Goal: Task Accomplishment & Management: Complete application form

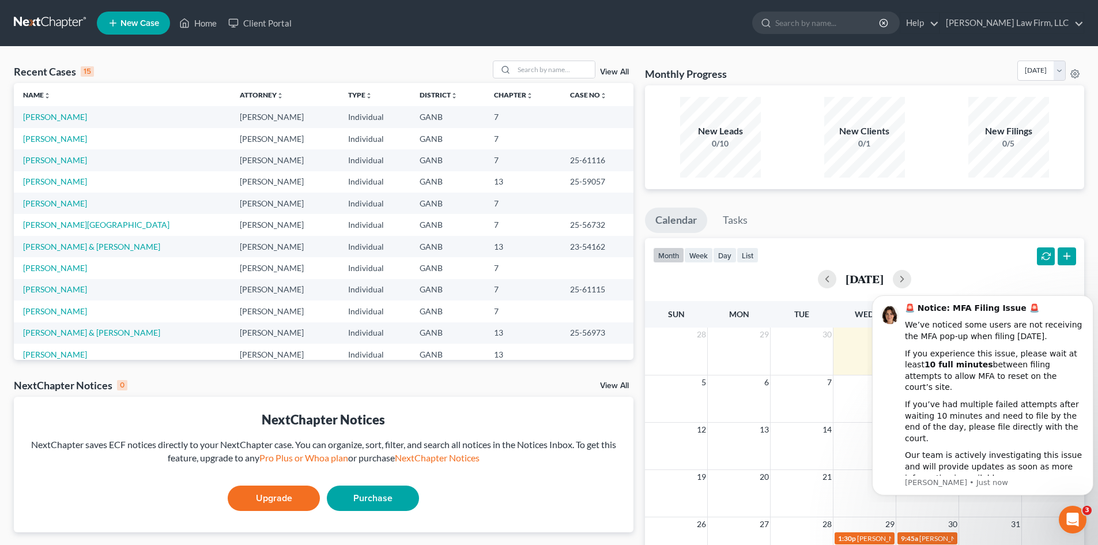
scroll to position [79, 0]
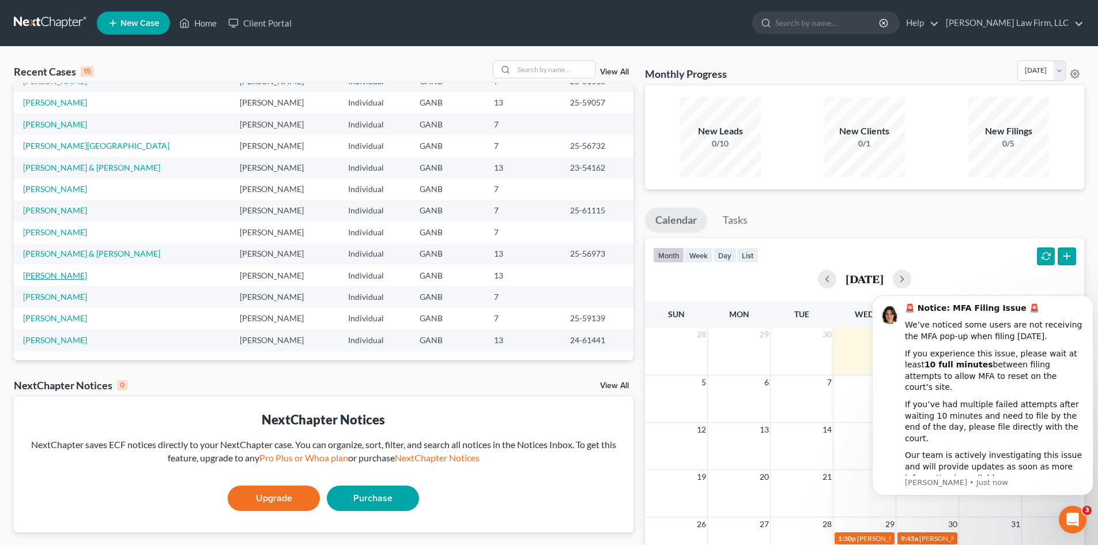
click at [39, 275] on link "[PERSON_NAME]" at bounding box center [55, 275] width 64 height 10
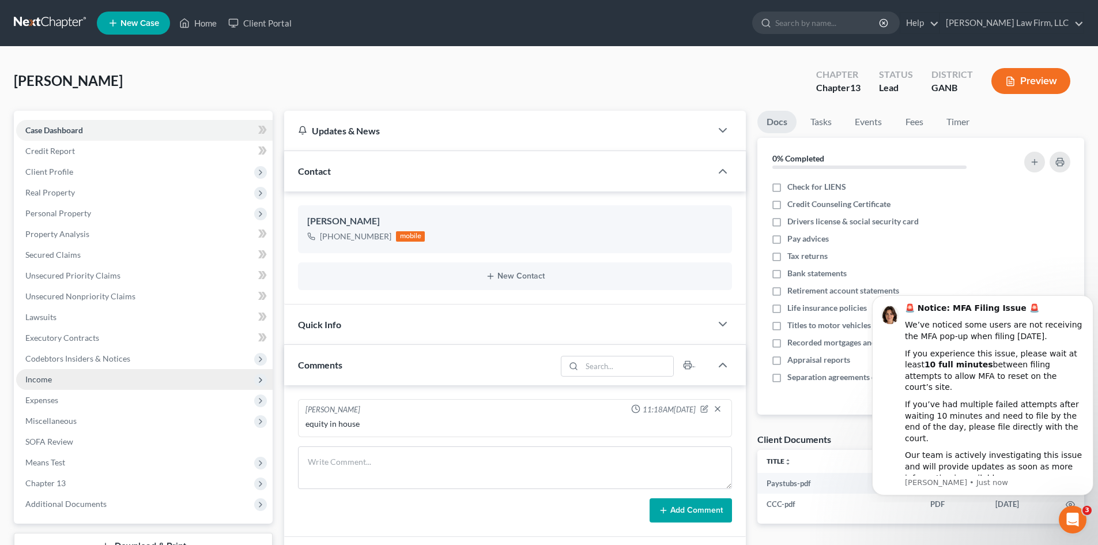
click at [44, 378] on span "Income" at bounding box center [38, 379] width 27 height 10
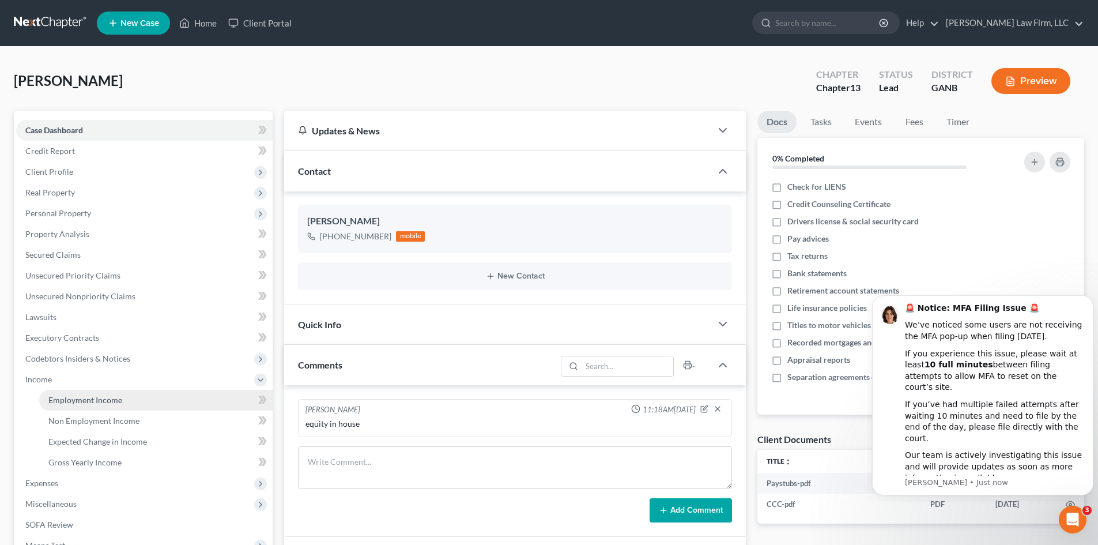
click at [73, 400] on span "Employment Income" at bounding box center [85, 400] width 74 height 10
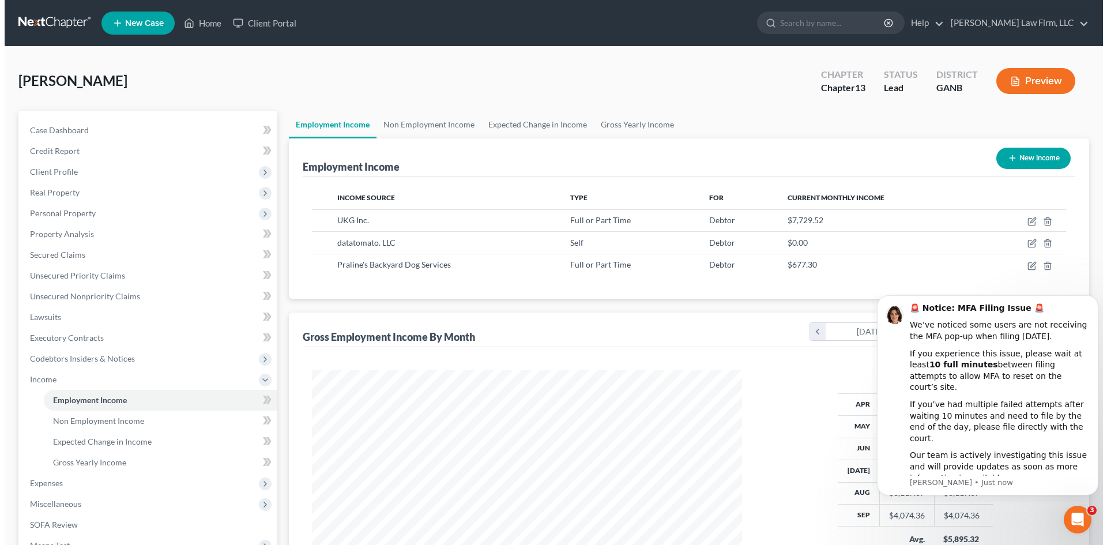
scroll to position [215, 453]
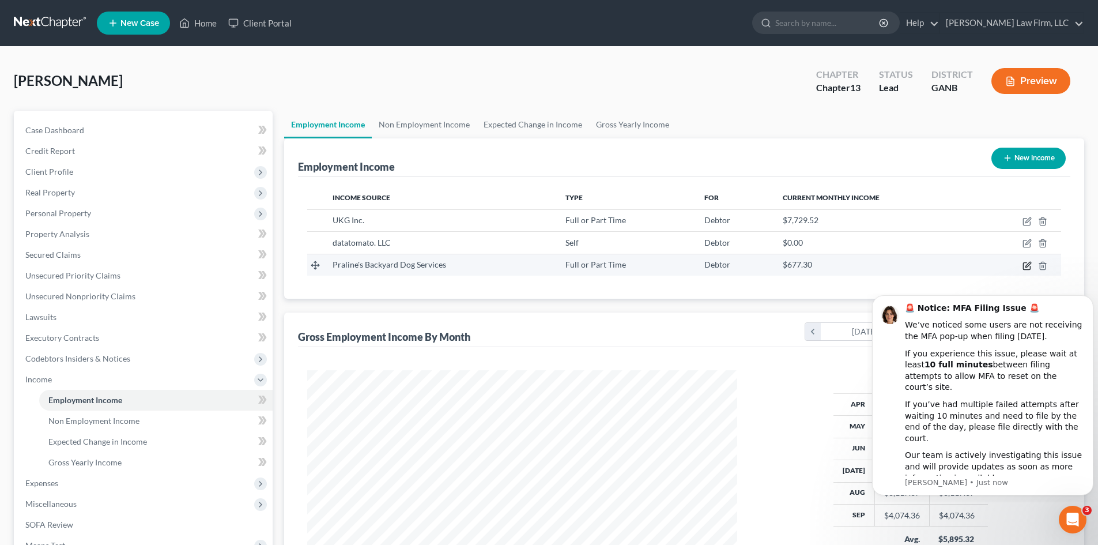
click at [1029, 264] on icon "button" at bounding box center [1027, 265] width 9 height 9
select select "0"
select select "10"
select select "2"
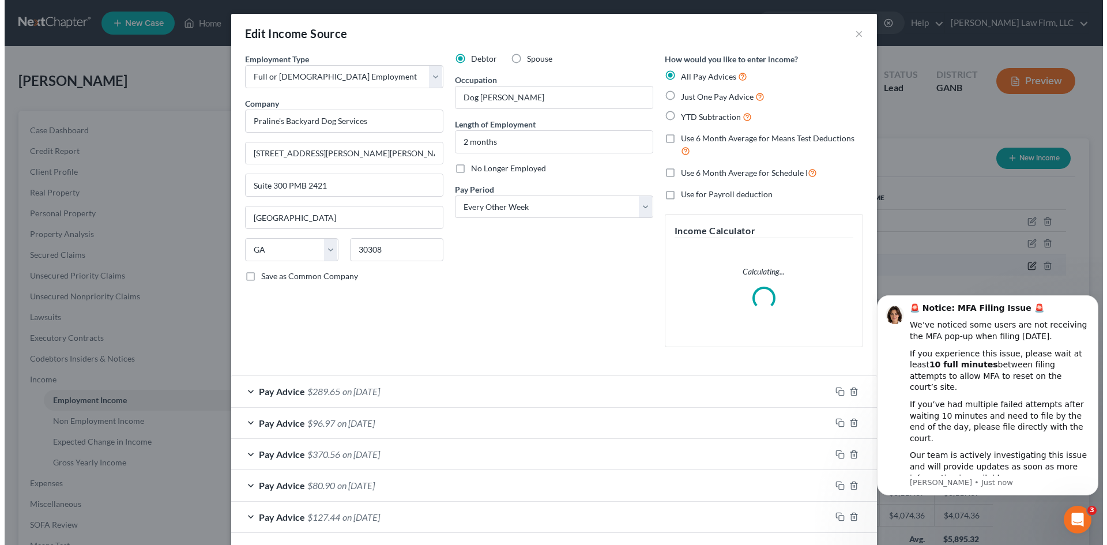
scroll to position [217, 457]
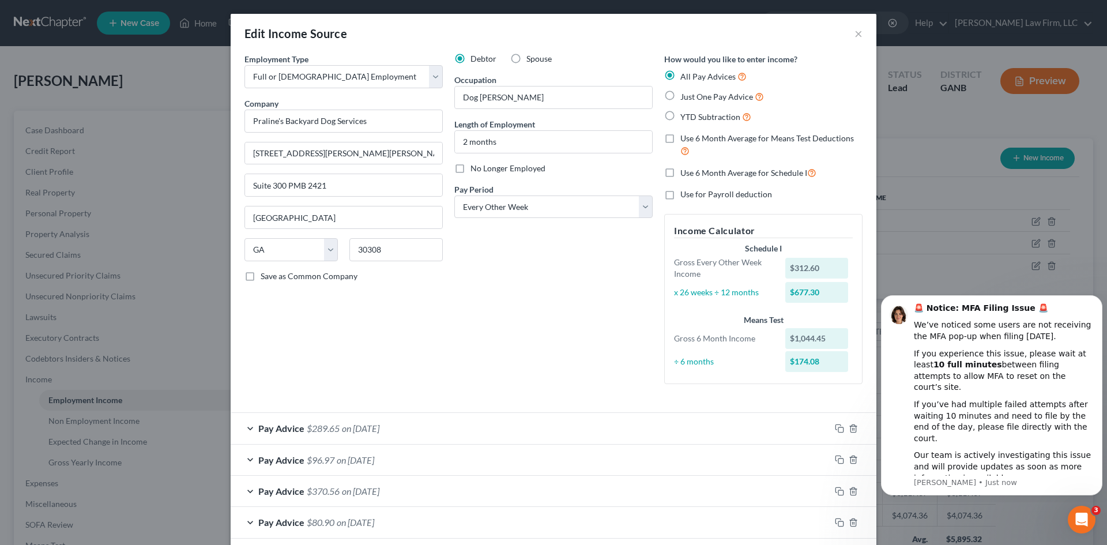
click at [465, 430] on div "Pay Advice $289.65 on [DATE]" at bounding box center [531, 428] width 600 height 31
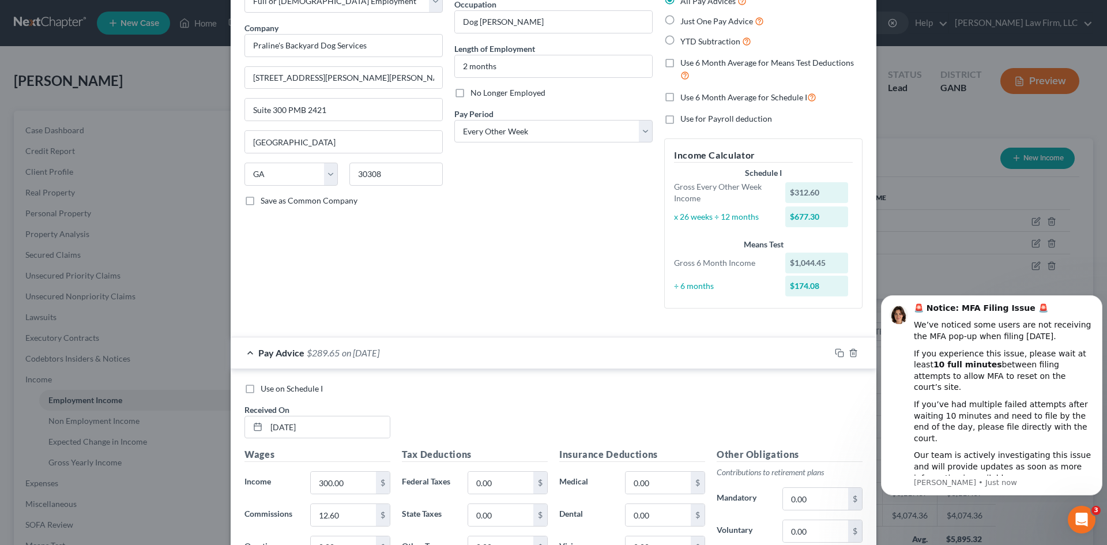
scroll to position [154, 0]
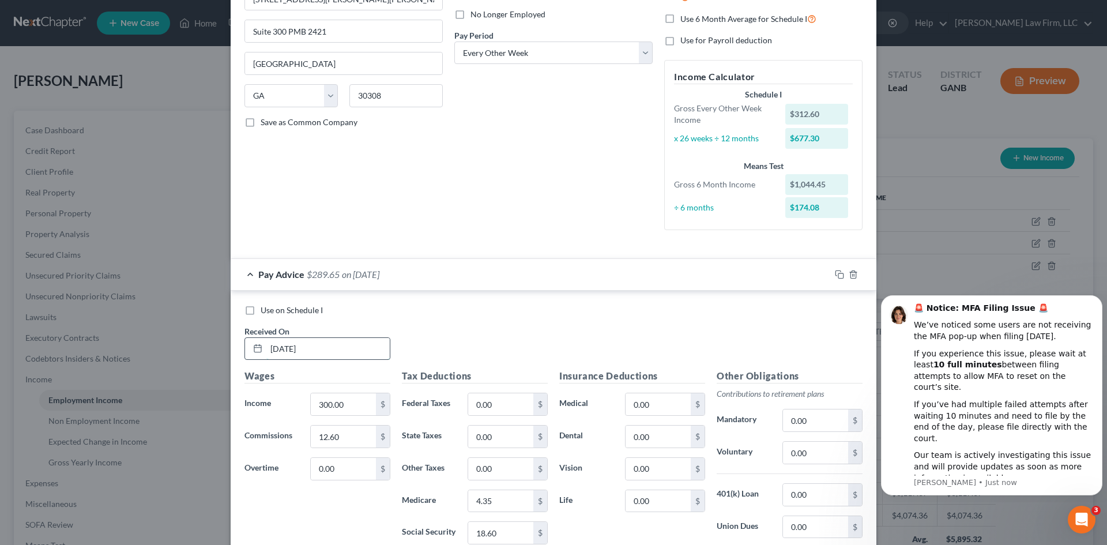
click at [288, 349] on input "[DATE]" at bounding box center [327, 349] width 123 height 22
type input "[DATE]"
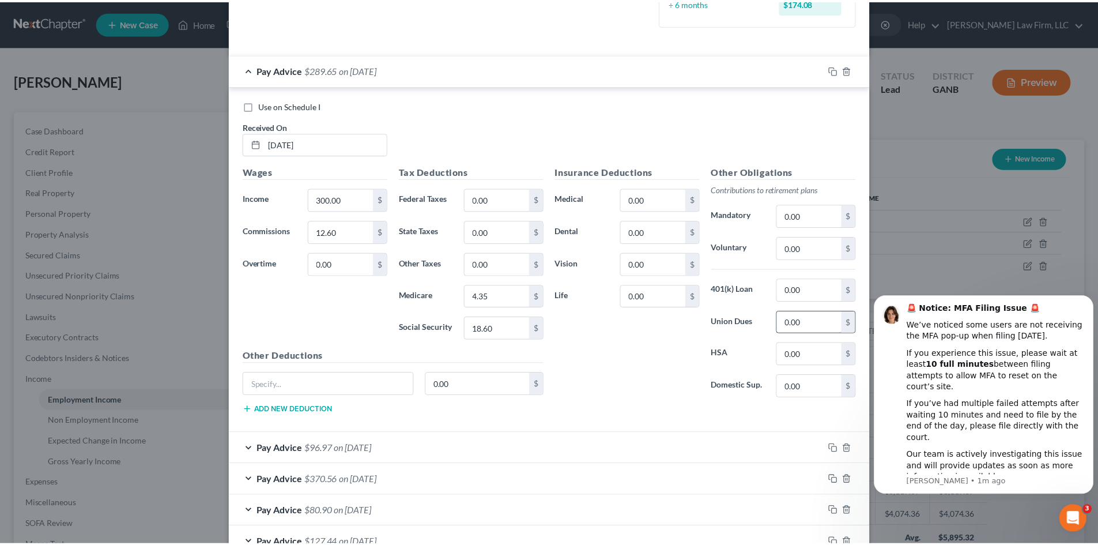
scroll to position [435, 0]
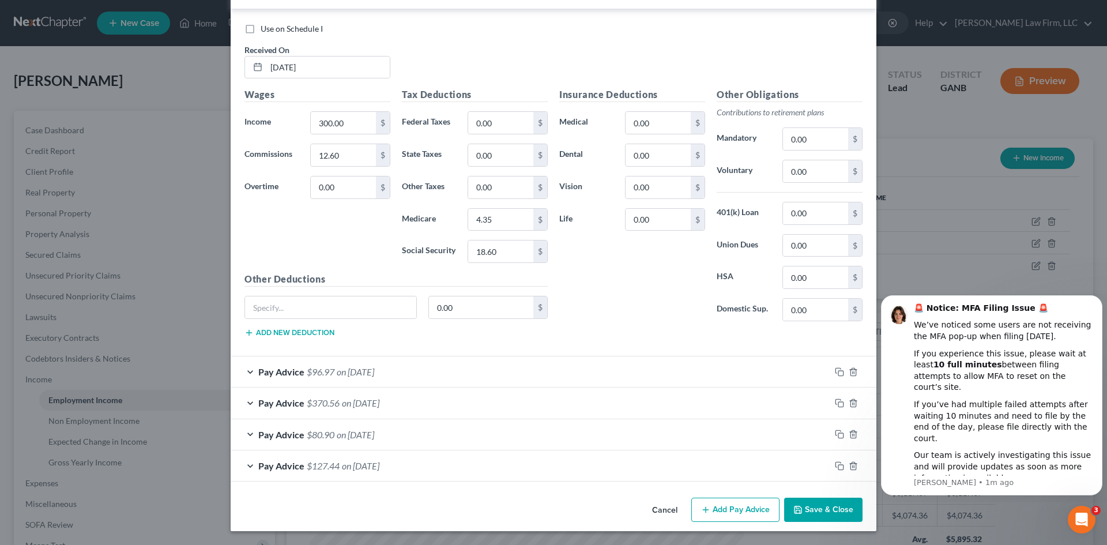
click at [812, 504] on button "Save & Close" at bounding box center [823, 510] width 78 height 24
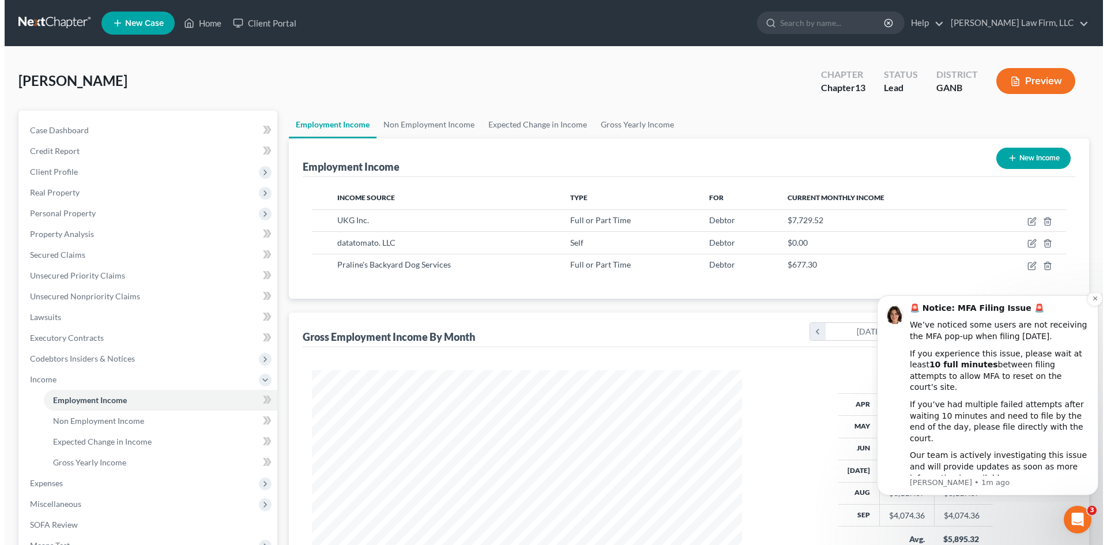
scroll to position [576301, 576063]
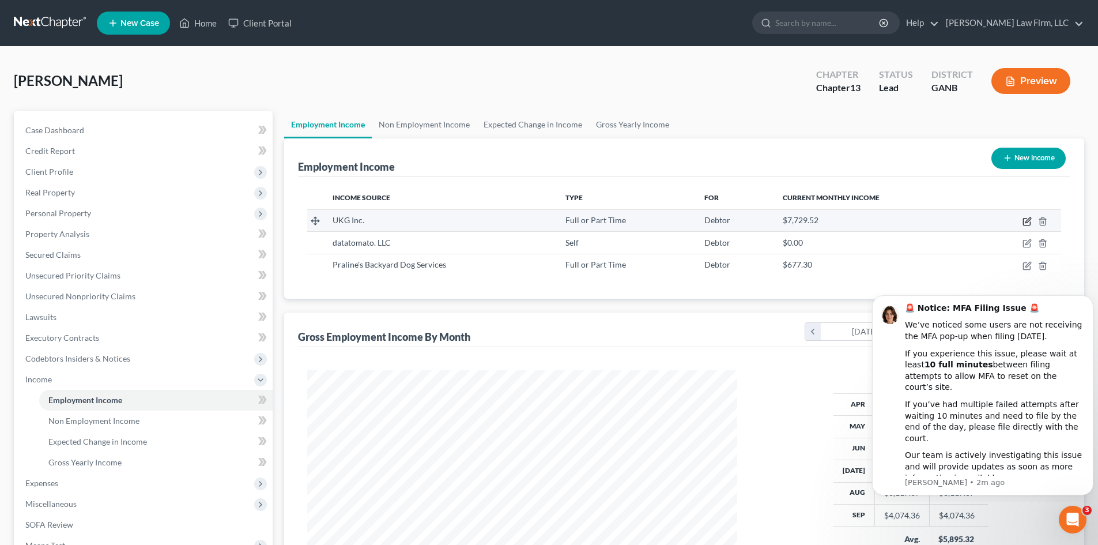
click at [1026, 222] on icon "button" at bounding box center [1028, 219] width 5 height 5
select select "0"
select select "9"
select select "1"
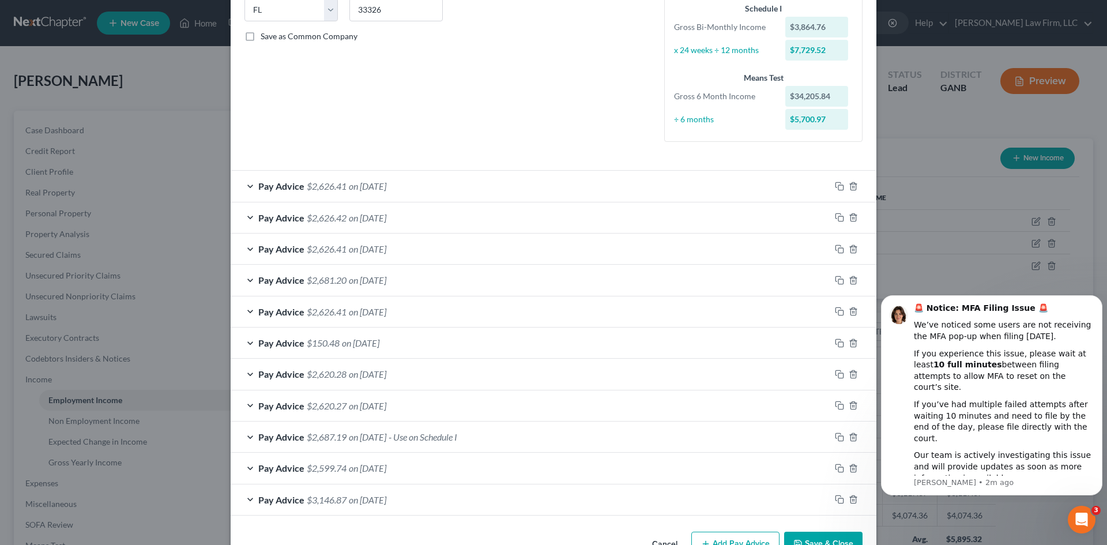
scroll to position [273, 0]
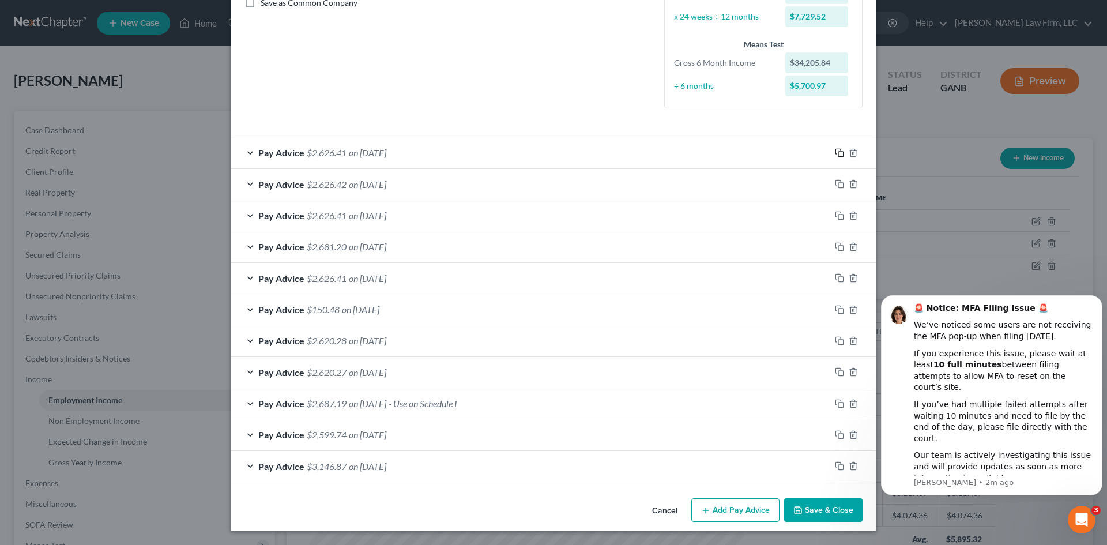
click at [838, 152] on rect "button" at bounding box center [840, 154] width 5 height 5
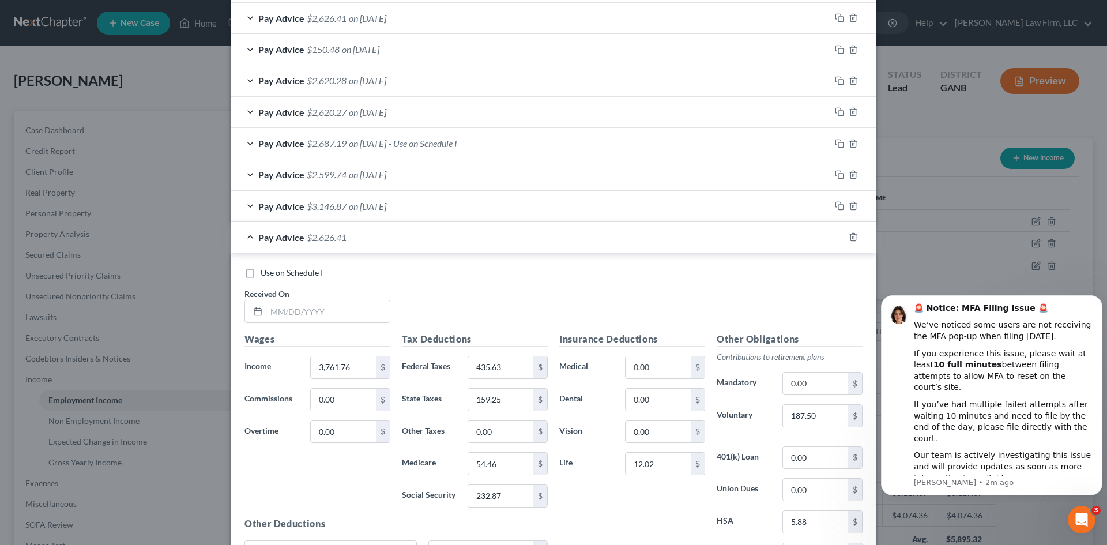
scroll to position [581, 0]
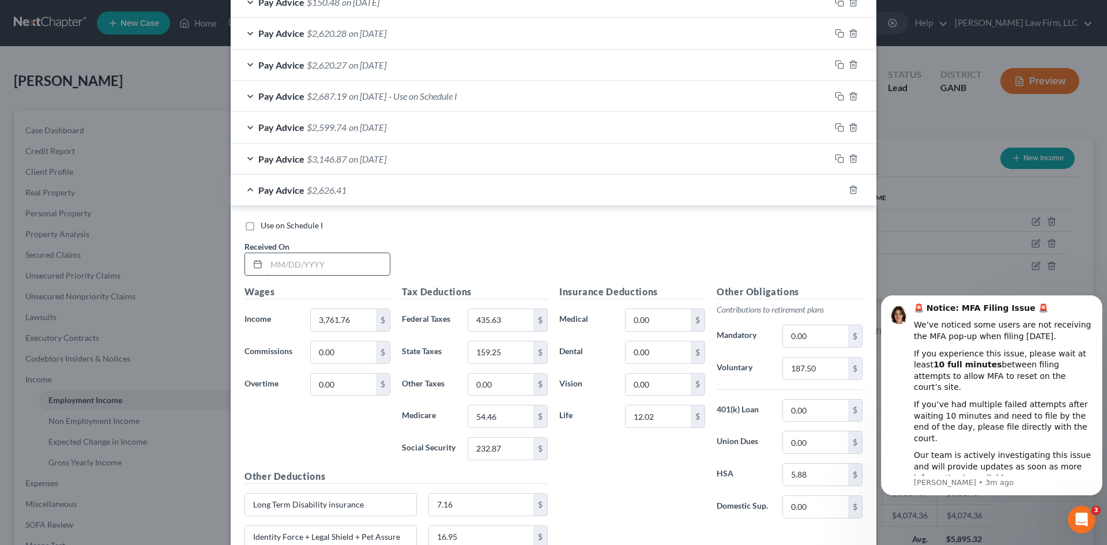
drag, startPoint x: 348, startPoint y: 268, endPoint x: 349, endPoint y: 262, distance: 6.0
click at [348, 268] on input "text" at bounding box center [327, 264] width 123 height 22
type input "[DATE]"
click at [355, 319] on input "3,761.76" at bounding box center [343, 320] width 65 height 22
click at [849, 191] on icon "button" at bounding box center [853, 189] width 9 height 9
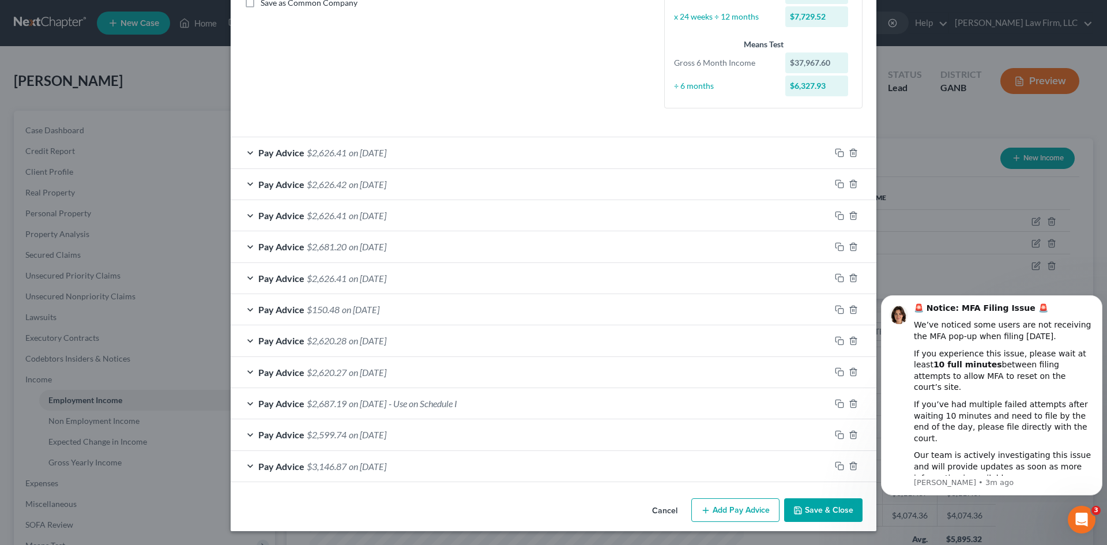
scroll to position [273, 0]
click at [529, 180] on div "Pay Advice $2,626.42 on [DATE]" at bounding box center [531, 184] width 600 height 31
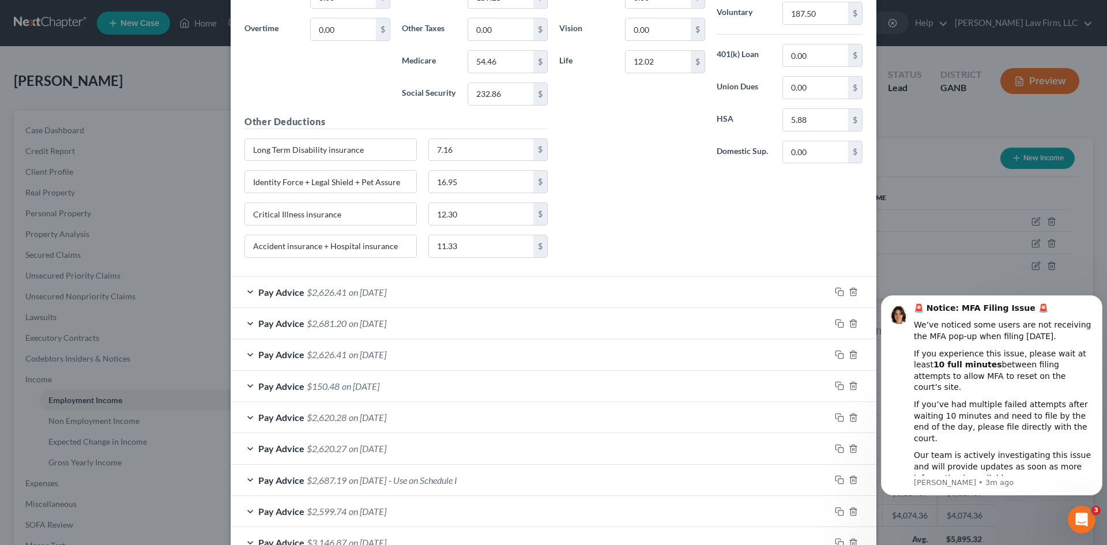
scroll to position [238, 0]
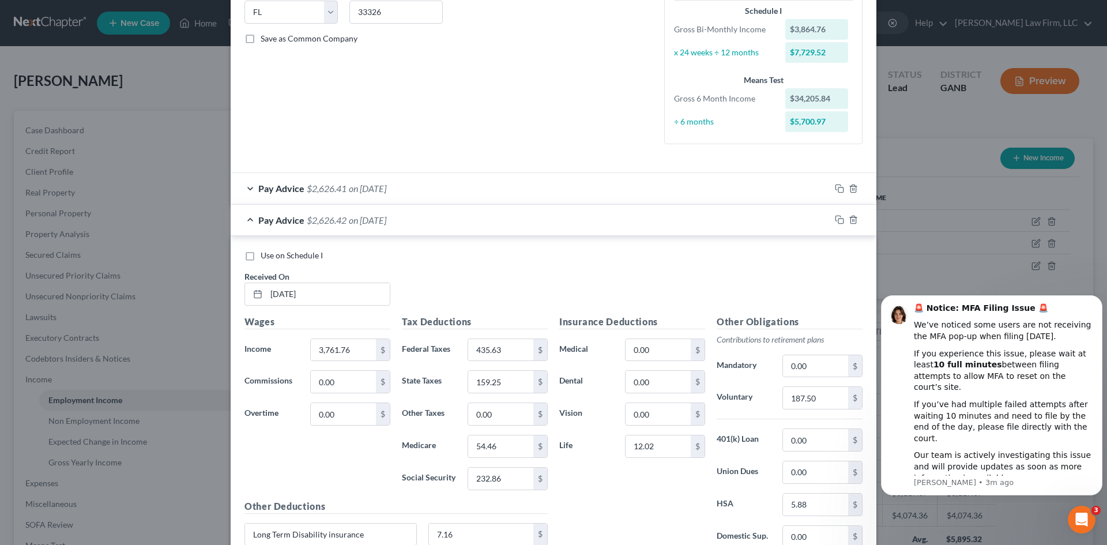
click at [459, 187] on div "Pay Advice $2,626.41 on [DATE]" at bounding box center [531, 188] width 600 height 31
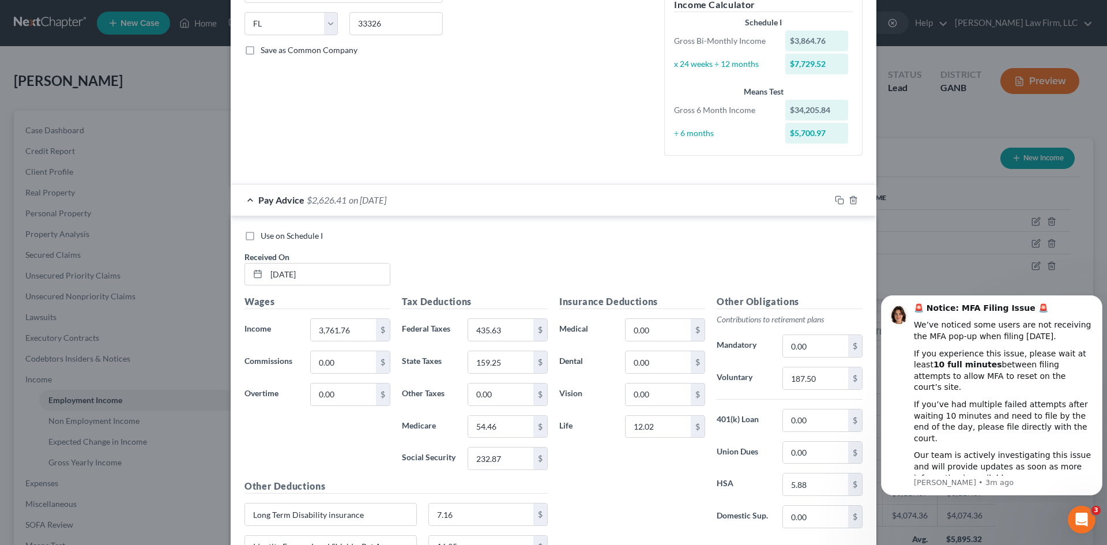
scroll to position [84, 0]
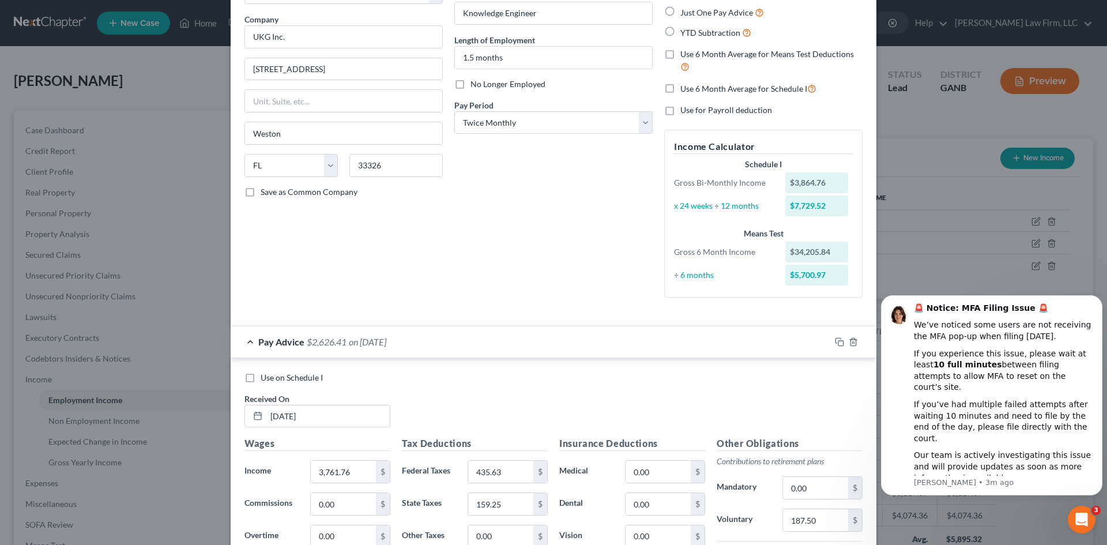
click at [832, 337] on div at bounding box center [853, 342] width 46 height 18
click at [838, 341] on rect "button" at bounding box center [840, 343] width 5 height 5
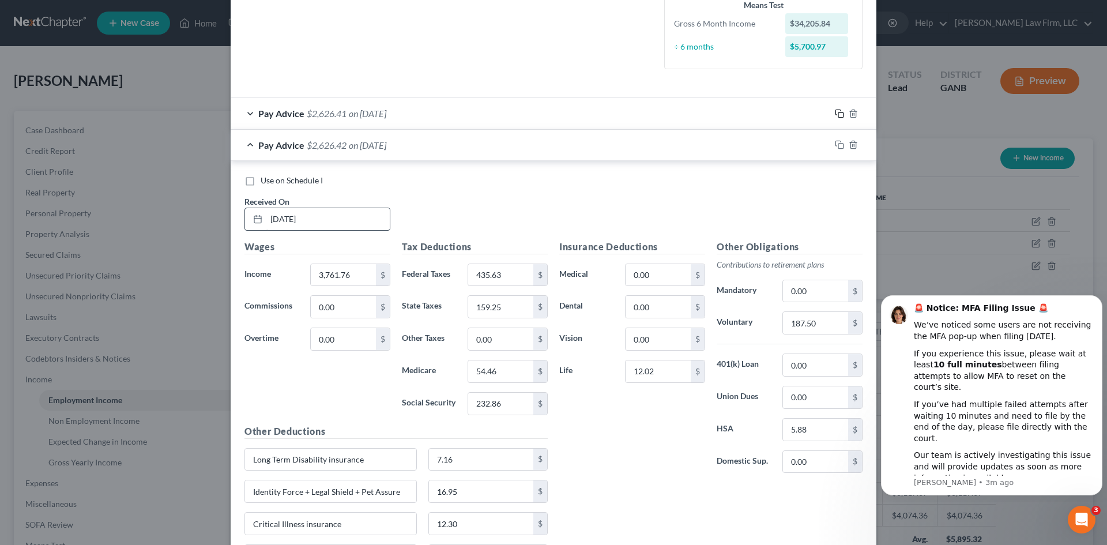
scroll to position [315, 0]
click at [343, 208] on input "[DATE]" at bounding box center [327, 217] width 123 height 22
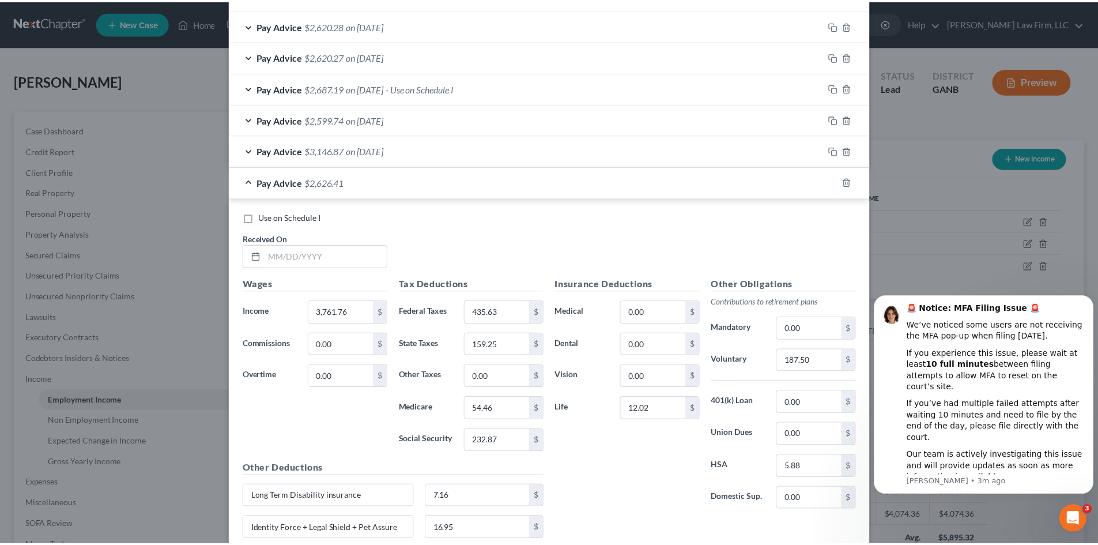
scroll to position [1155, 0]
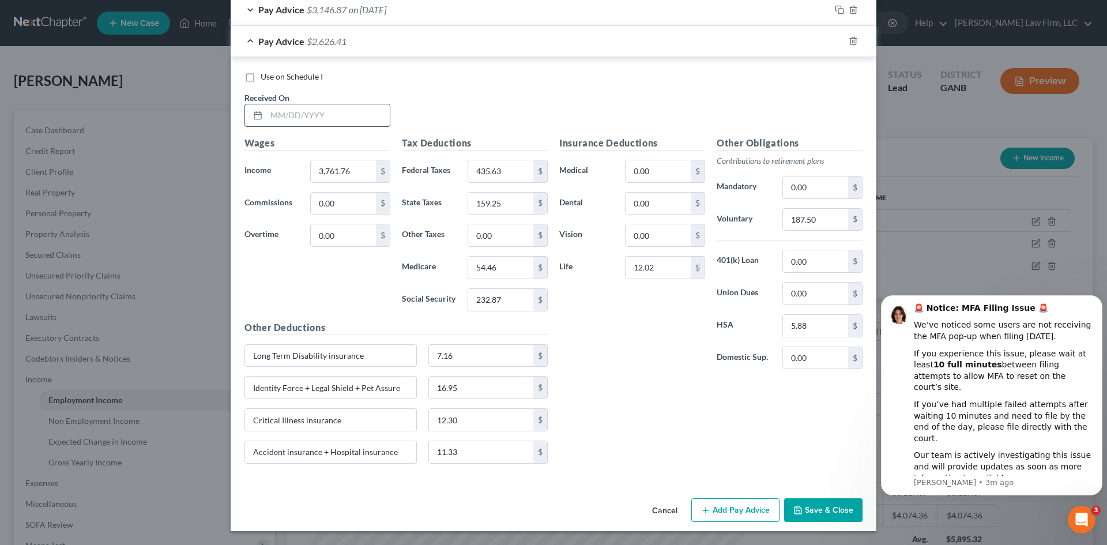
click at [311, 114] on input "text" at bounding box center [327, 115] width 123 height 22
type input "[DATE]"
click at [322, 164] on input "3,761.76" at bounding box center [343, 171] width 65 height 22
type input "3,924.7"
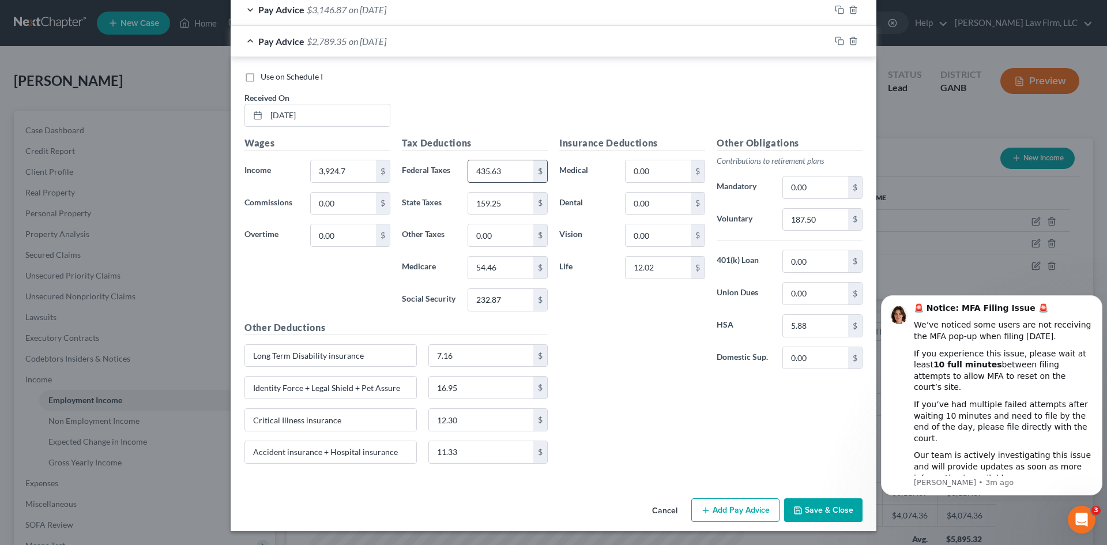
click at [498, 179] on input "435.63" at bounding box center [500, 171] width 65 height 22
type input "471.47"
click at [499, 268] on input "54.46" at bounding box center [500, 268] width 65 height 22
type input "56.83"
click at [484, 296] on input "232.87" at bounding box center [500, 300] width 65 height 22
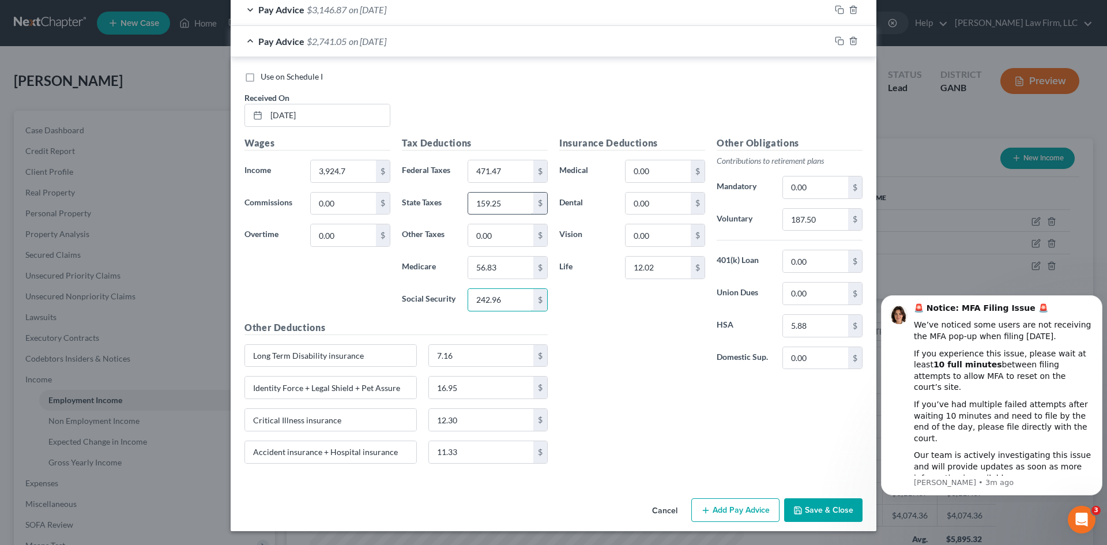
type input "242.96"
click at [514, 209] on input "159.25" at bounding box center [500, 204] width 65 height 22
type input "167.71"
click at [631, 317] on div "Insurance Deductions Medical 0.00 $ Dental 0.00 $ Vision 0.00 $ Life 12.02 $" at bounding box center [631, 257] width 157 height 243
click at [816, 515] on button "Save & Close" at bounding box center [823, 510] width 78 height 24
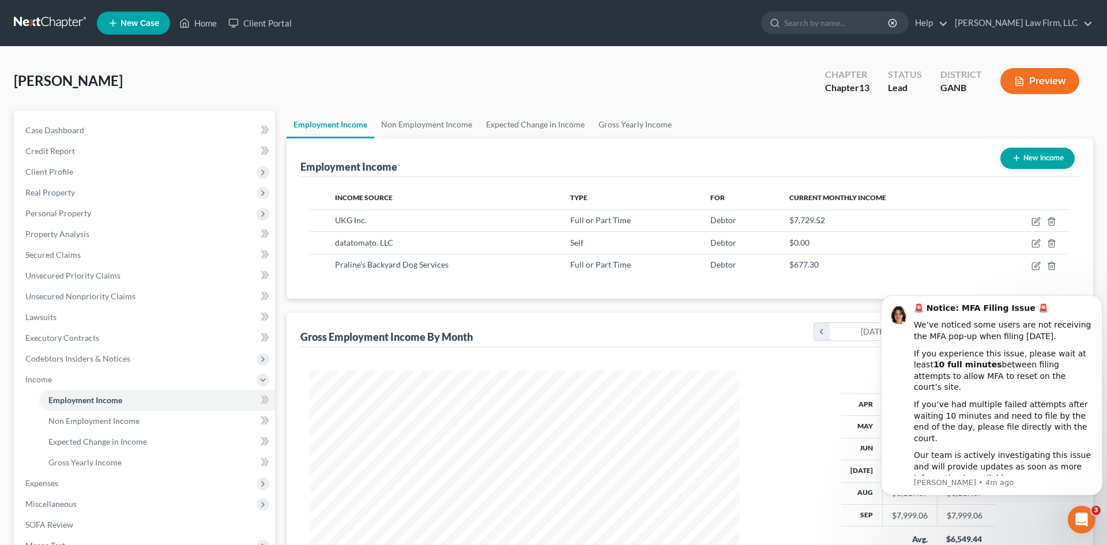
scroll to position [576301, 576063]
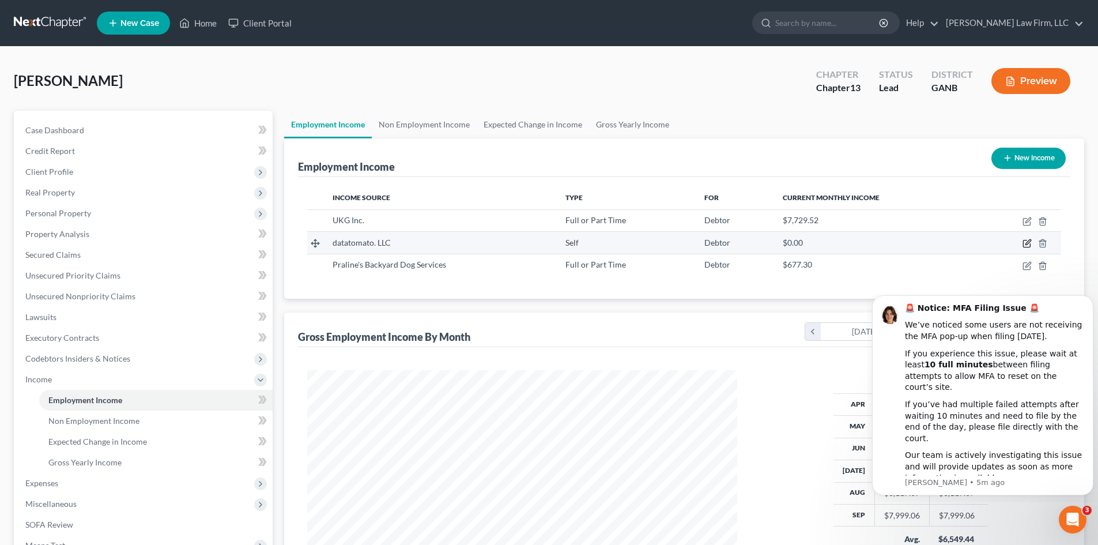
click at [1027, 243] on icon "button" at bounding box center [1028, 242] width 5 height 5
select select "1"
select select "10"
select select "0"
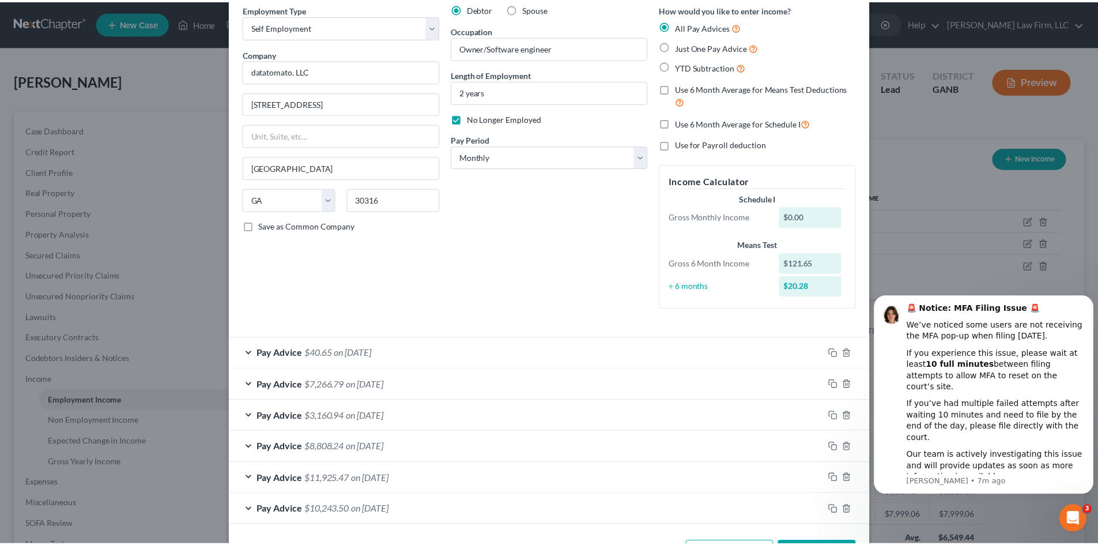
scroll to position [94, 0]
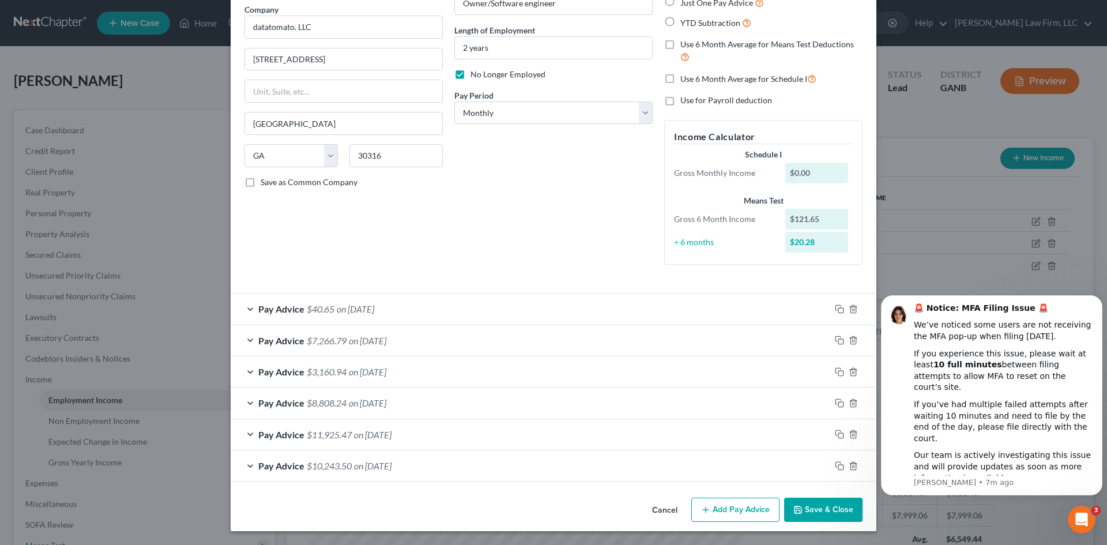
click at [812, 494] on div "Cancel Add Pay Advice Save & Close" at bounding box center [554, 512] width 646 height 38
click at [812, 495] on div "Cancel Add Pay Advice Save & Close" at bounding box center [554, 512] width 646 height 38
click at [815, 509] on button "Save & Close" at bounding box center [823, 510] width 78 height 24
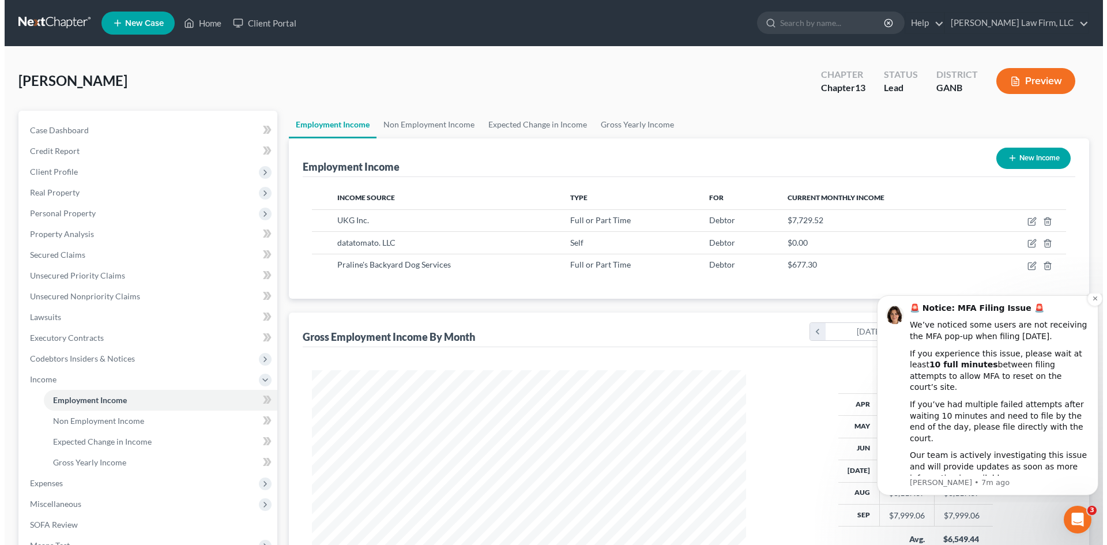
scroll to position [576301, 576063]
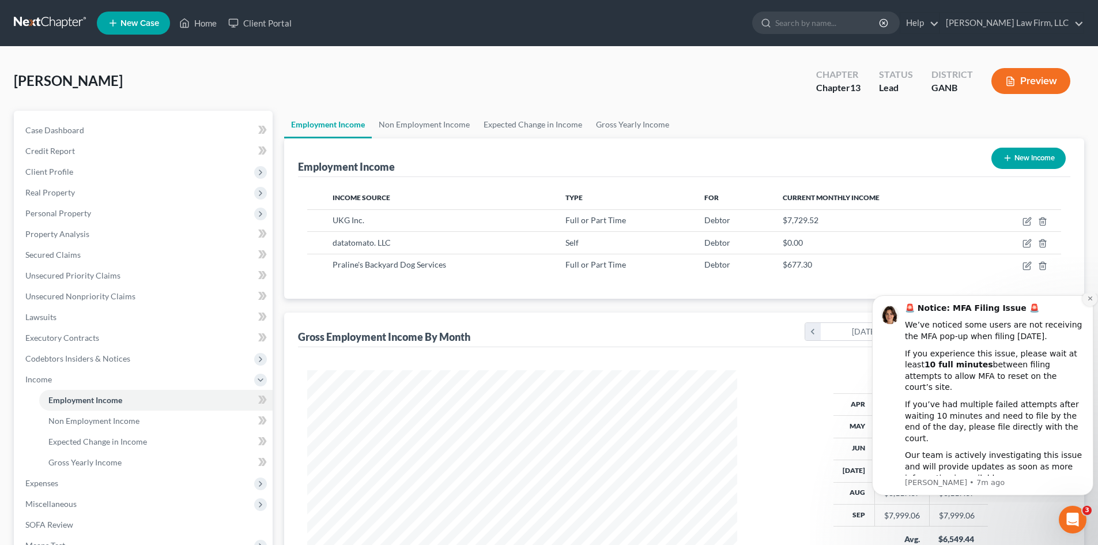
click at [1090, 302] on icon "Dismiss notification" at bounding box center [1090, 298] width 6 height 6
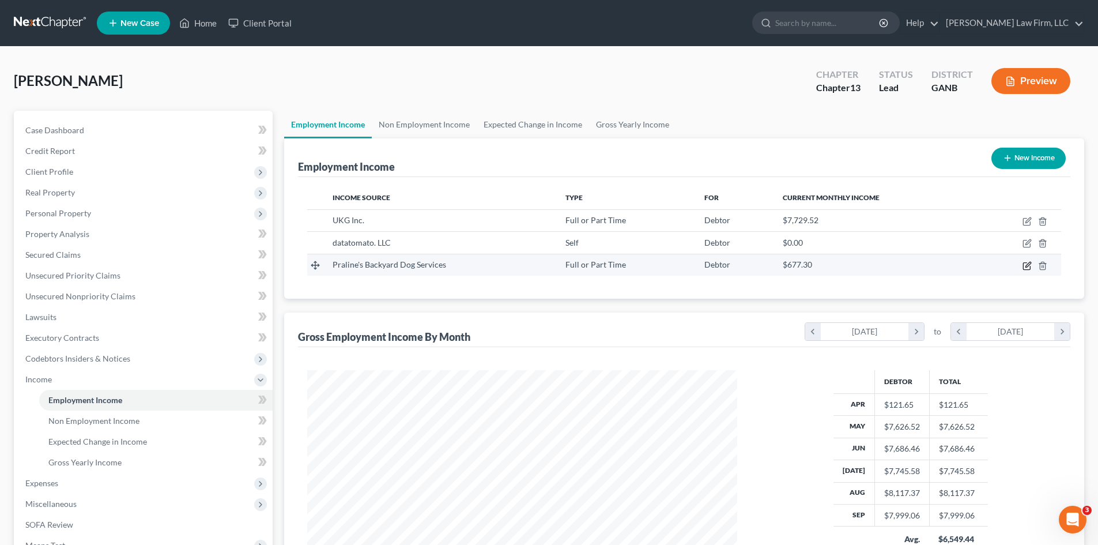
click at [1027, 267] on icon "button" at bounding box center [1028, 264] width 5 height 5
select select "0"
select select "10"
select select "2"
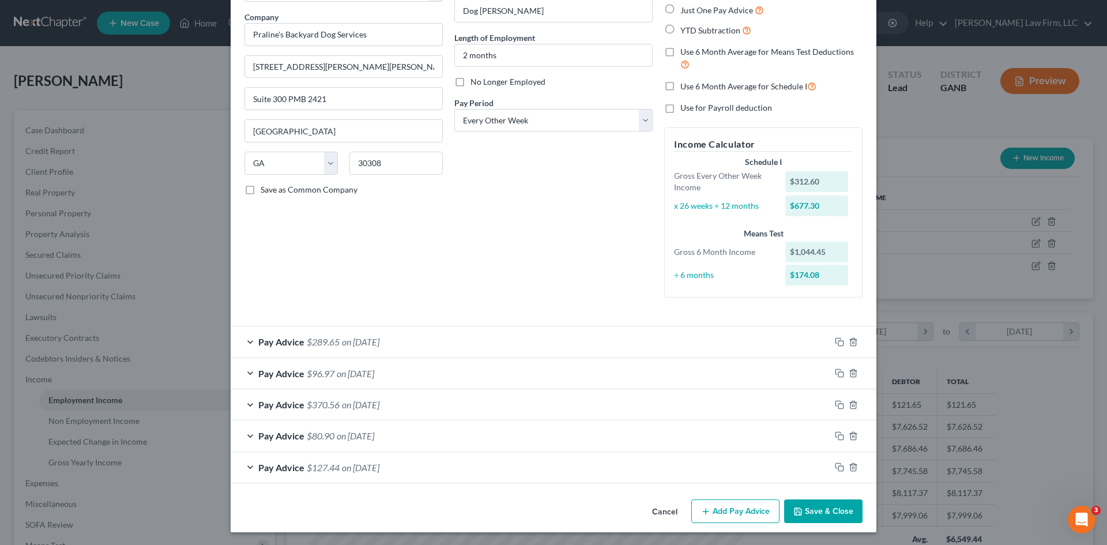
scroll to position [88, 0]
click at [555, 351] on div "Pay Advice $289.65 on [DATE]" at bounding box center [531, 340] width 600 height 31
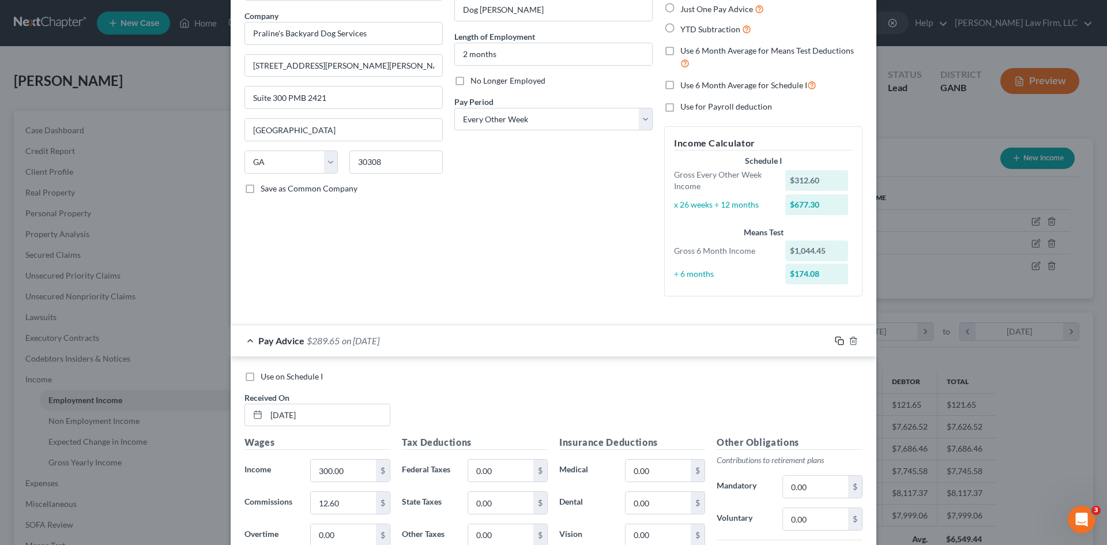
click at [835, 339] on icon "button" at bounding box center [839, 340] width 9 height 9
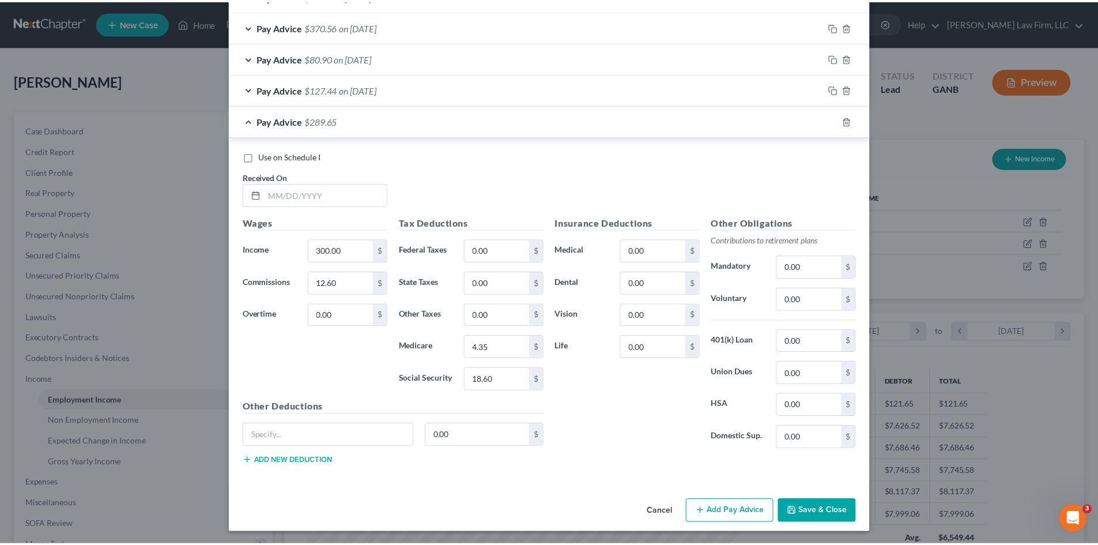
scroll to position [466, 0]
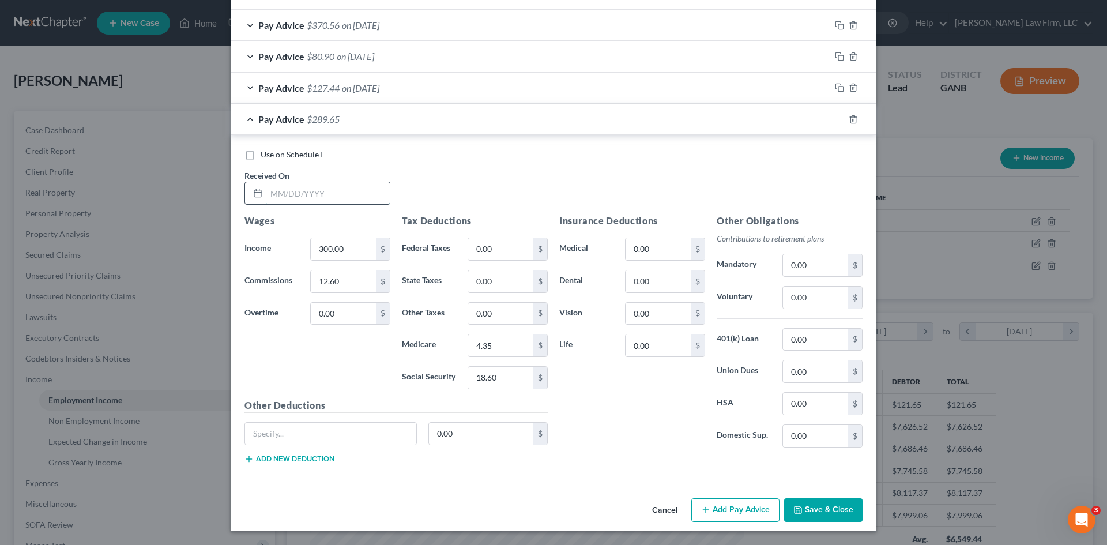
click at [304, 199] on input "text" at bounding box center [327, 193] width 123 height 22
type input "[DATE]"
click at [319, 245] on input "300.00" at bounding box center [343, 249] width 65 height 22
type input "217.5"
click at [488, 367] on input "18.60" at bounding box center [500, 378] width 65 height 22
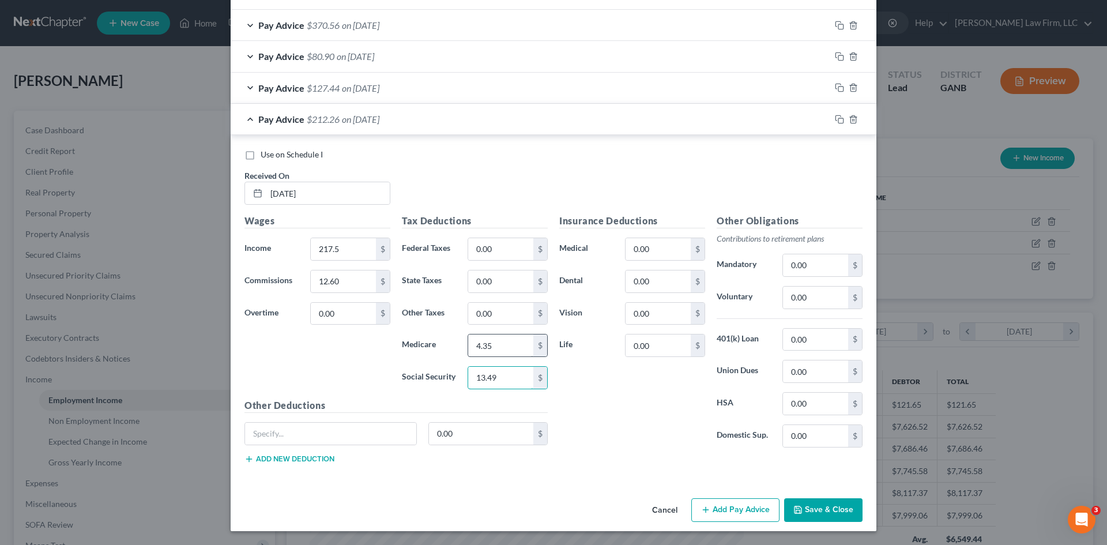
type input "13.49"
click at [484, 345] on input "4.35" at bounding box center [500, 345] width 65 height 22
type input "3.16"
click at [481, 251] on input "0.00" at bounding box center [500, 249] width 65 height 22
type input "1.31"
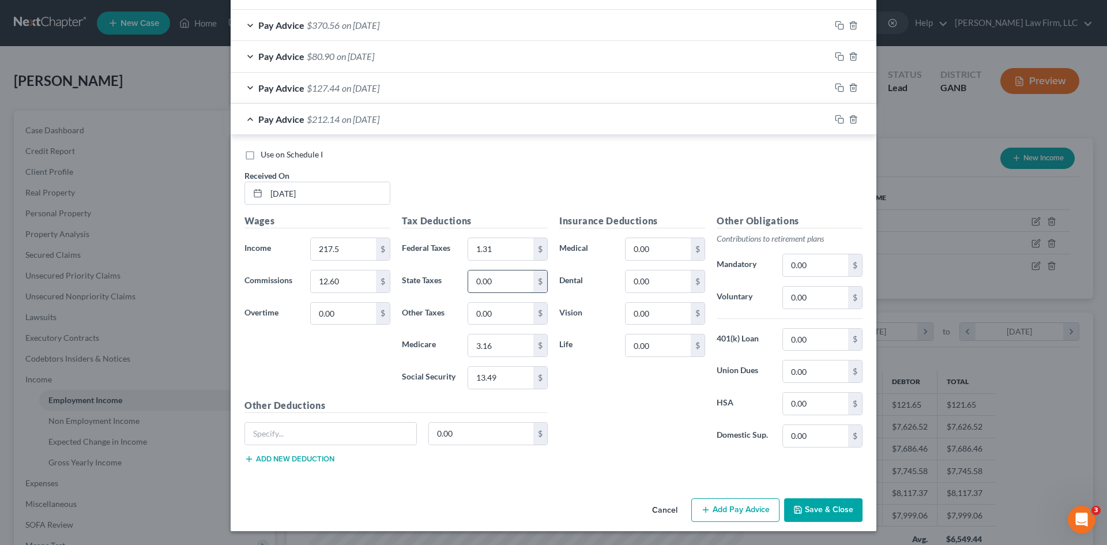
click at [480, 274] on input "0.00" at bounding box center [500, 281] width 65 height 22
click at [344, 286] on input "12.60" at bounding box center [343, 281] width 65 height 22
click at [622, 424] on div "Insurance Deductions Medical 0.00 $ Dental 0.00 $ Vision 0.00 $ Life 0.00 $" at bounding box center [631, 335] width 157 height 243
click at [812, 510] on button "Save & Close" at bounding box center [823, 510] width 78 height 24
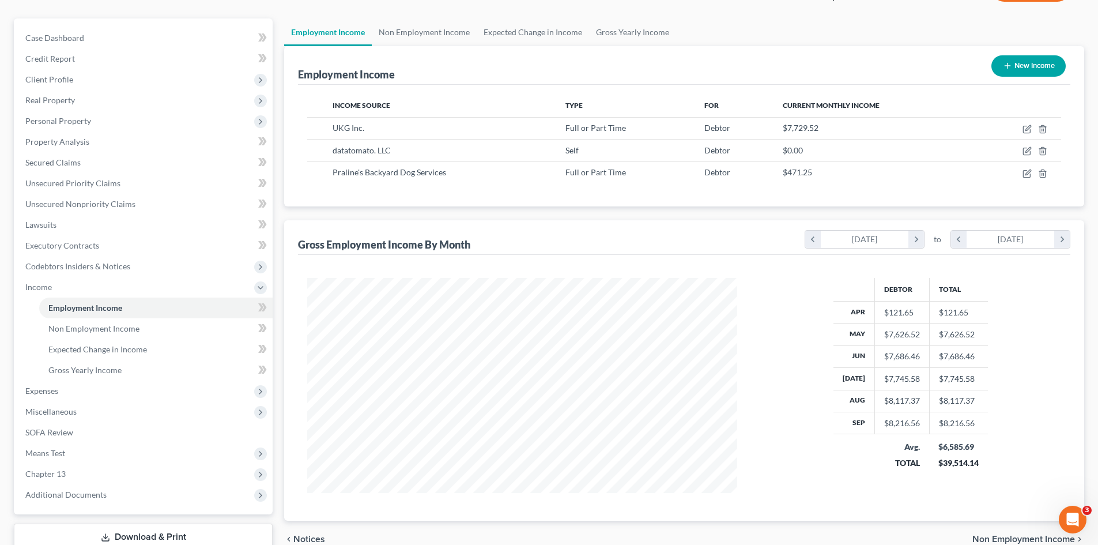
scroll to position [172, 0]
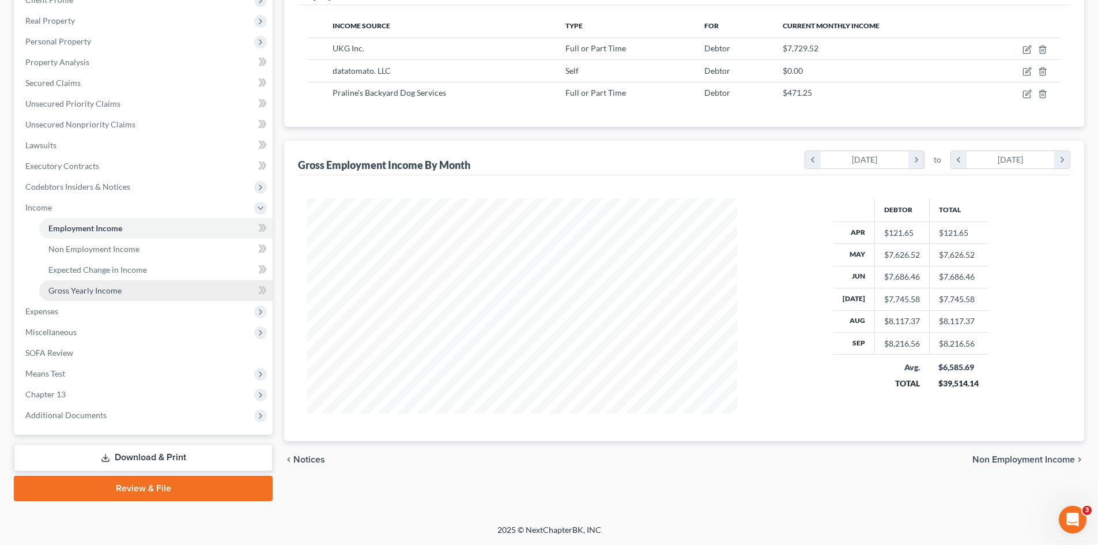
click at [50, 295] on link "Gross Yearly Income" at bounding box center [155, 290] width 233 height 21
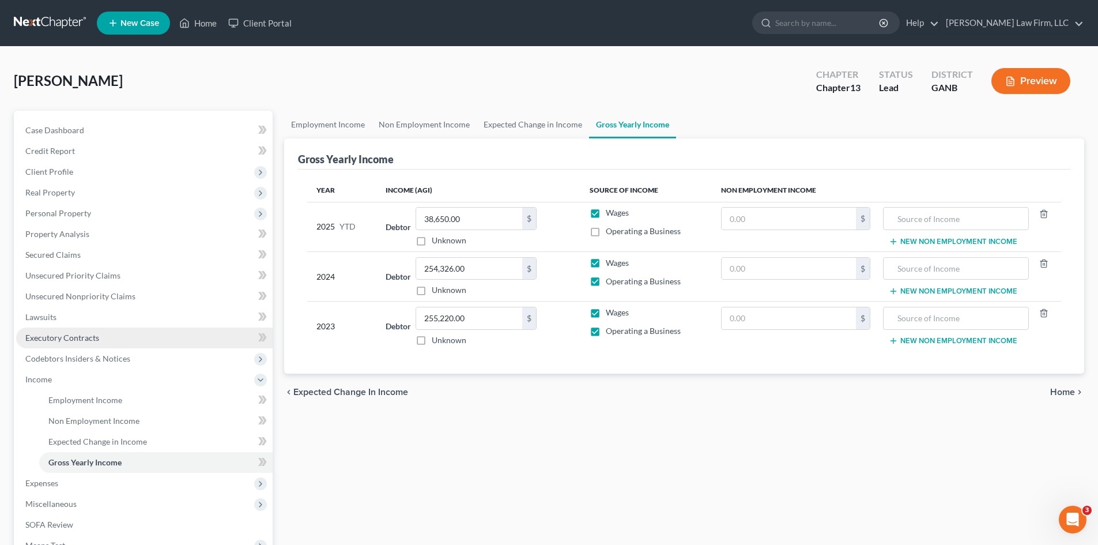
click at [59, 336] on span "Executory Contracts" at bounding box center [62, 338] width 74 height 10
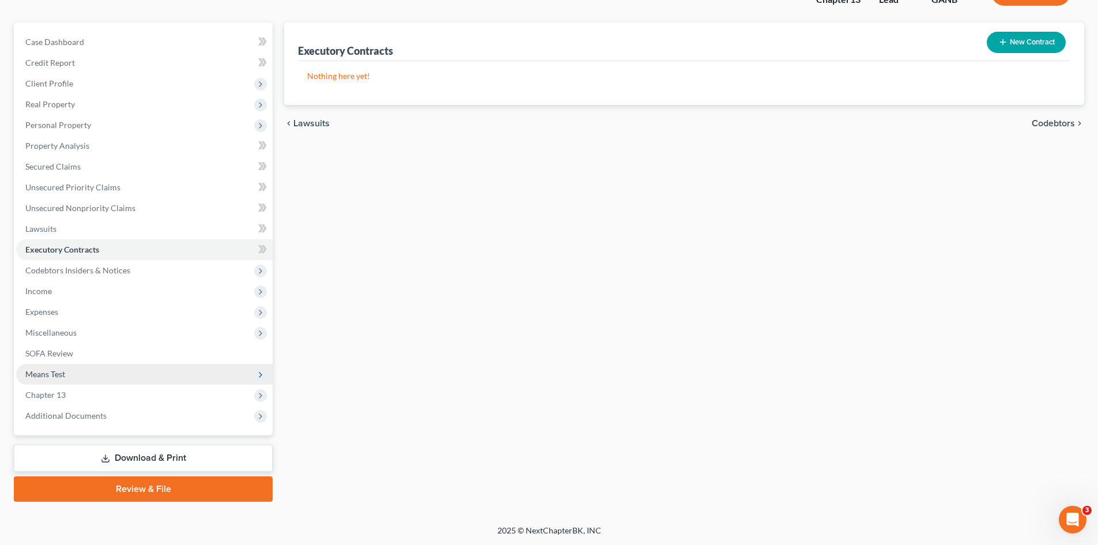
scroll to position [89, 0]
click at [47, 381] on span "Means Test" at bounding box center [144, 373] width 257 height 21
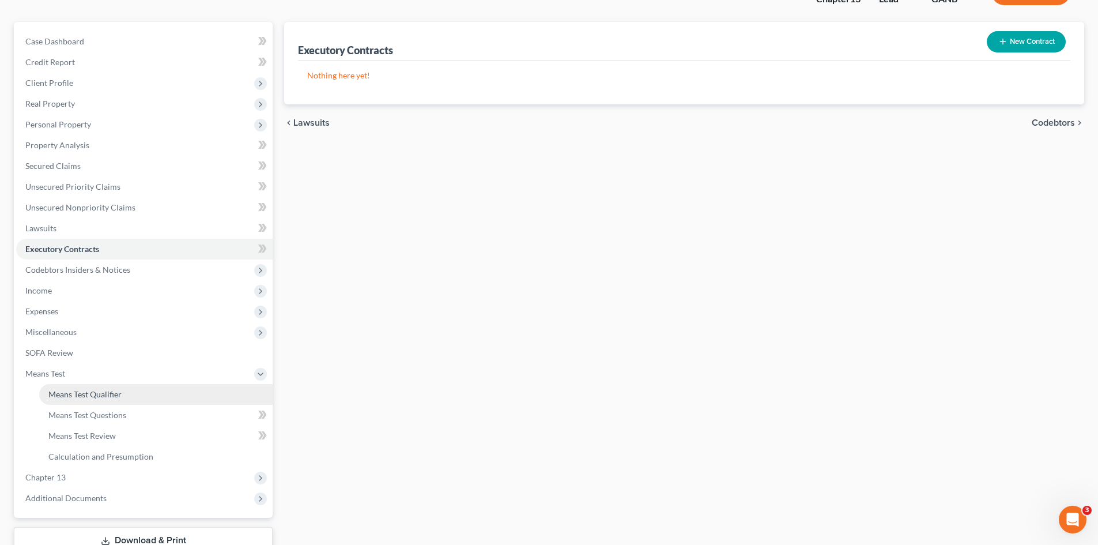
click at [71, 394] on span "Means Test Qualifier" at bounding box center [84, 394] width 73 height 10
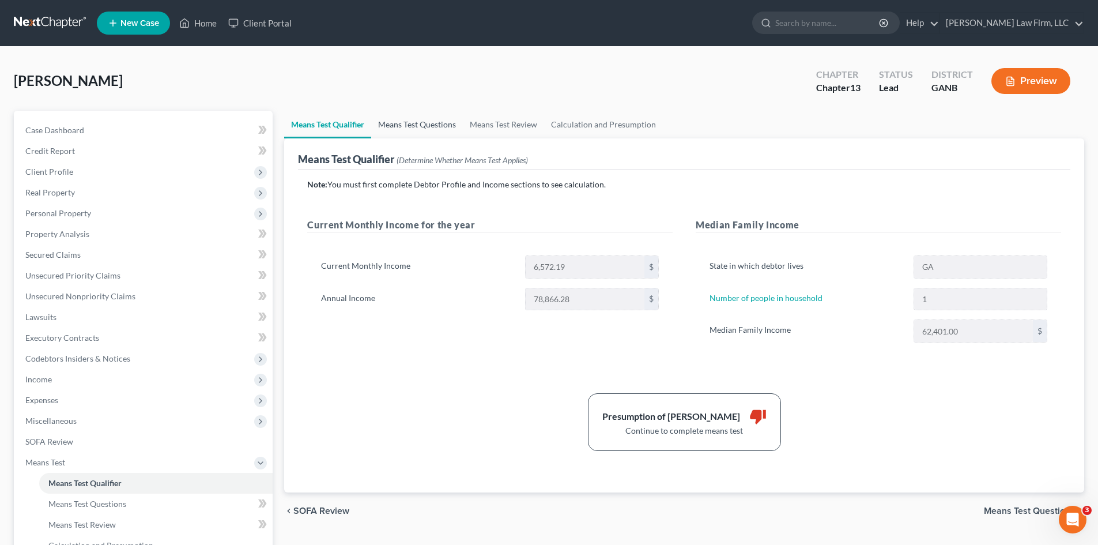
click at [417, 122] on link "Means Test Questions" at bounding box center [417, 125] width 92 height 28
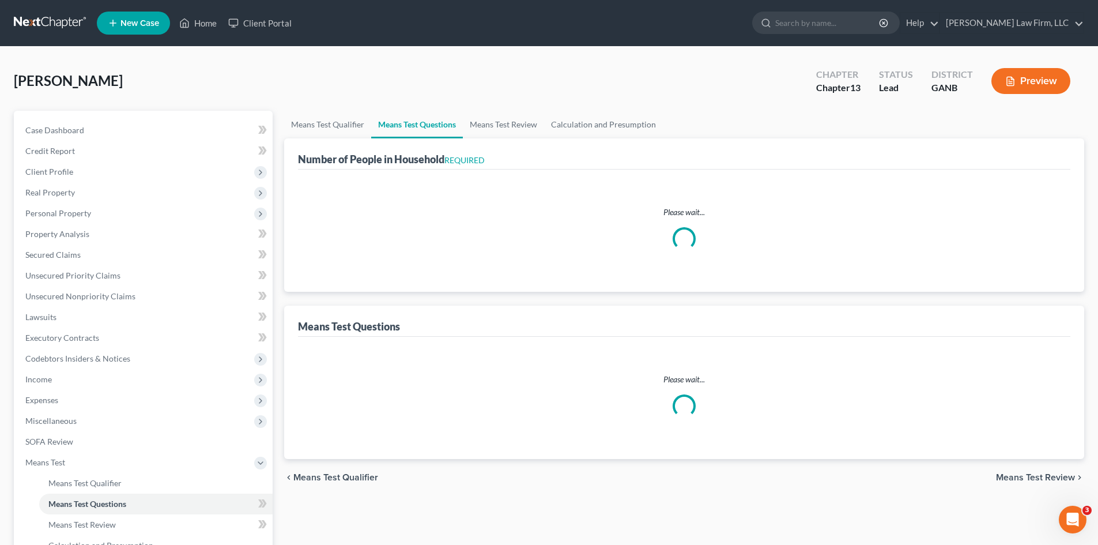
select select "0"
select select "60"
select select "1"
select select "60"
select select "0"
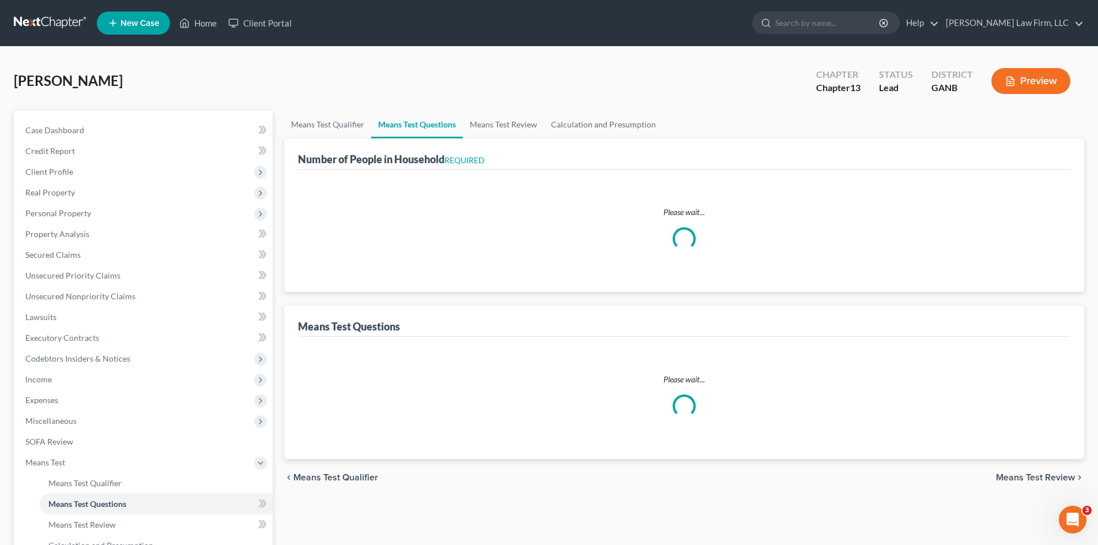
select select "60"
select select "1"
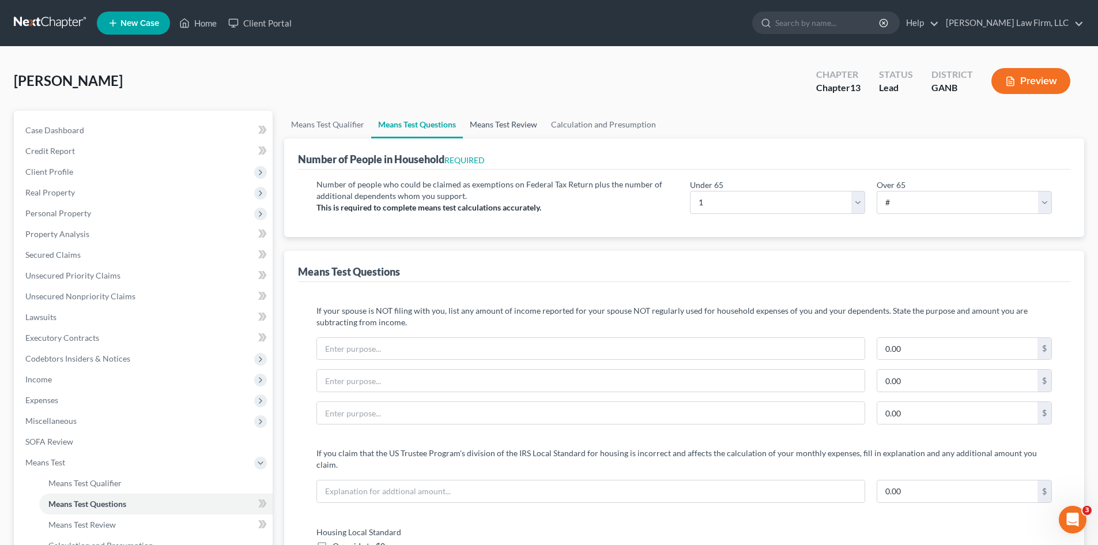
click at [510, 133] on link "Means Test Review" at bounding box center [503, 125] width 81 height 28
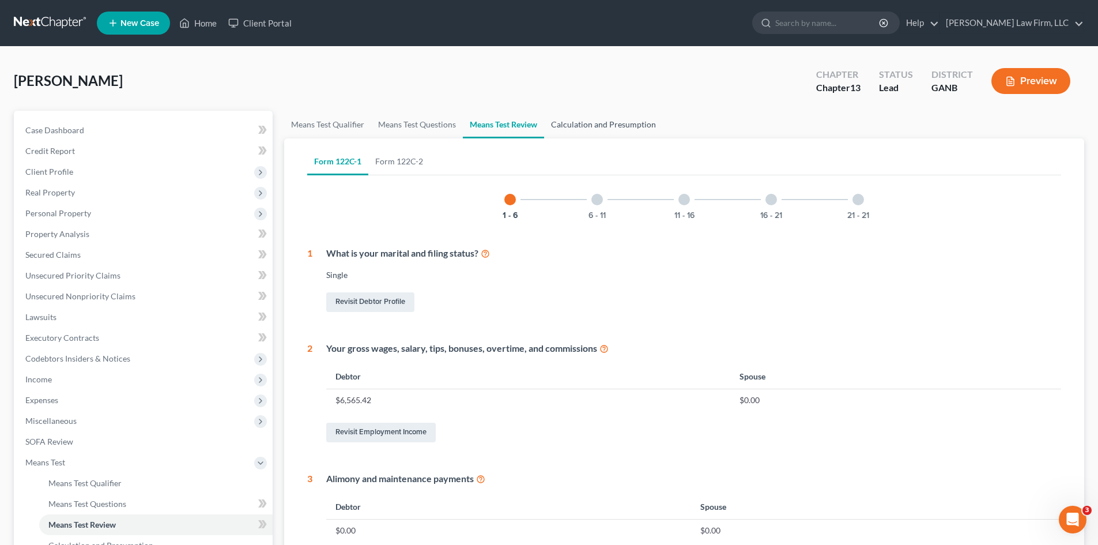
click at [587, 127] on link "Calculation and Presumption" at bounding box center [603, 125] width 119 height 28
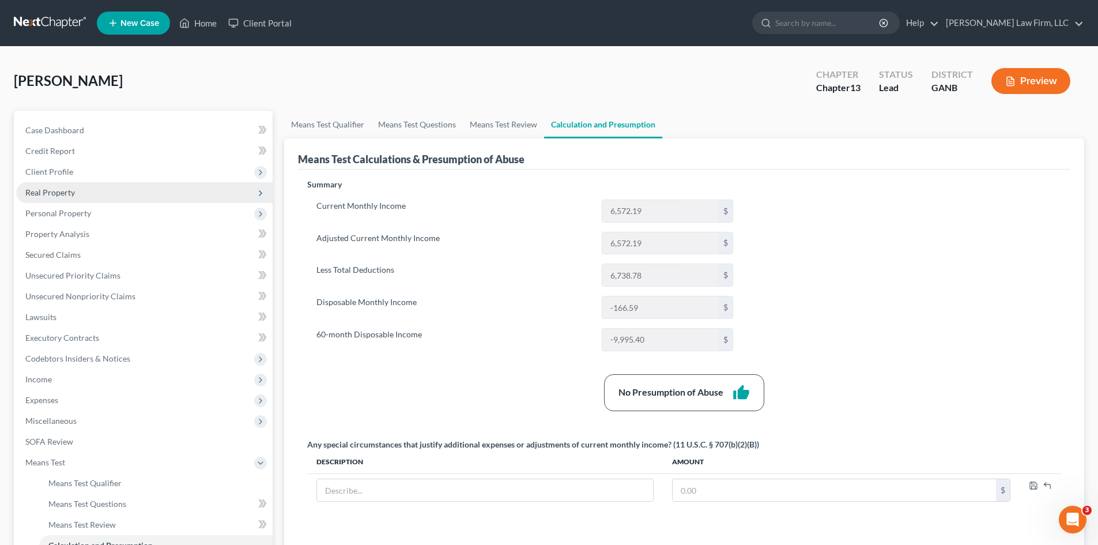
click at [70, 195] on span "Real Property" at bounding box center [50, 192] width 50 height 10
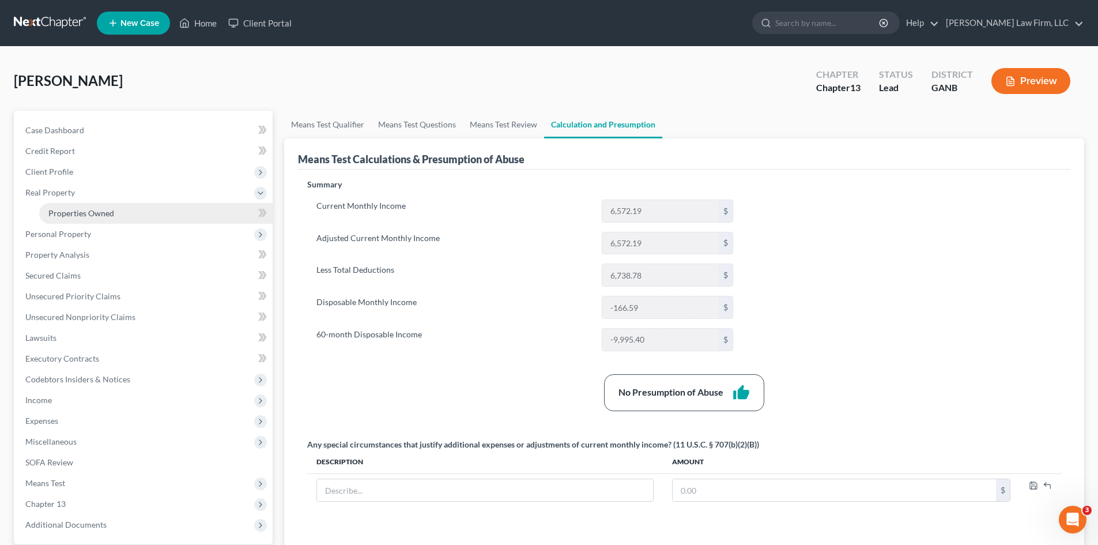
click at [72, 210] on span "Properties Owned" at bounding box center [81, 213] width 66 height 10
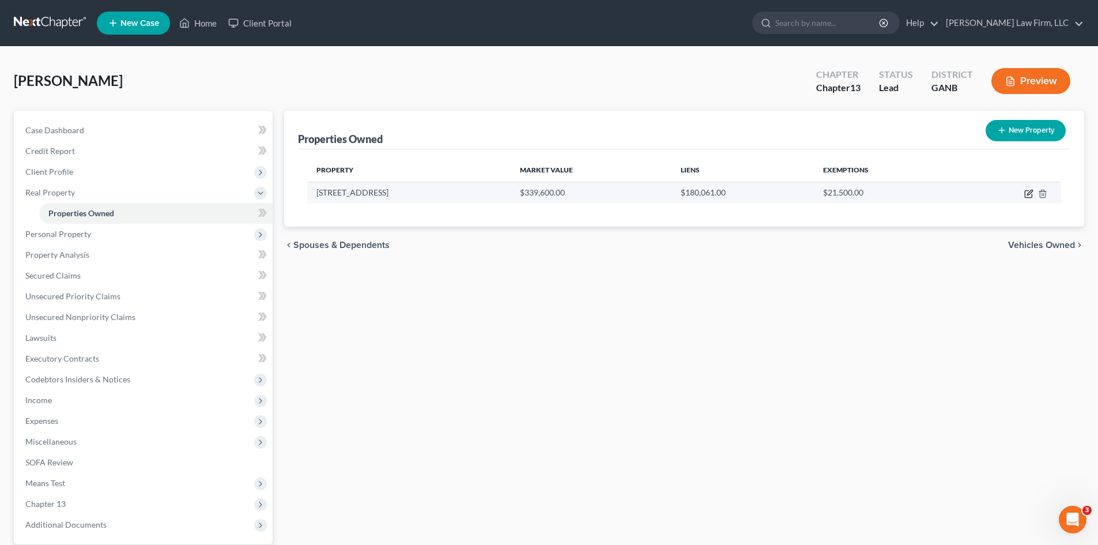
click at [1028, 193] on icon "button" at bounding box center [1028, 193] width 9 height 9
select select "10"
select select "0"
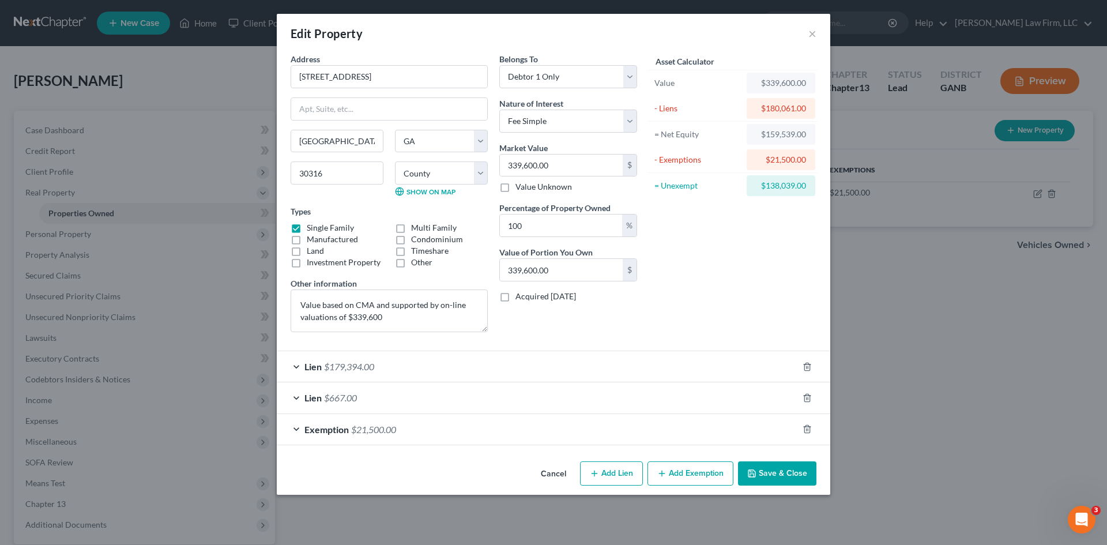
click at [783, 466] on button "Save & Close" at bounding box center [777, 473] width 78 height 24
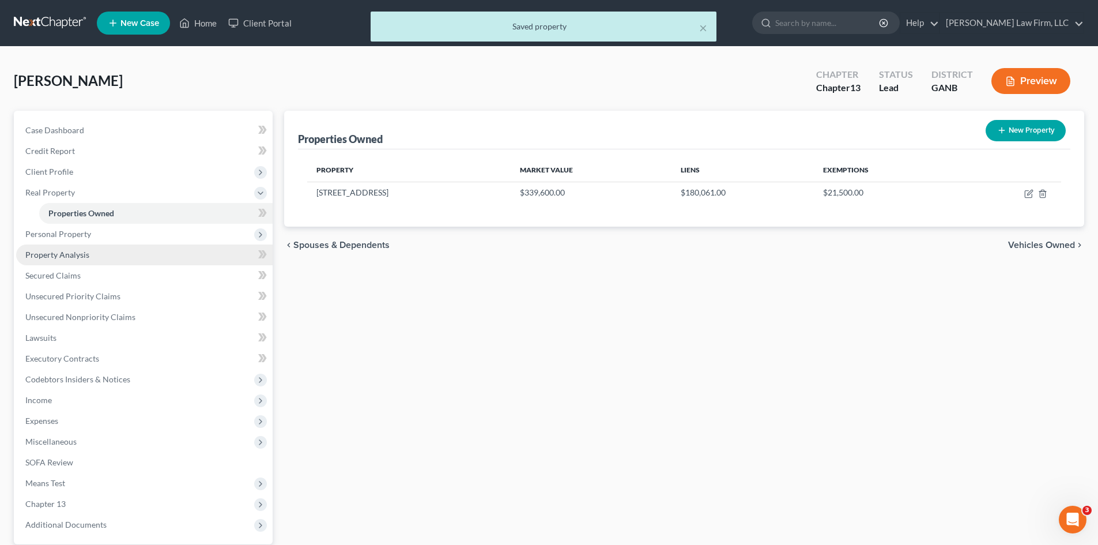
click at [51, 244] on link "Property Analysis" at bounding box center [144, 254] width 257 height 21
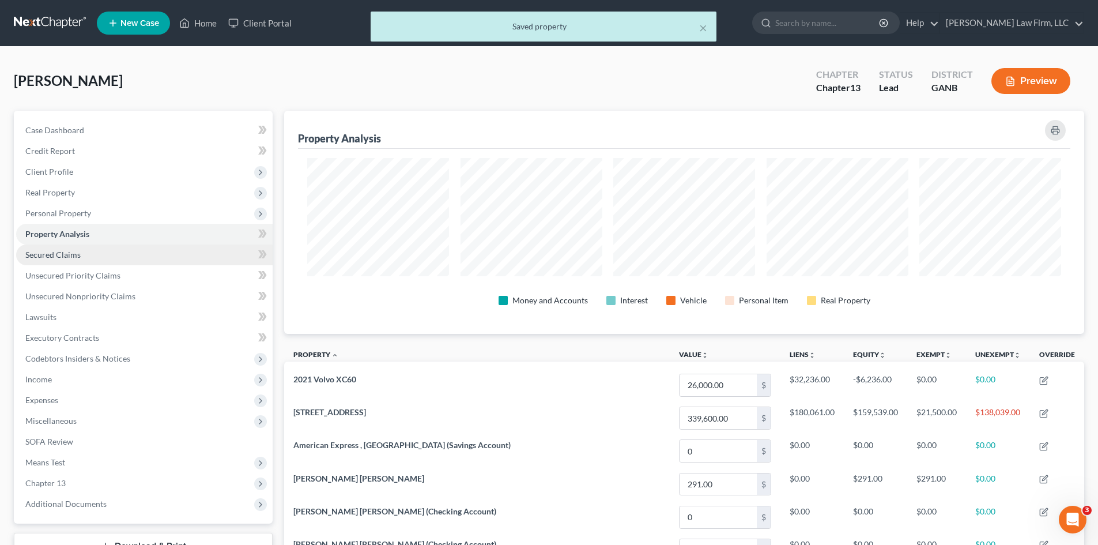
scroll to position [223, 800]
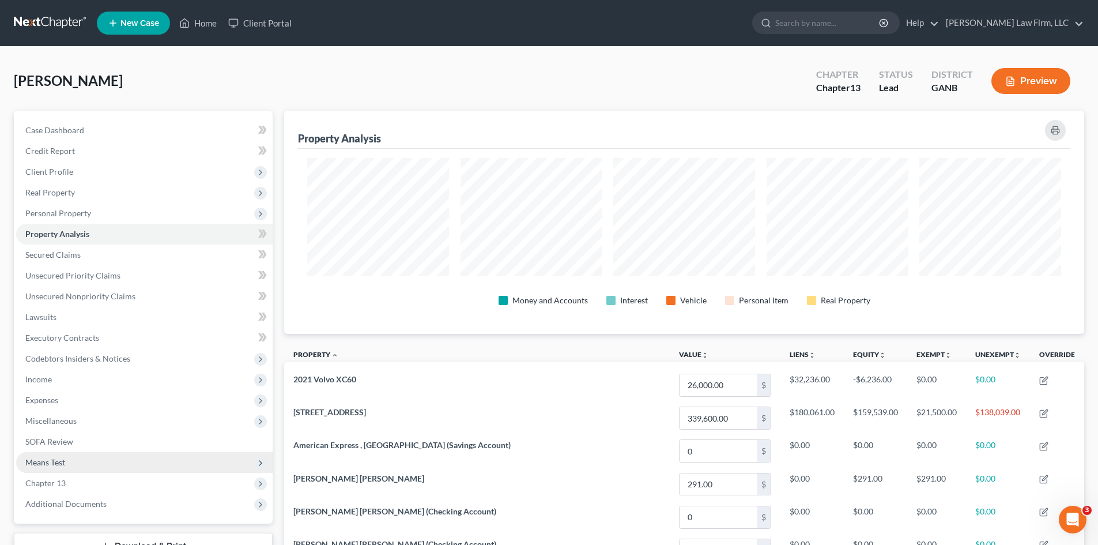
click at [52, 459] on span "Means Test" at bounding box center [45, 462] width 40 height 10
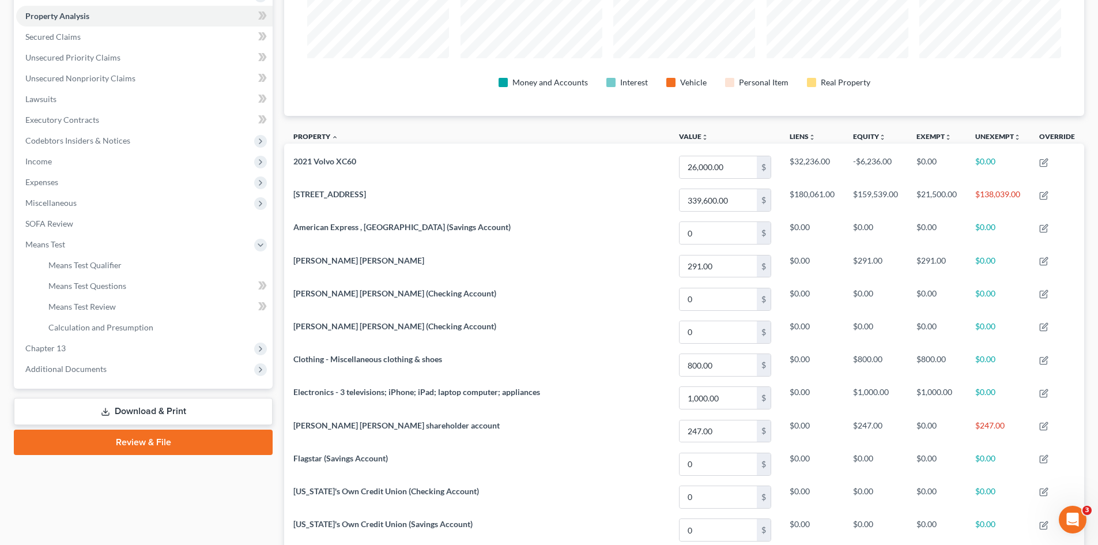
scroll to position [231, 0]
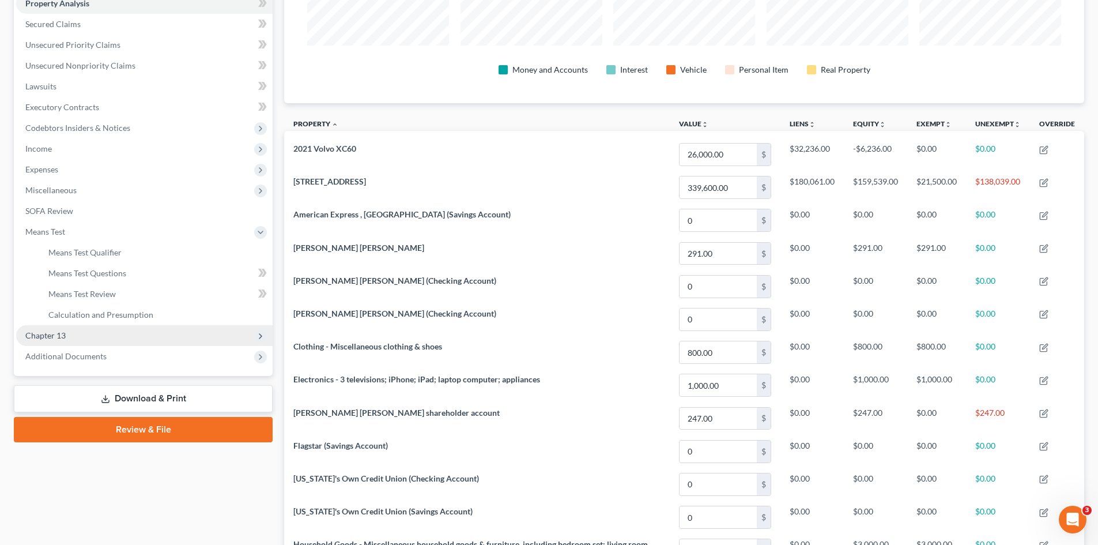
click at [45, 338] on span "Chapter 13" at bounding box center [45, 335] width 40 height 10
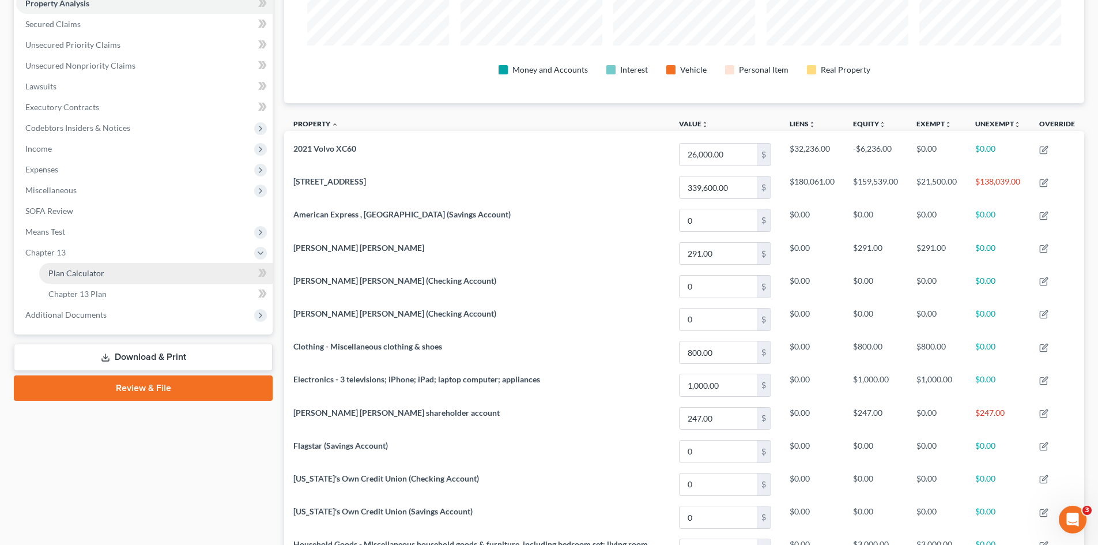
click at [91, 271] on span "Plan Calculator" at bounding box center [76, 273] width 56 height 10
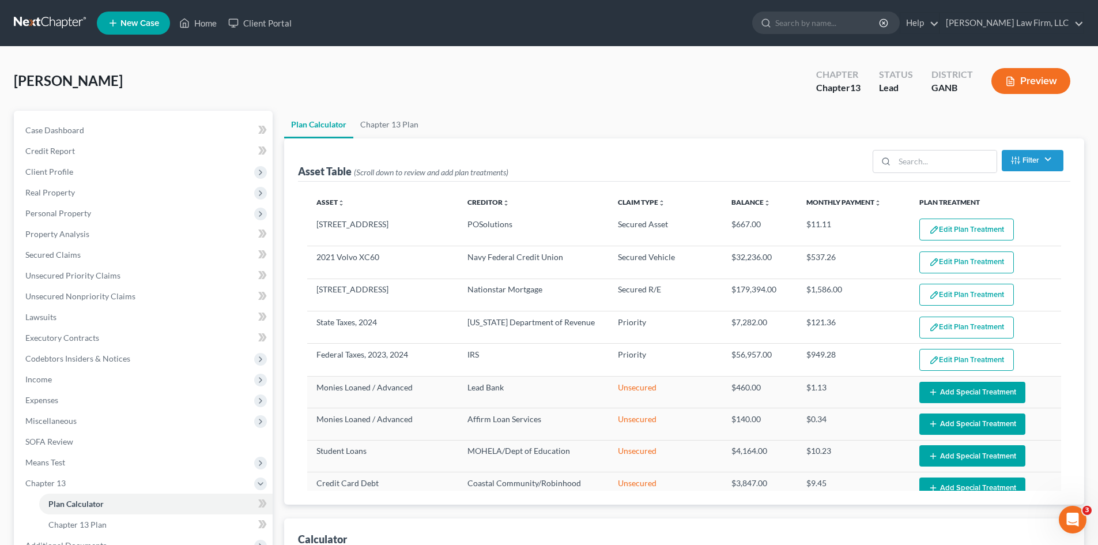
select select "59"
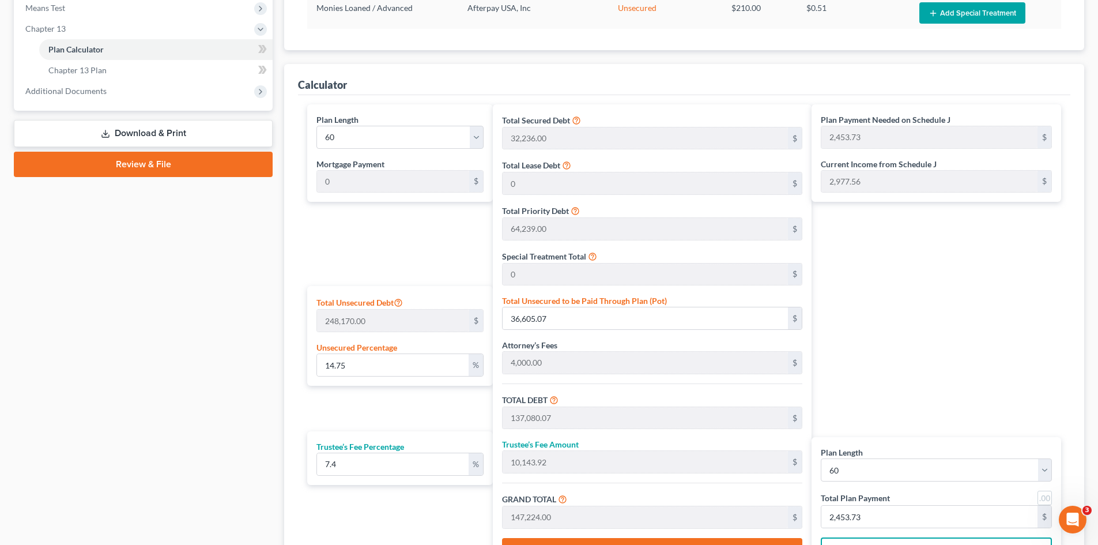
scroll to position [461, 0]
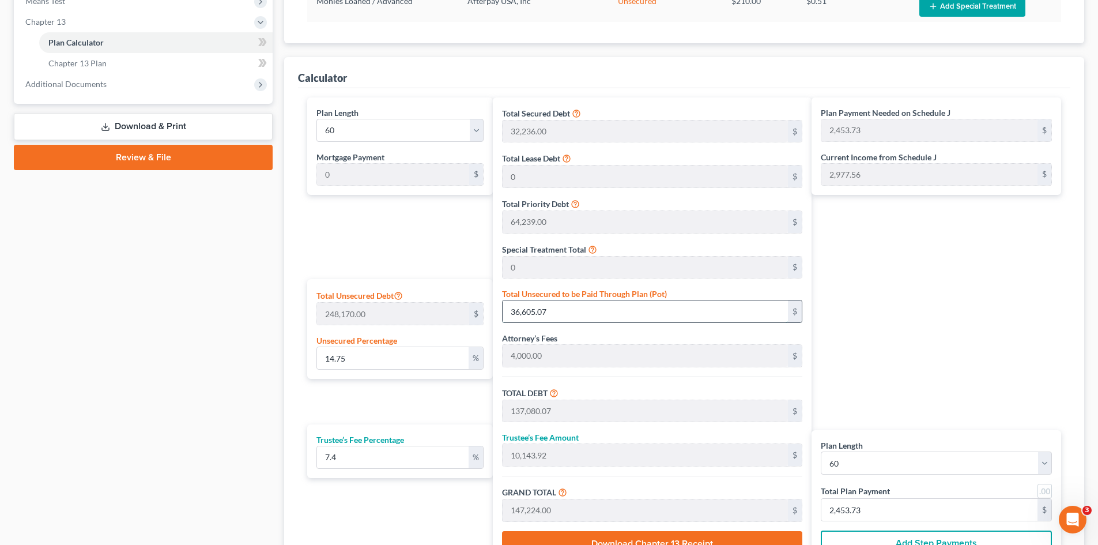
click at [525, 315] on input "36,605.07" at bounding box center [645, 311] width 285 height 22
type input "0.0012088487730184953"
type input "3"
type input "100,478.00"
type input "7,435.37"
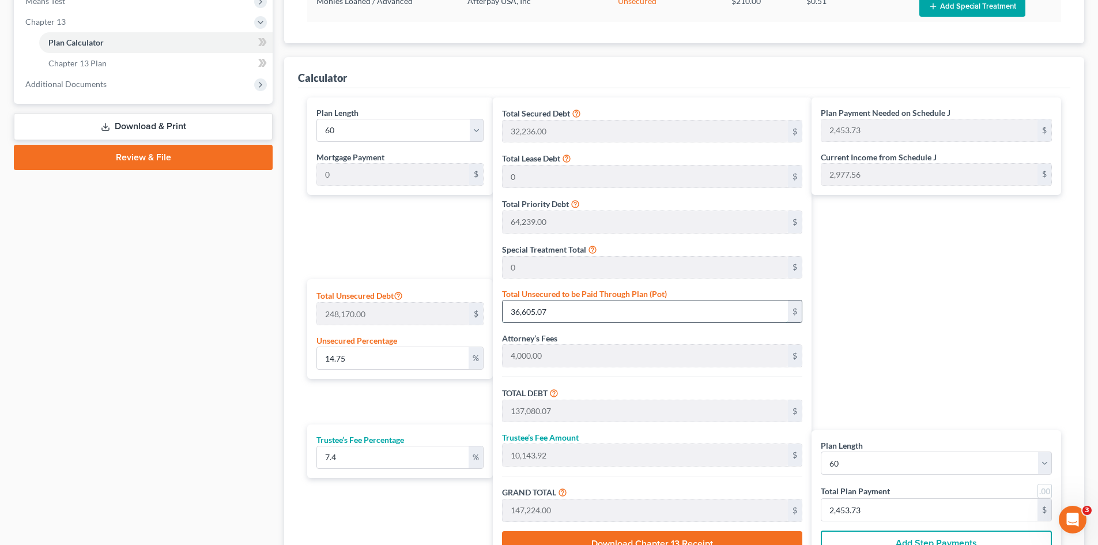
type input "107,913.37"
type input "1,798.55"
type input "0.01410323568521578"
type input "35"
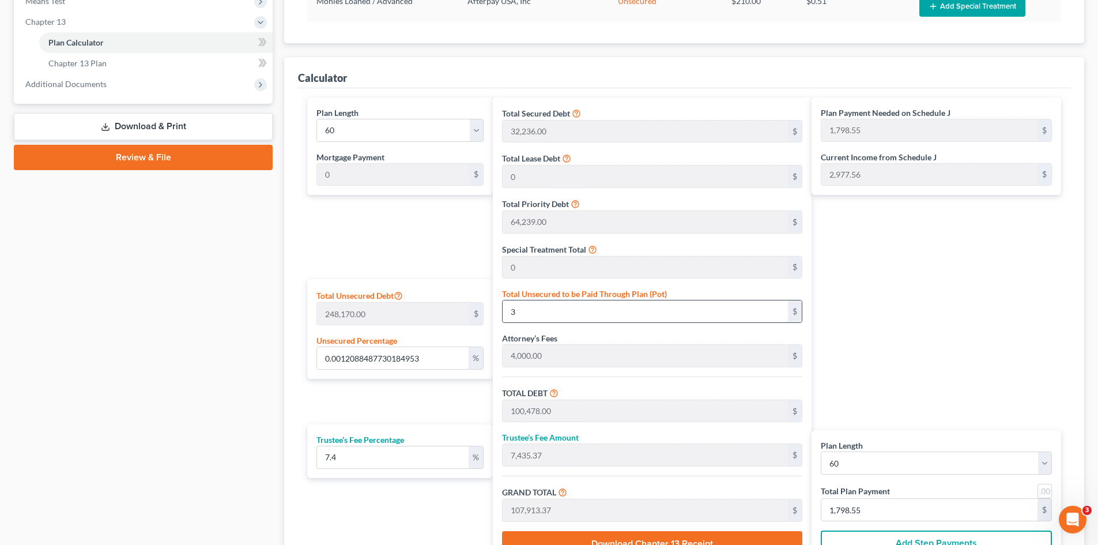
type input "100,510.00"
type input "7,437.74"
type input "107,947.74"
type input "1,799.12"
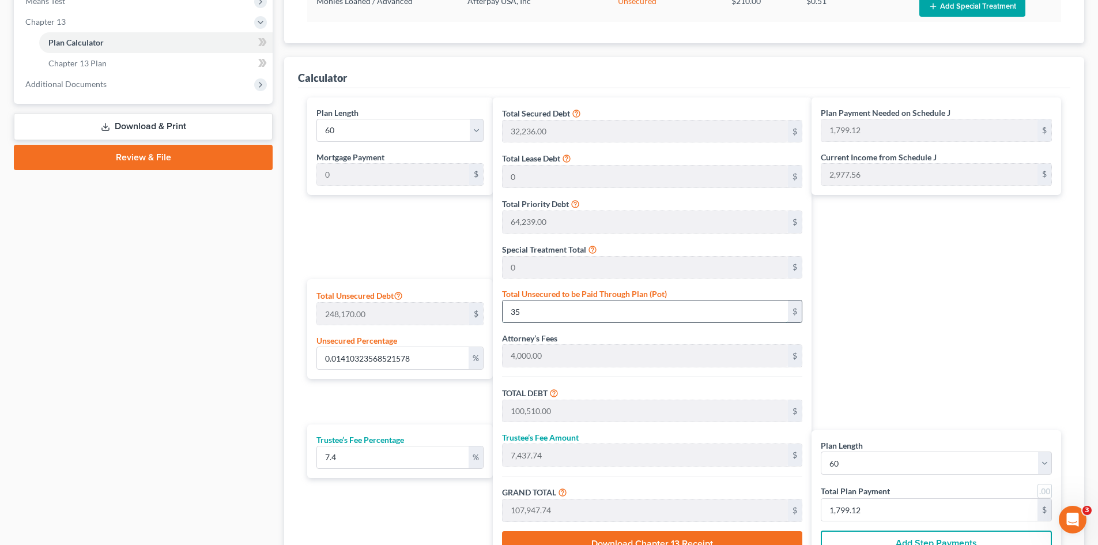
type input "0.1410323568521578"
type input "350"
type input "100,825.00"
type input "7,461.05"
type input "108,286.05"
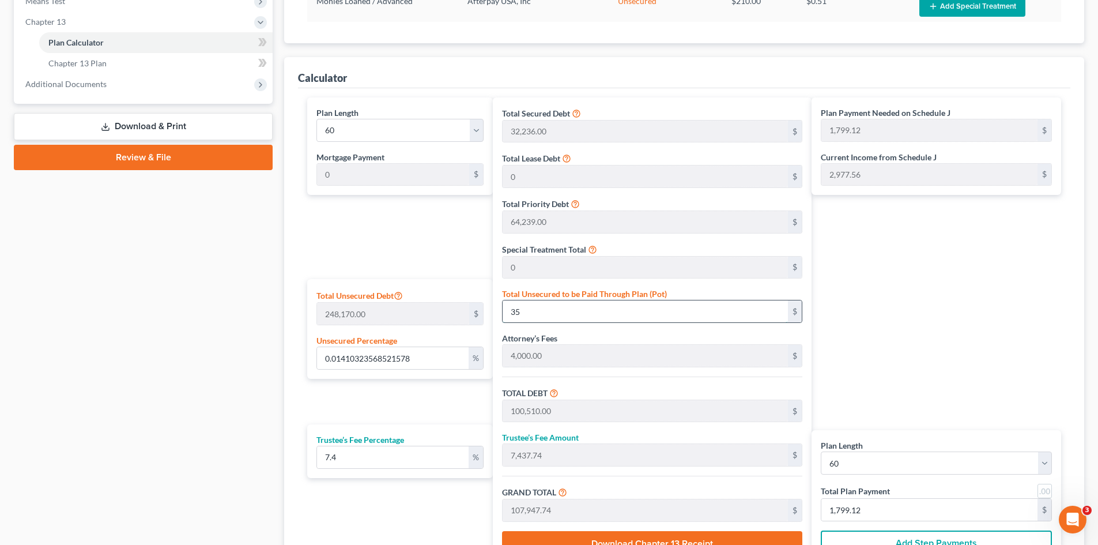
type input "1,804.76"
type input "1.4103235685215778"
type input "3500"
type input "103,975.00"
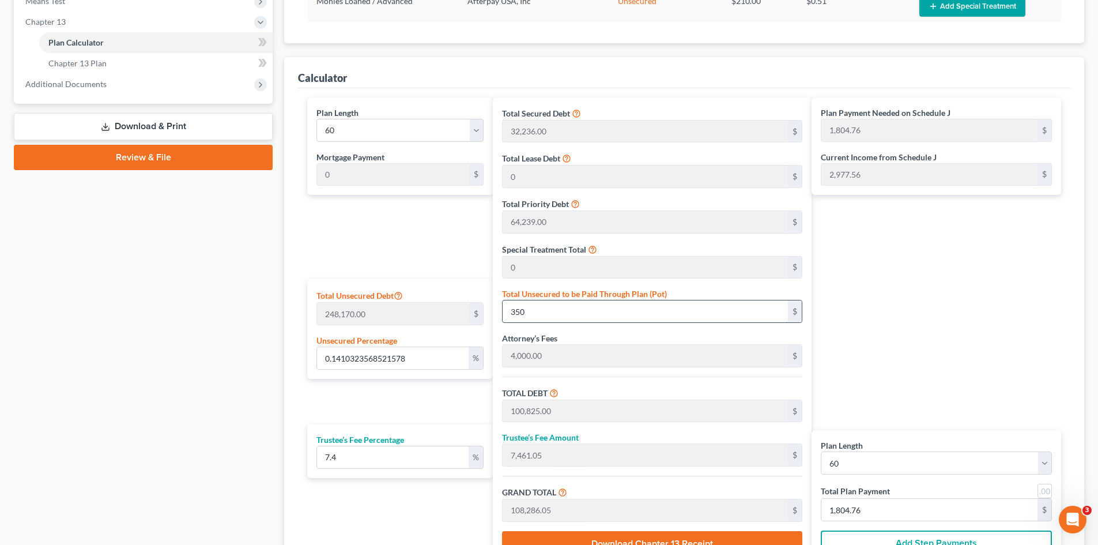
type input "7,694.15"
type input "111,669.15"
type input "1,861.15"
type input "3,500"
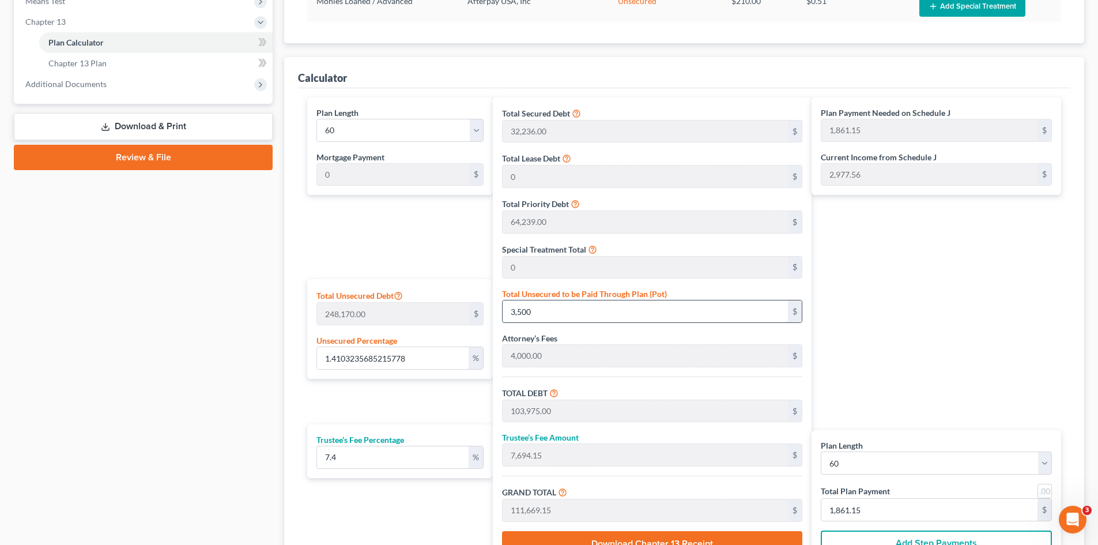
type input "14.103235685215779"
type input "3,5000"
type input "135,475.00"
type input "10,025.15"
type input "145,500.15"
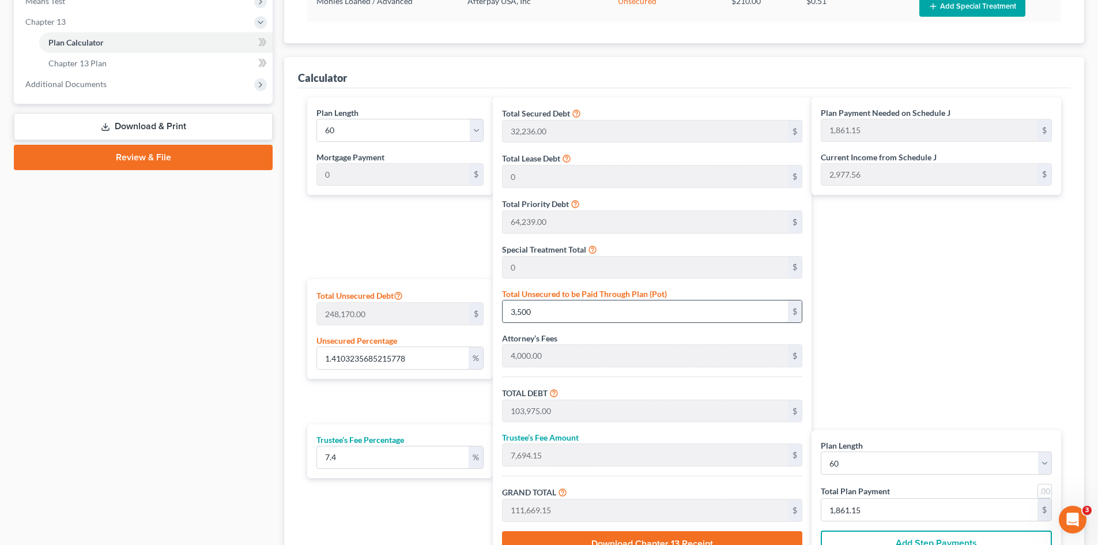
type input "2,425.00"
type input "35,000"
click at [416, 410] on div "Plan Length 1 2 3 4 5 6 7 8 9 10 11 12 13 14 15 16 17 18 19 20 21 22 23 24 25 2…" at bounding box center [397, 331] width 191 height 468
click at [416, 409] on div "Plan Length 1 2 3 4 5 6 7 8 9 10 11 12 13 14 15 16 17 18 19 20 21 22 23 24 25 2…" at bounding box center [397, 331] width 191 height 468
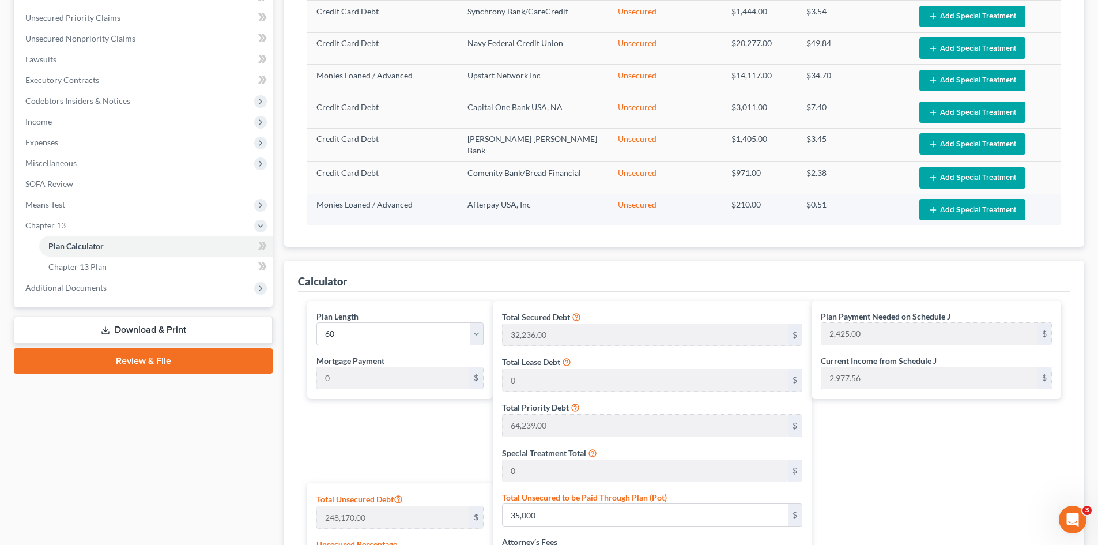
scroll to position [154, 0]
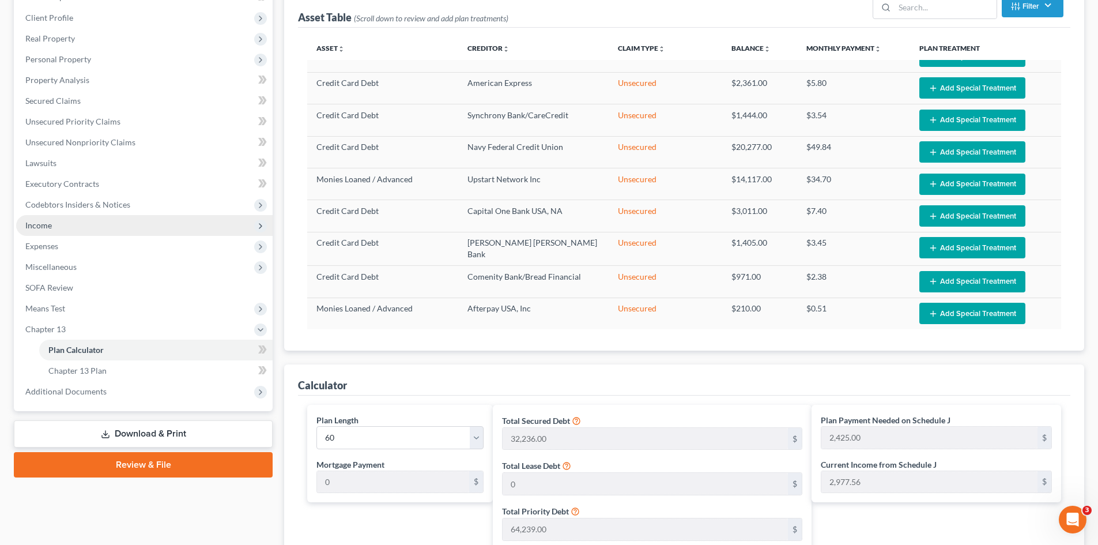
click at [37, 223] on span "Income" at bounding box center [38, 225] width 27 height 10
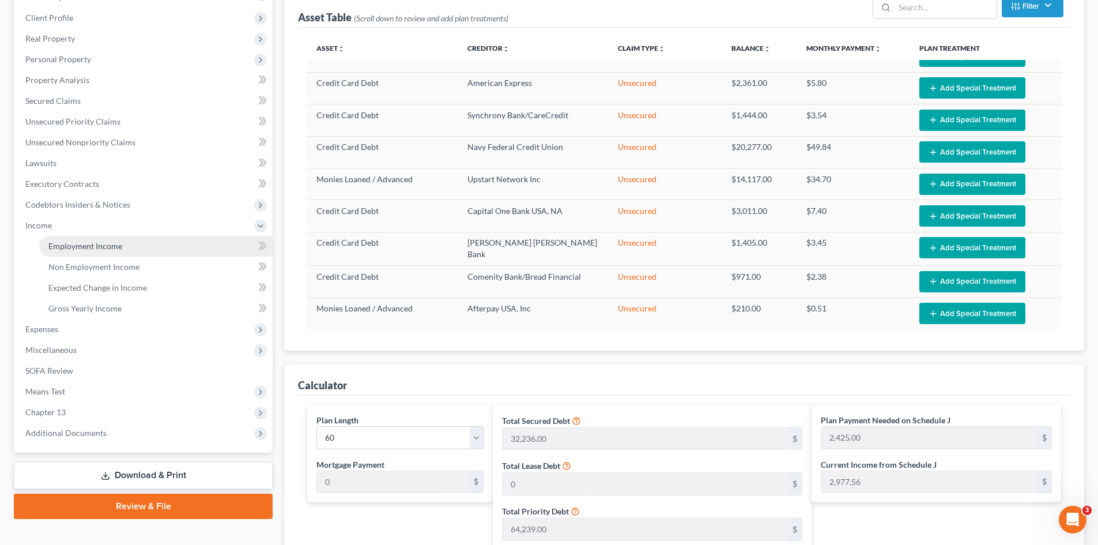
click at [61, 236] on link "Employment Income" at bounding box center [155, 246] width 233 height 21
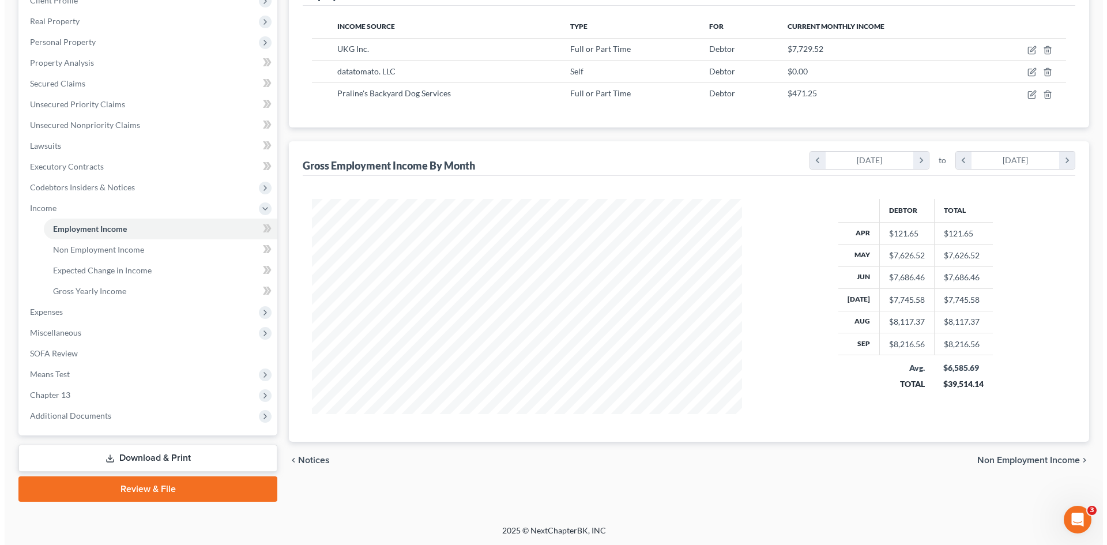
scroll to position [172, 0]
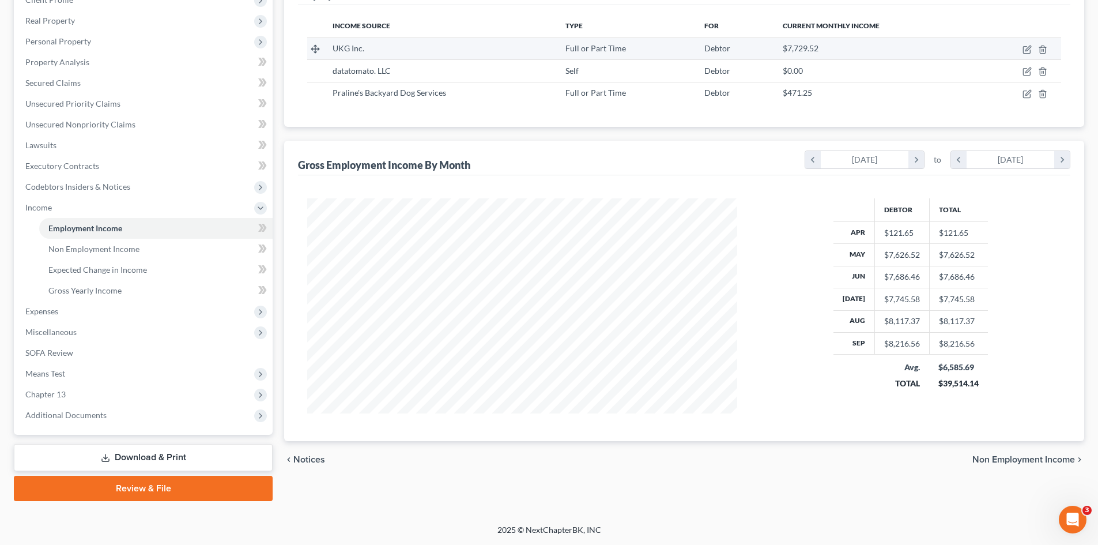
click at [1027, 43] on td at bounding box center [1019, 48] width 84 height 22
click at [1026, 48] on icon "button" at bounding box center [1027, 49] width 9 height 9
select select "0"
select select "9"
select select "1"
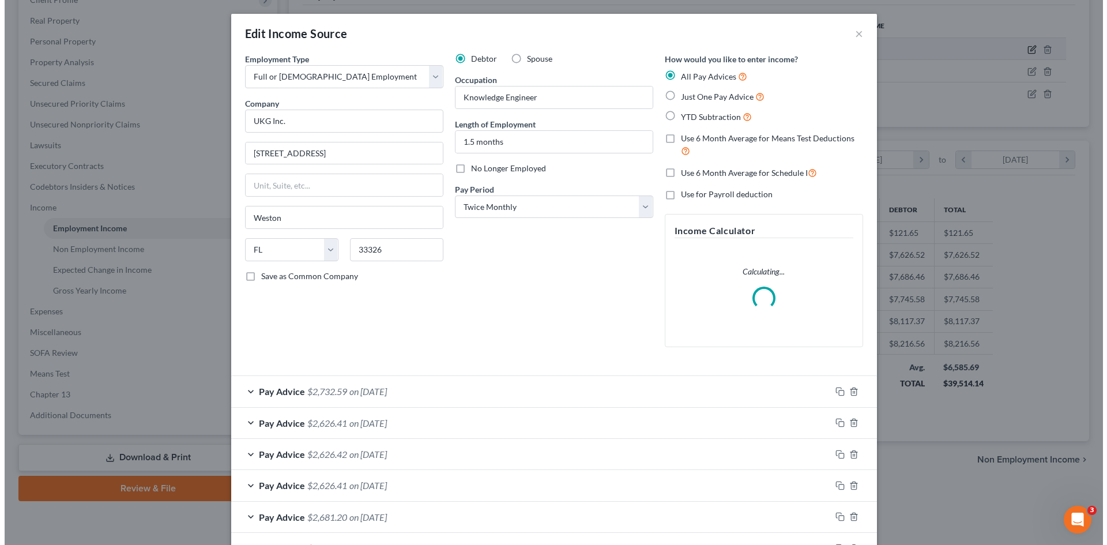
scroll to position [217, 457]
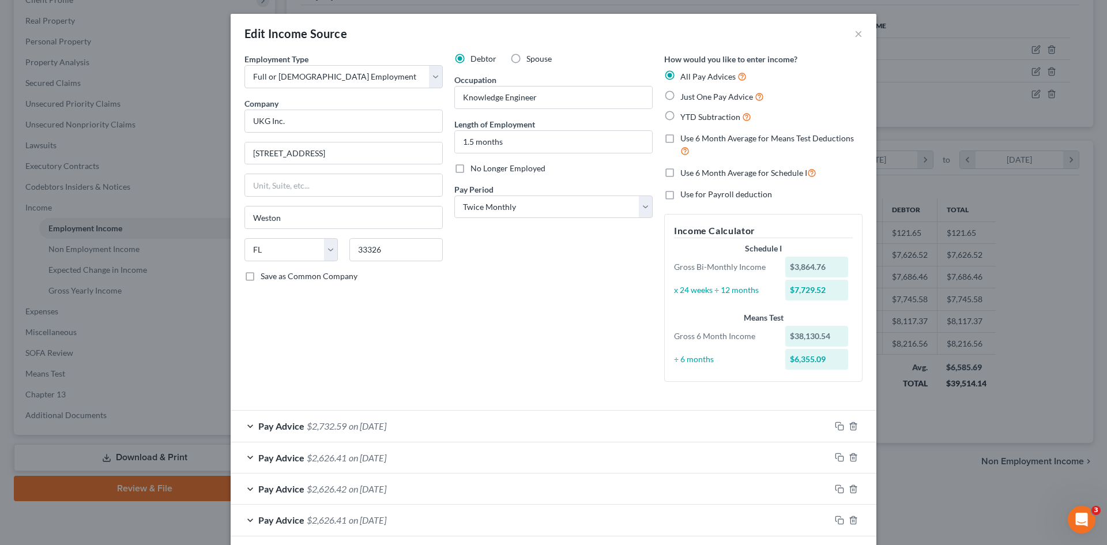
click at [680, 175] on label "Use 6 Month Average for Schedule I" at bounding box center [748, 172] width 136 height 13
click at [685, 174] on input "Use 6 Month Average for Schedule I" at bounding box center [688, 169] width 7 height 7
checkbox input "true"
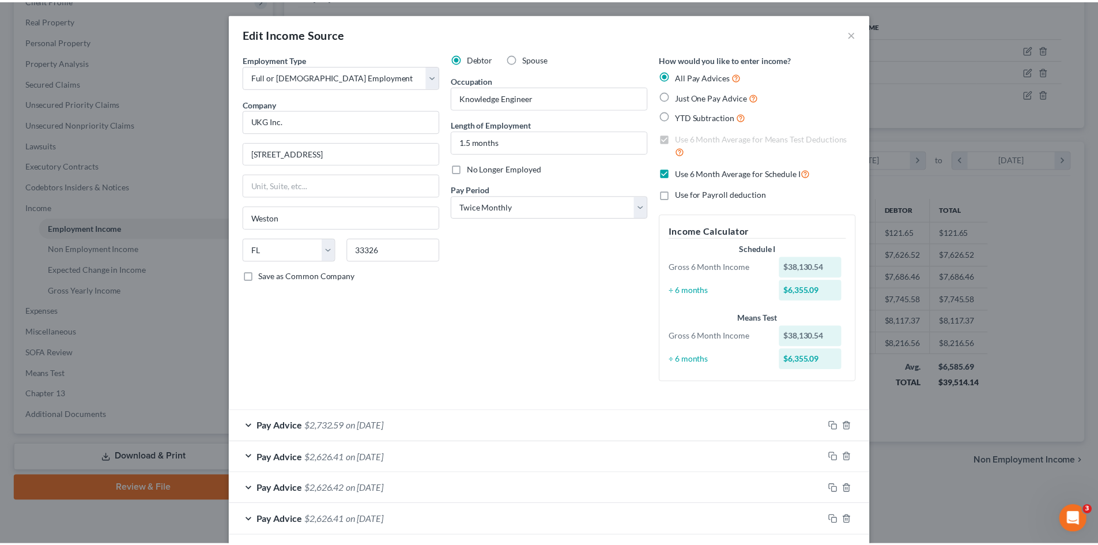
scroll to position [305, 0]
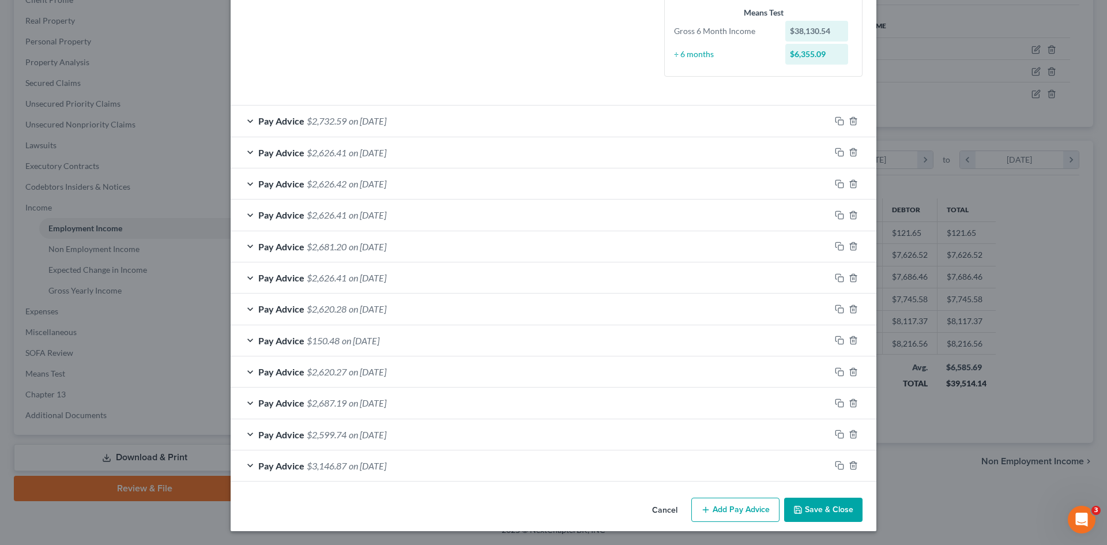
click at [809, 507] on button "Save & Close" at bounding box center [823, 510] width 78 height 24
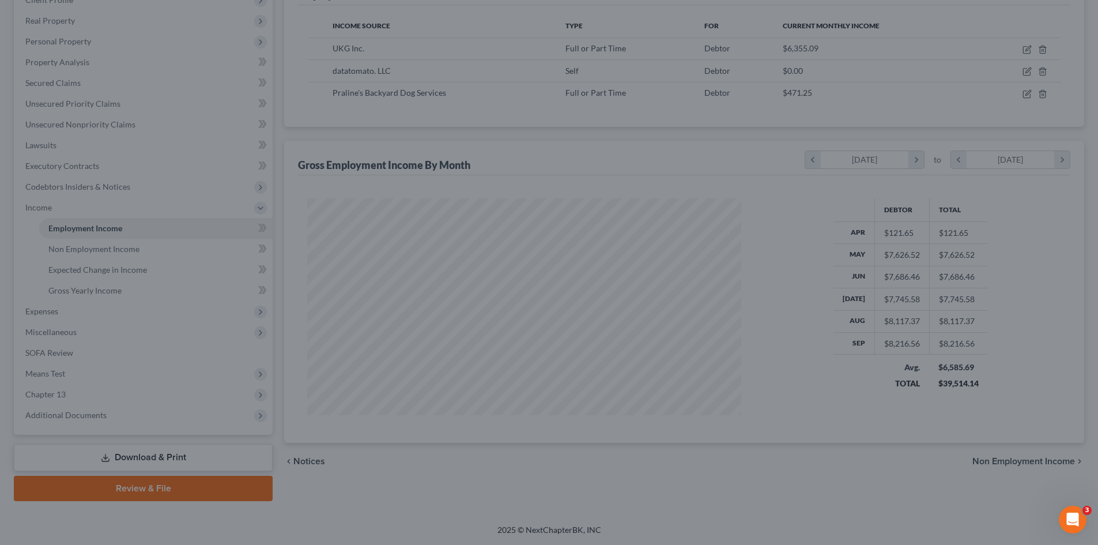
scroll to position [576301, 576063]
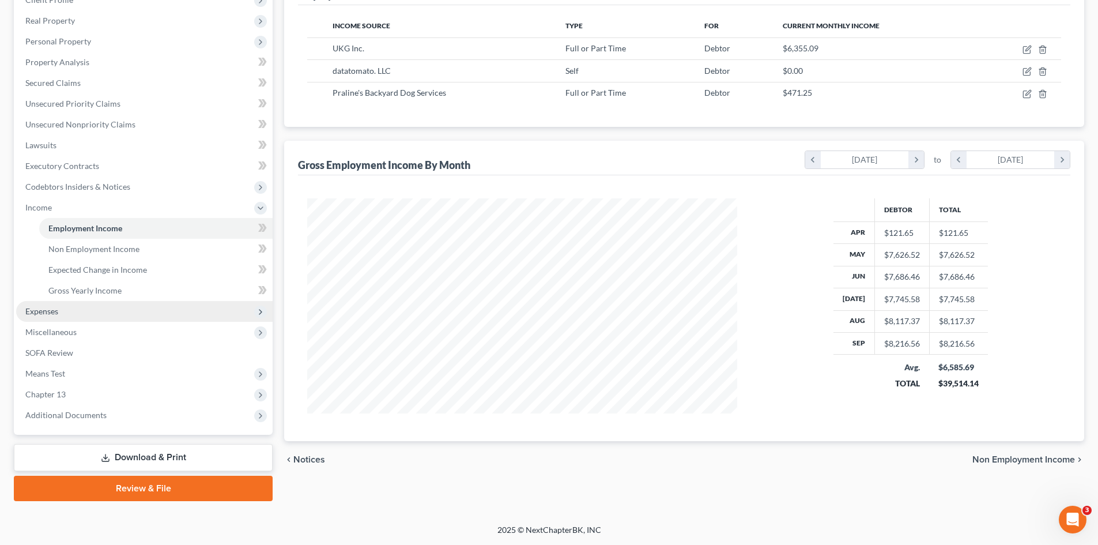
click at [53, 311] on span "Expenses" at bounding box center [41, 311] width 33 height 10
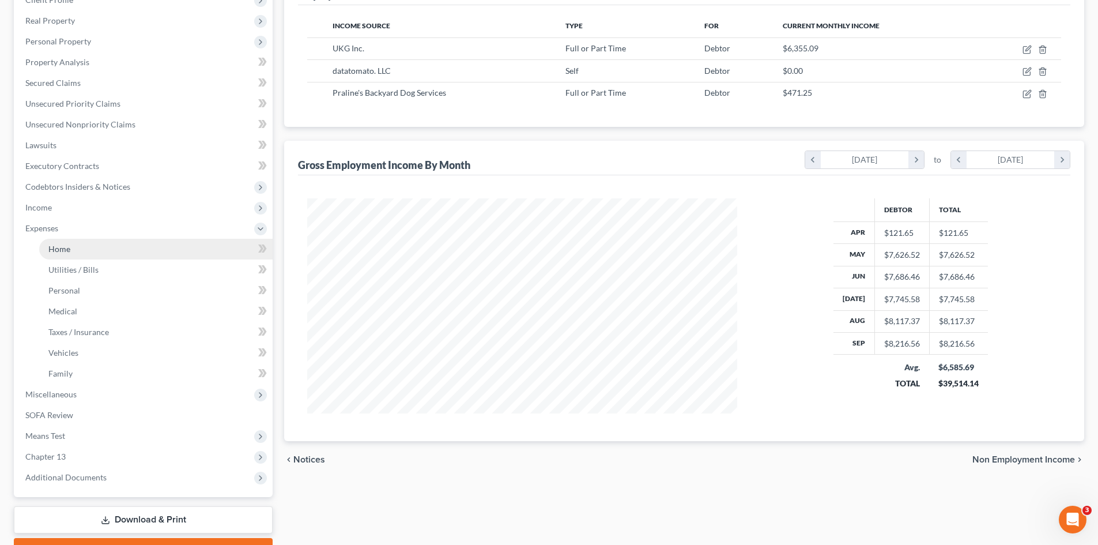
click at [59, 253] on span "Home" at bounding box center [59, 249] width 22 height 10
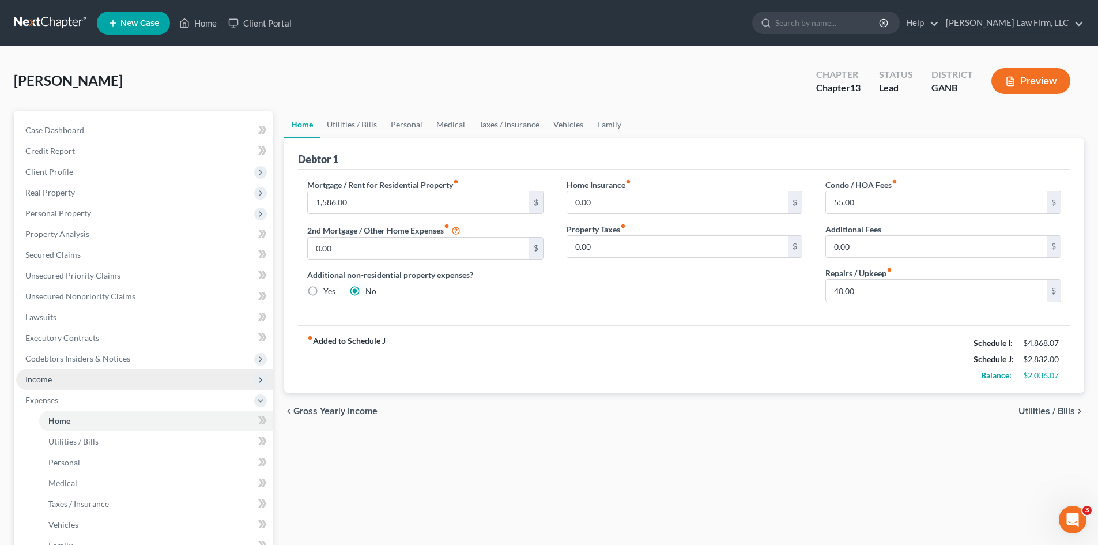
click at [29, 383] on span "Income" at bounding box center [38, 379] width 27 height 10
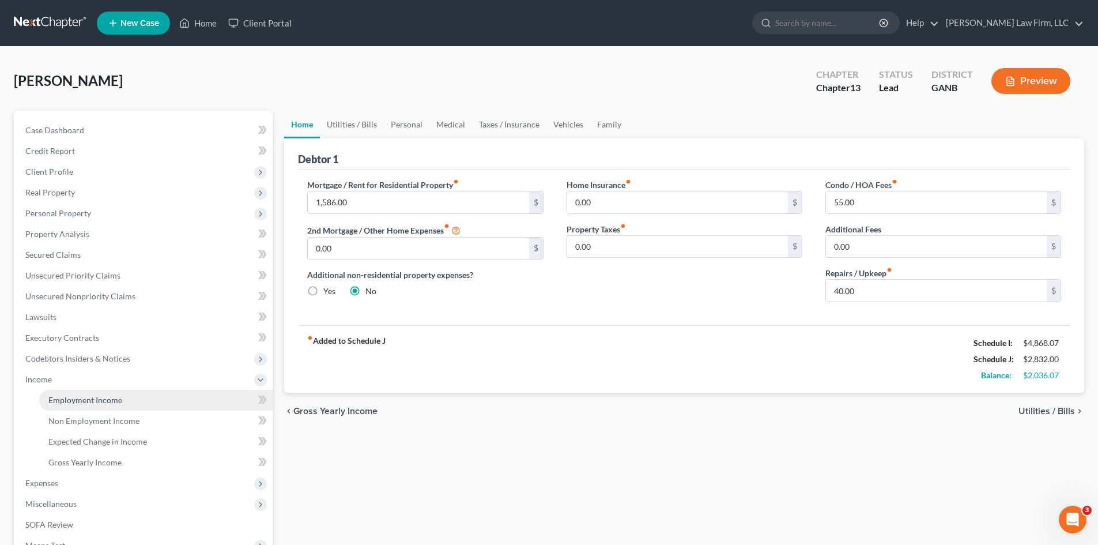
click at [84, 402] on span "Employment Income" at bounding box center [85, 400] width 74 height 10
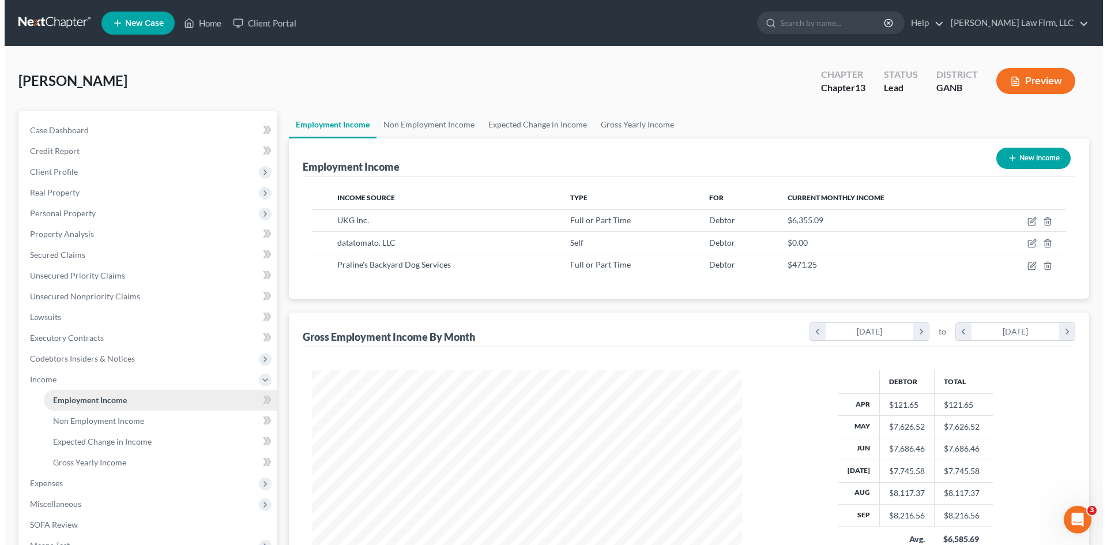
scroll to position [215, 453]
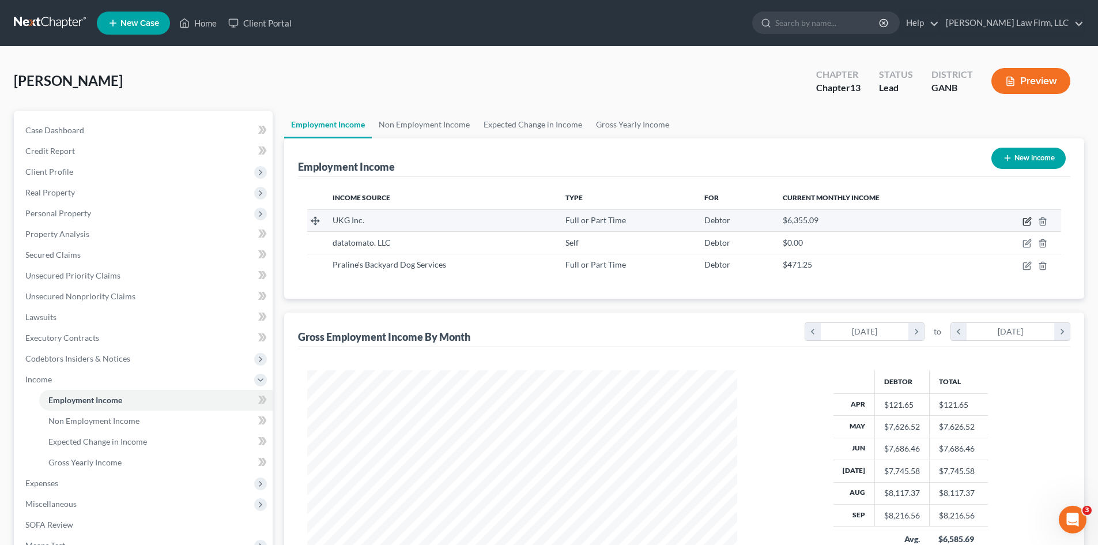
click at [1030, 222] on icon "button" at bounding box center [1026, 221] width 7 height 7
select select "0"
select select "9"
select select "1"
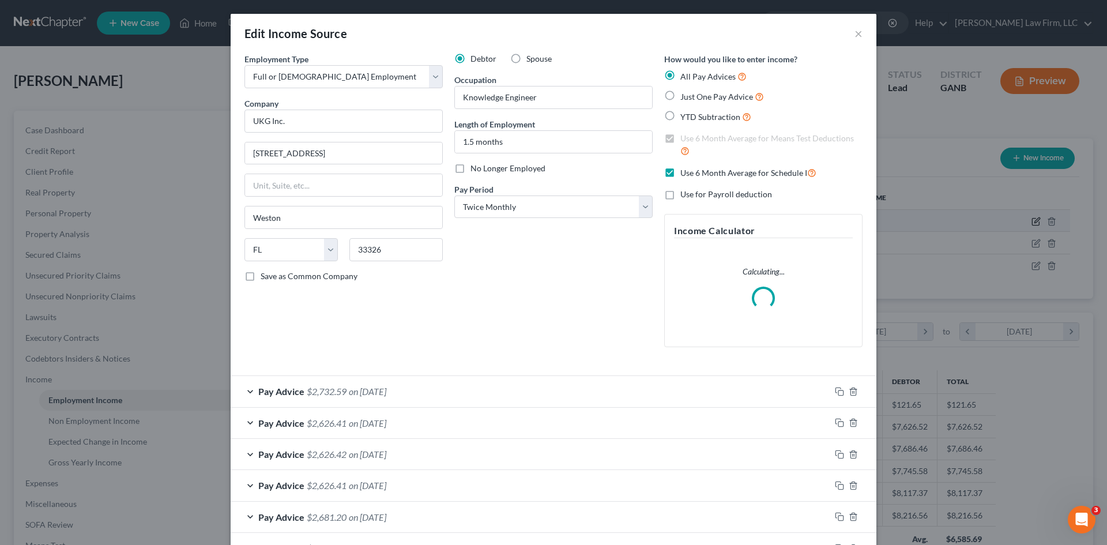
scroll to position [217, 457]
click at [680, 176] on label "Use 6 Month Average for Schedule I" at bounding box center [748, 172] width 136 height 13
click at [685, 174] on input "Use 6 Month Average for Schedule I" at bounding box center [688, 169] width 7 height 7
checkbox input "false"
click at [680, 138] on label "Use 6 Month Average for Means Test Deductions" at bounding box center [771, 145] width 182 height 25
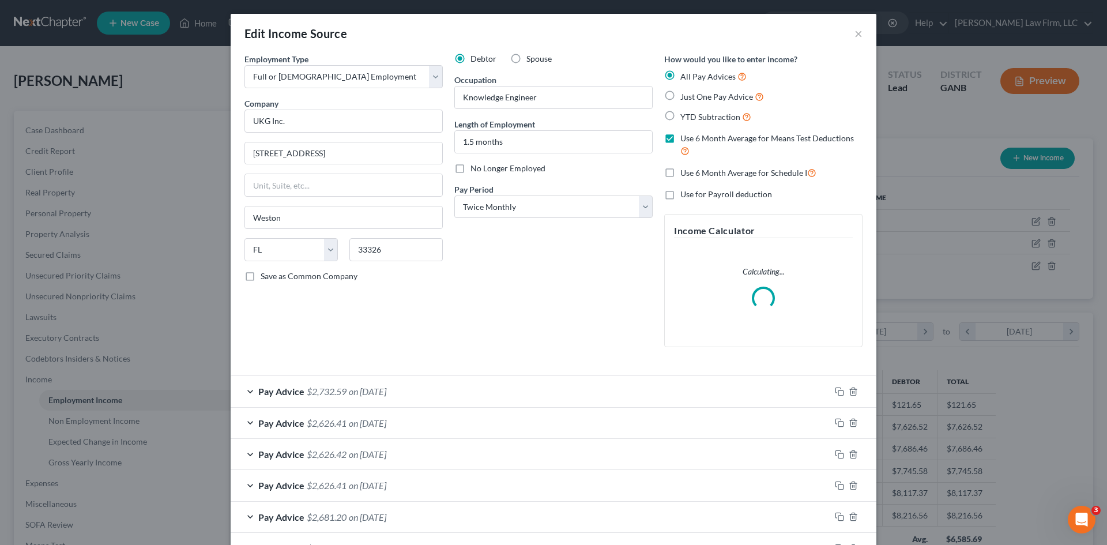
click at [685, 138] on input "Use 6 Month Average for Means Test Deductions" at bounding box center [688, 136] width 7 height 7
checkbox input "false"
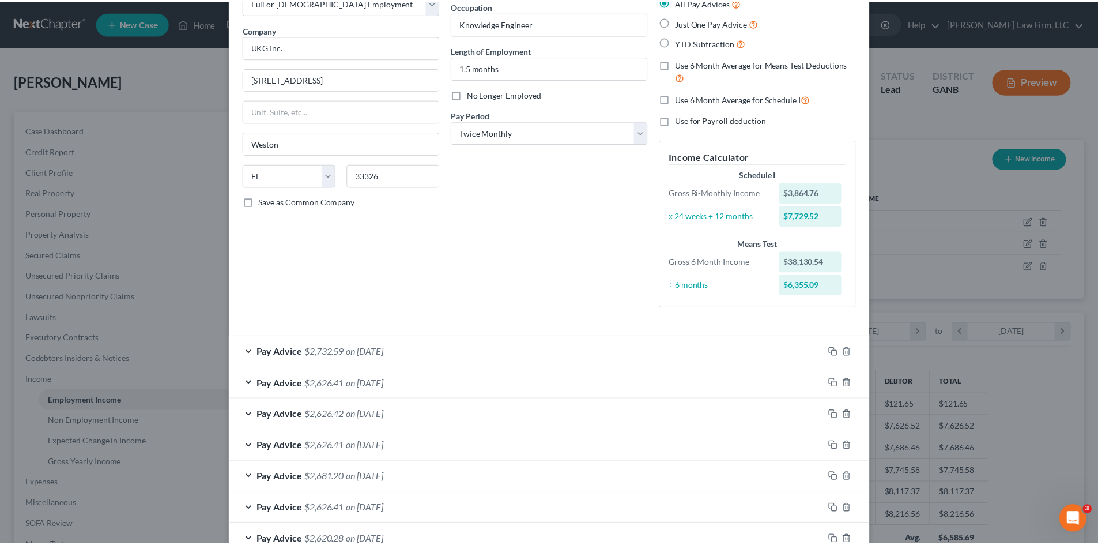
scroll to position [305, 0]
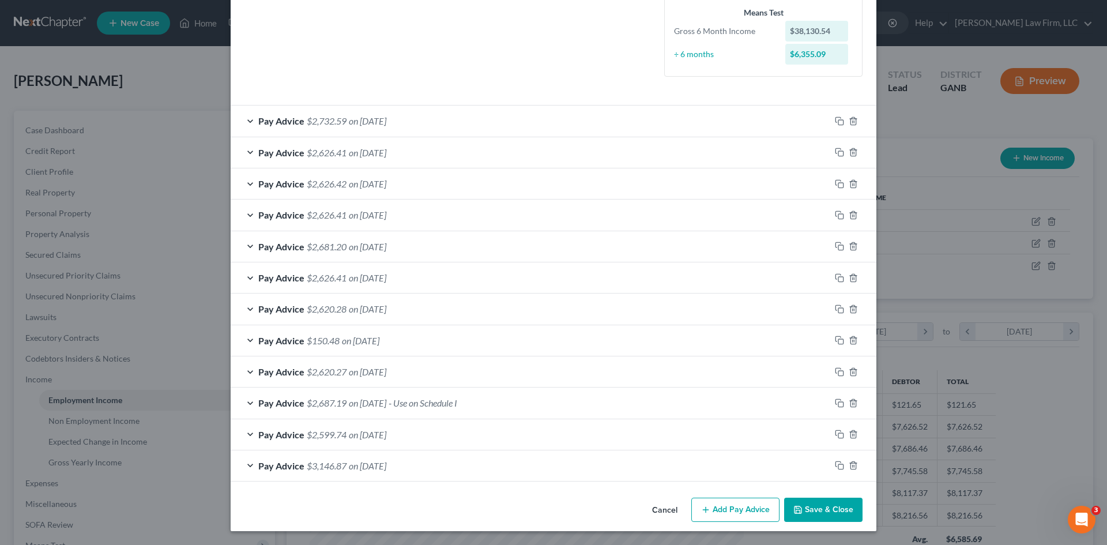
click at [827, 515] on button "Save & Close" at bounding box center [823, 510] width 78 height 24
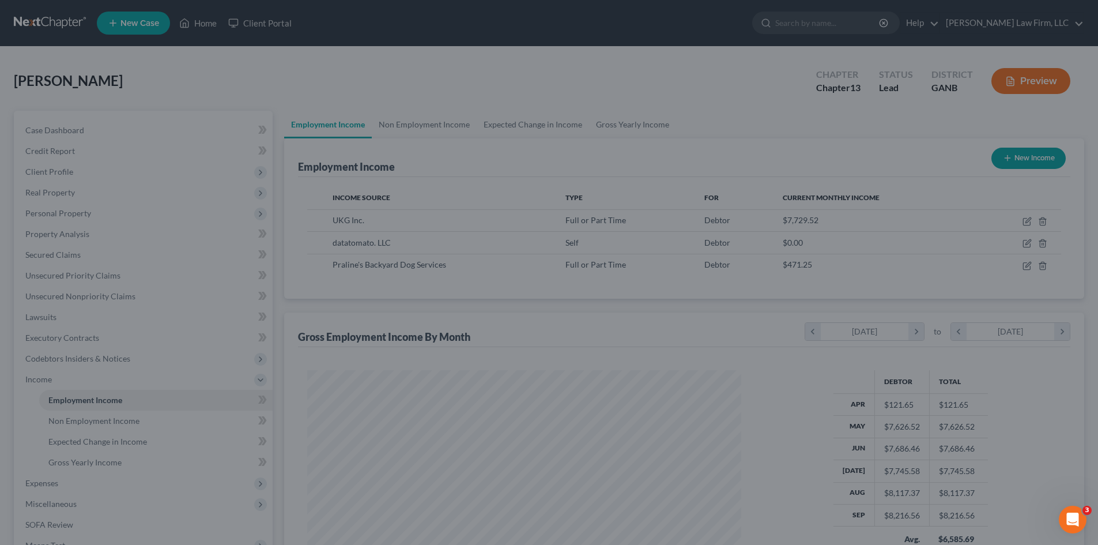
scroll to position [576301, 576063]
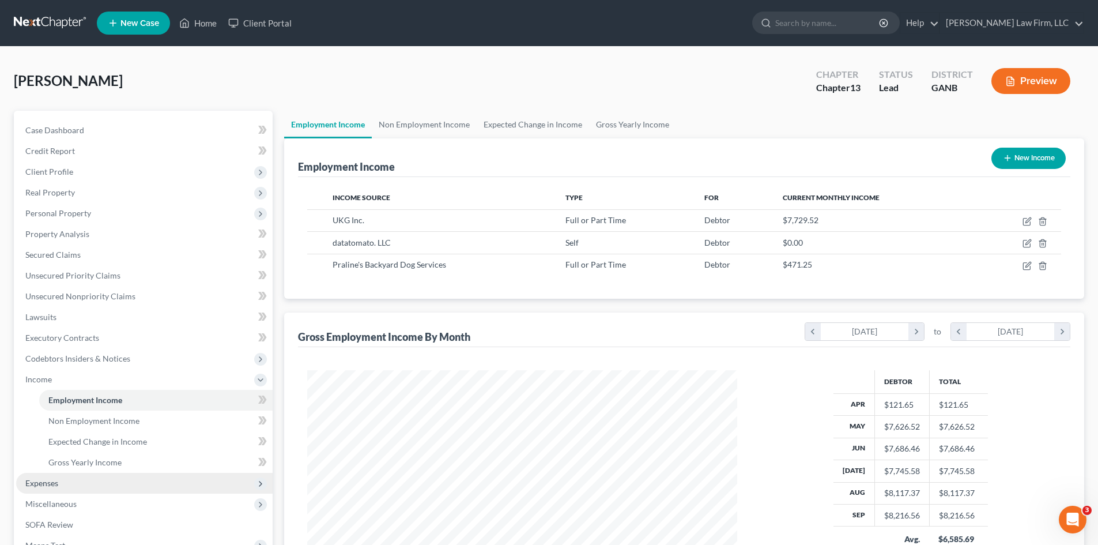
click at [24, 472] on ul "Employment Income Non Employment Income Expected Change in Income Gross Yearly …" at bounding box center [144, 431] width 257 height 83
click at [27, 484] on span "Expenses" at bounding box center [41, 483] width 33 height 10
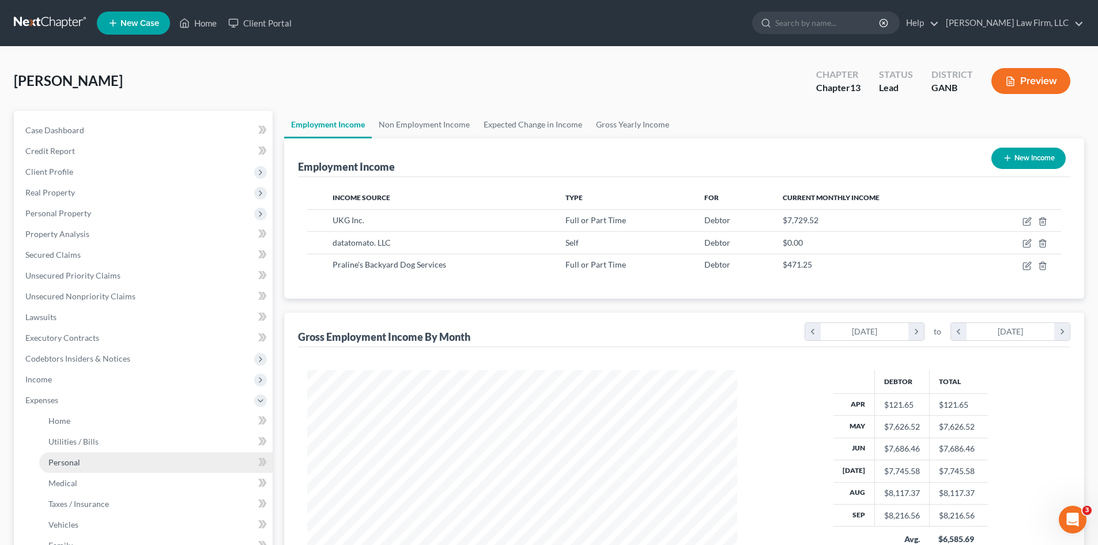
click at [83, 455] on link "Personal" at bounding box center [155, 462] width 233 height 21
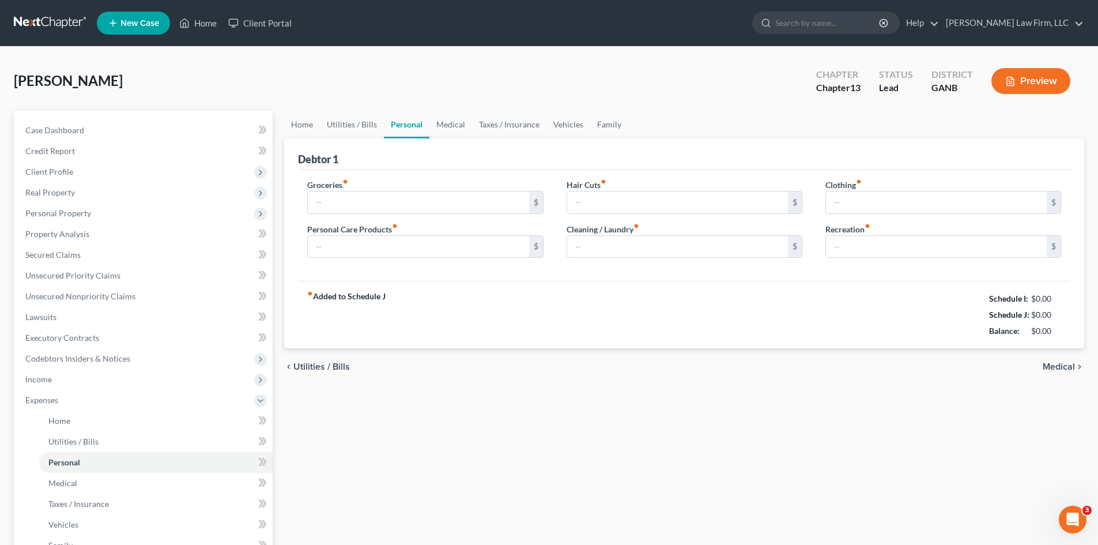
type input "200.00"
type input "0.00"
type input "10.00"
type input "25.00"
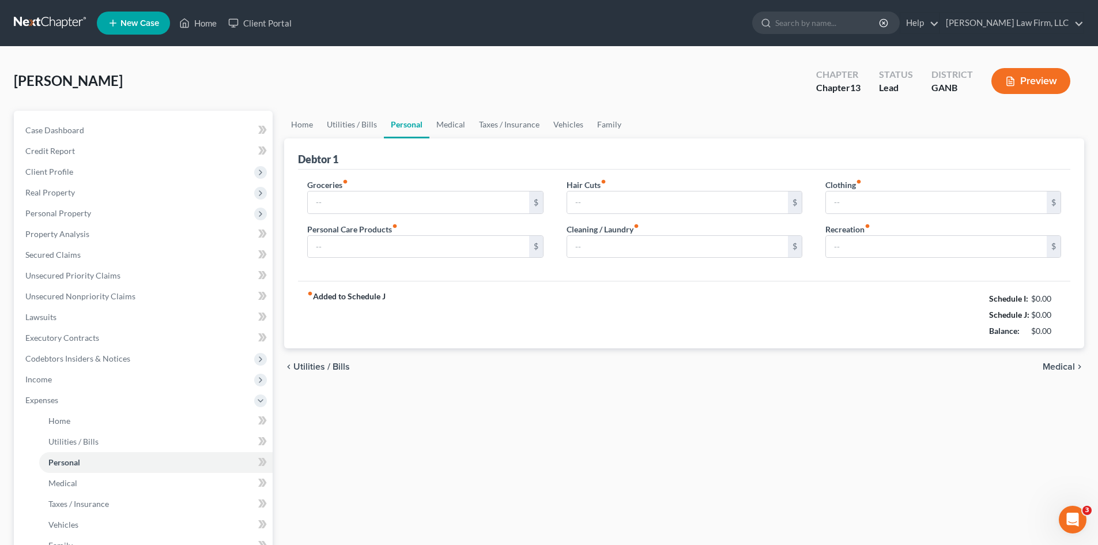
type input "0.00"
click at [48, 376] on span "Income" at bounding box center [38, 379] width 27 height 10
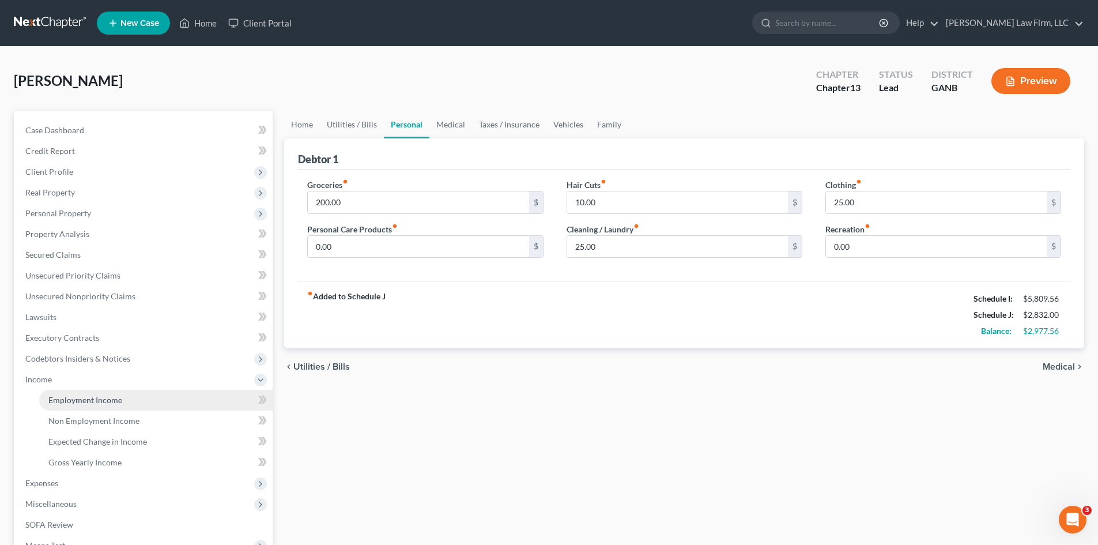
click at [84, 403] on span "Employment Income" at bounding box center [85, 400] width 74 height 10
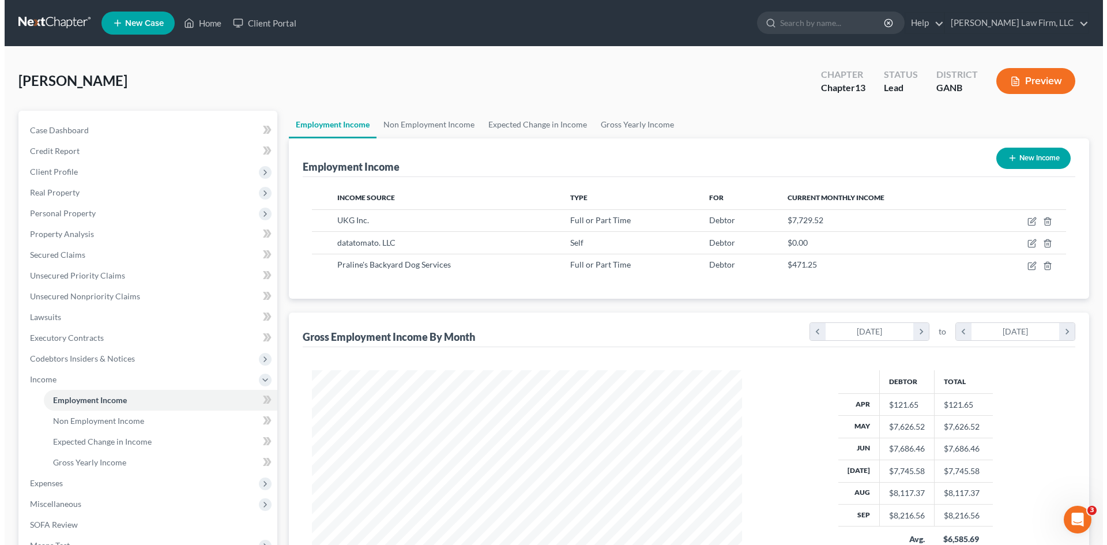
scroll to position [215, 453]
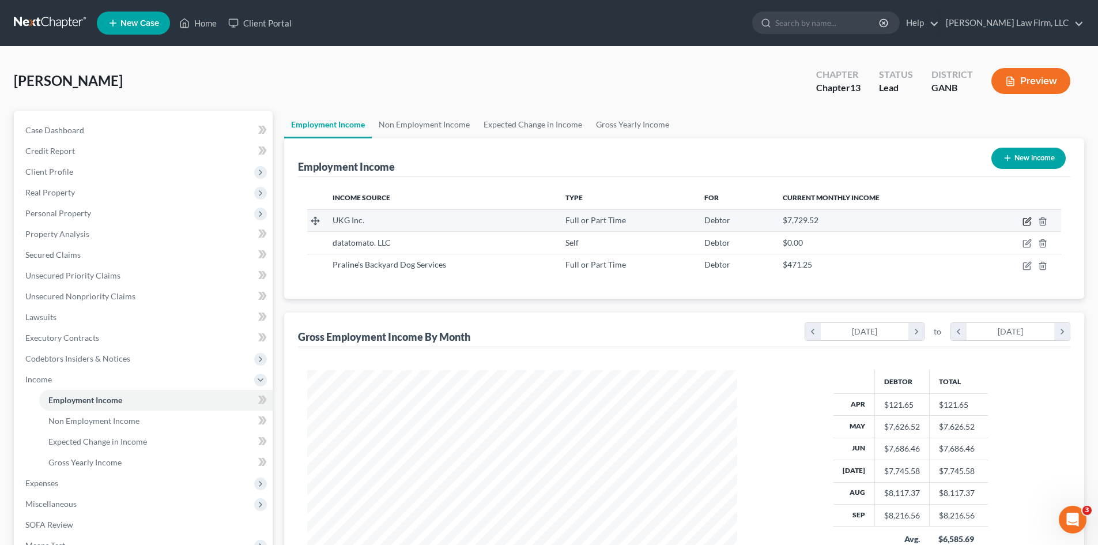
click at [1028, 221] on icon "button" at bounding box center [1027, 221] width 9 height 9
select select "0"
select select "9"
select select "1"
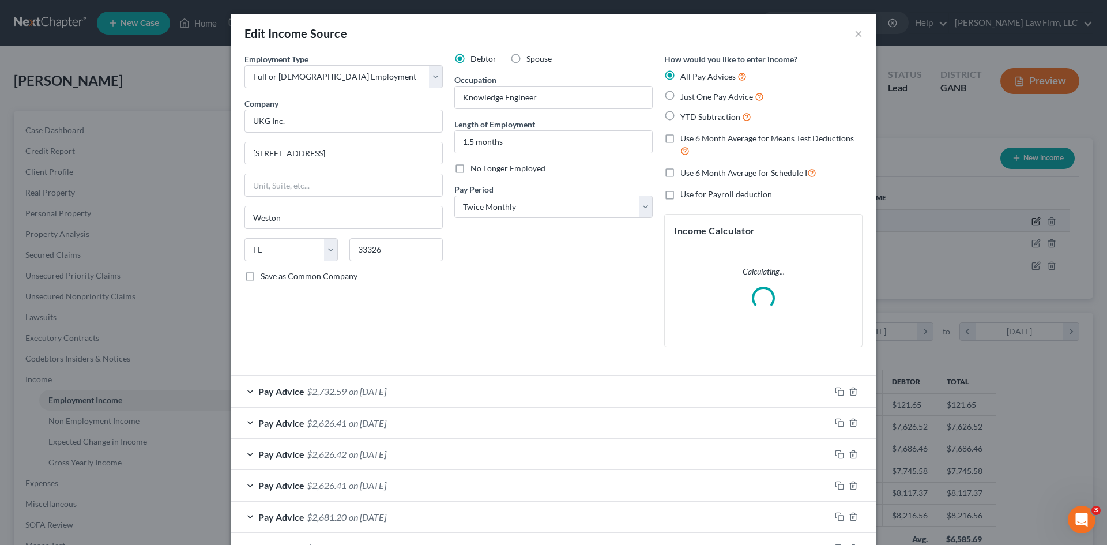
scroll to position [217, 457]
click at [680, 173] on label "Use 6 Month Average for Schedule I" at bounding box center [748, 172] width 136 height 13
click at [685, 173] on input "Use 6 Month Average for Schedule I" at bounding box center [688, 169] width 7 height 7
checkbox input "true"
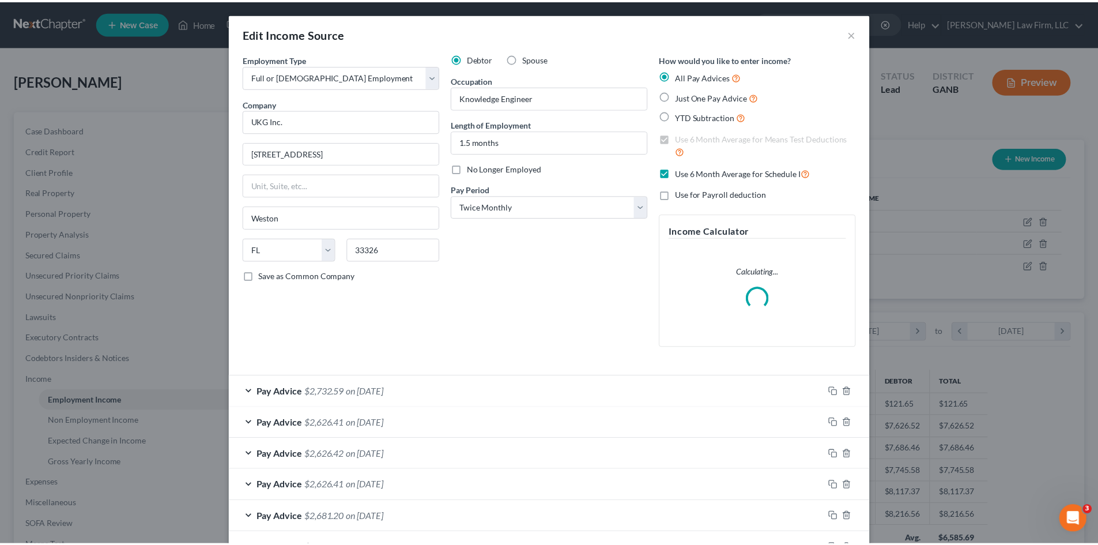
scroll to position [270, 0]
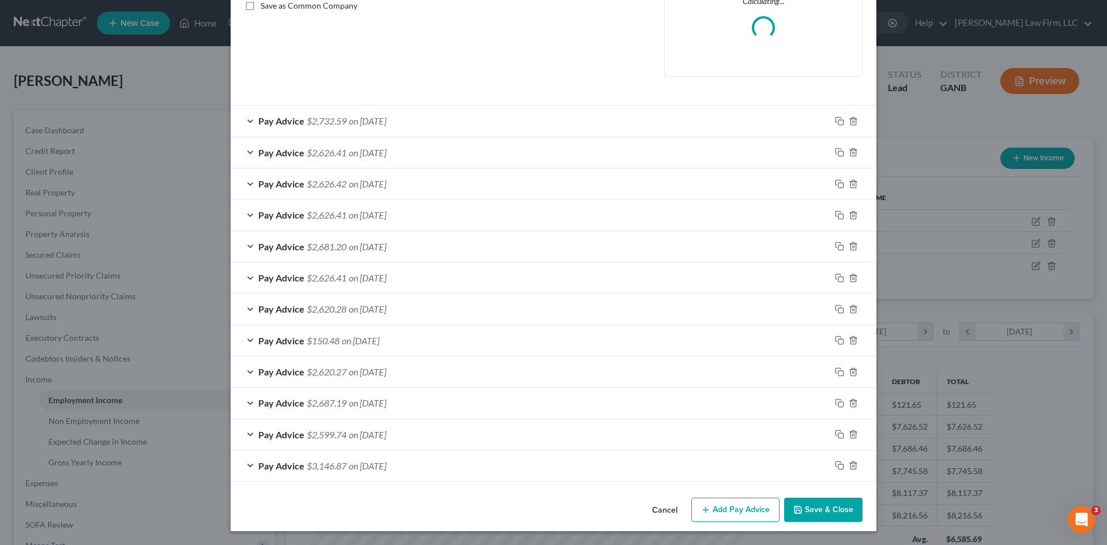
click at [830, 512] on button "Save & Close" at bounding box center [823, 510] width 78 height 24
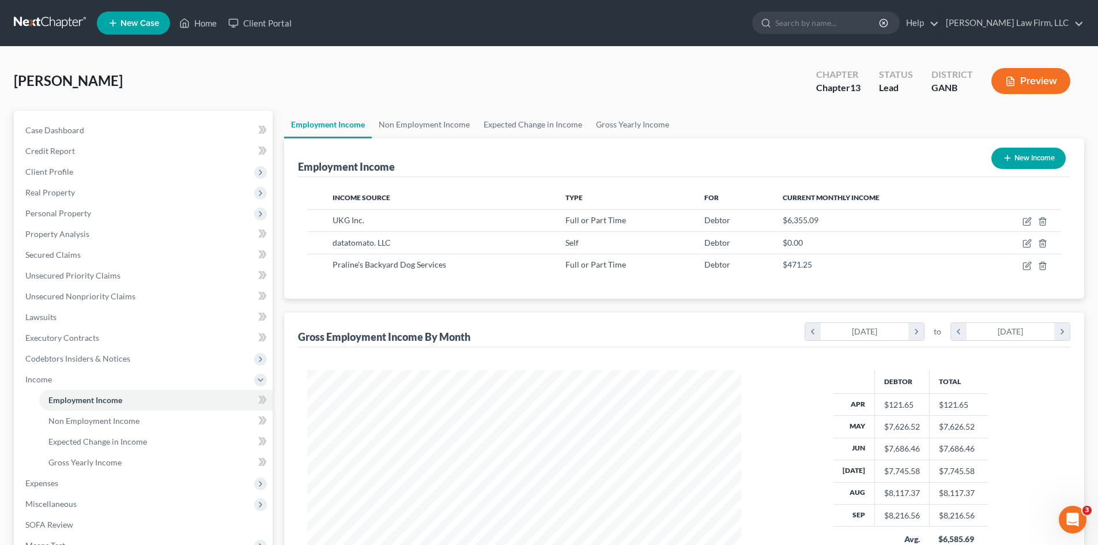
scroll to position [576301, 576063]
click at [39, 479] on span "Expenses" at bounding box center [41, 483] width 33 height 10
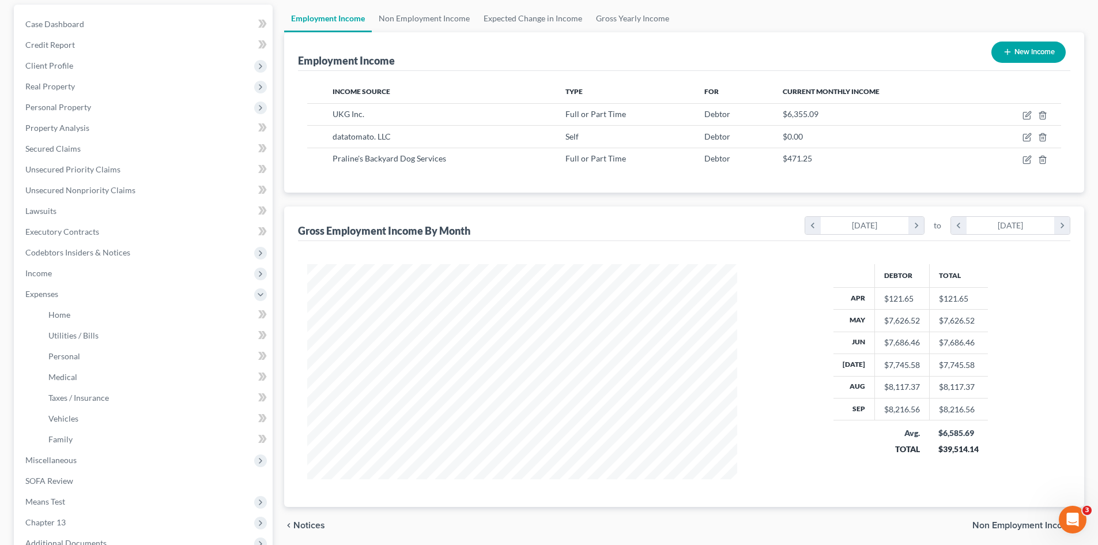
scroll to position [234, 0]
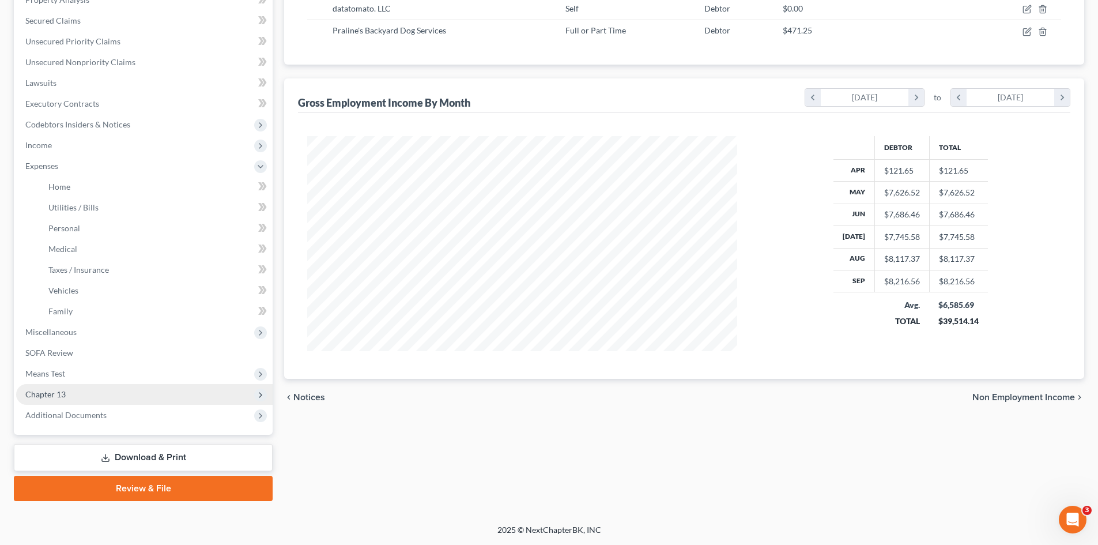
click at [40, 394] on span "Chapter 13" at bounding box center [45, 394] width 40 height 10
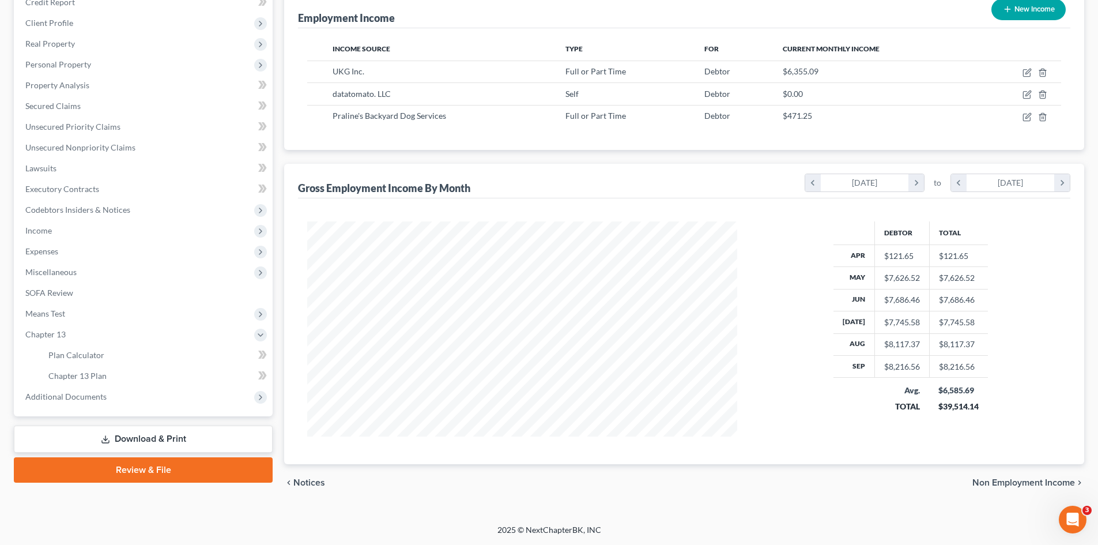
scroll to position [149, 0]
click at [65, 355] on span "Plan Calculator" at bounding box center [76, 355] width 56 height 10
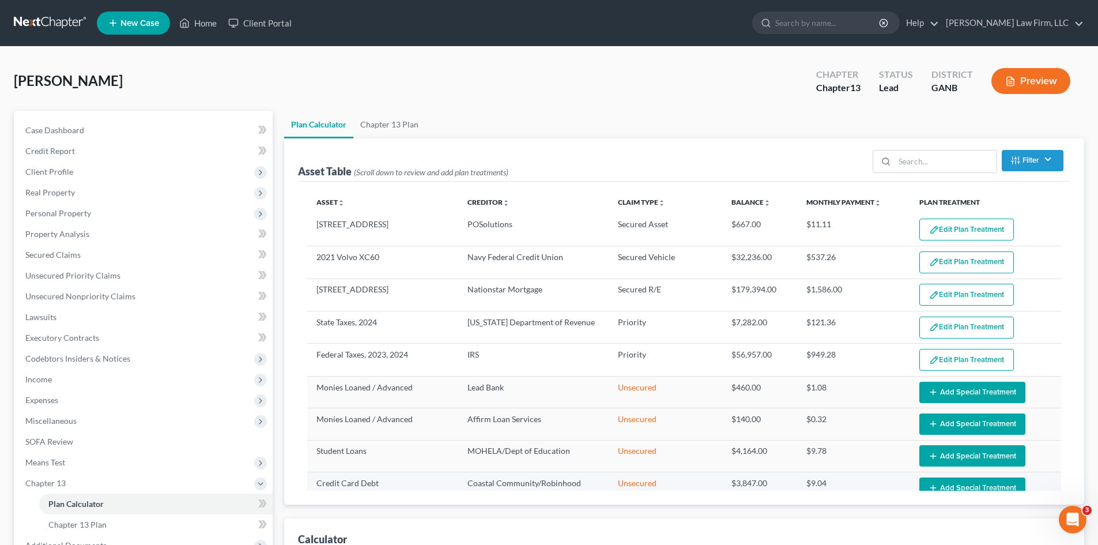
select select "59"
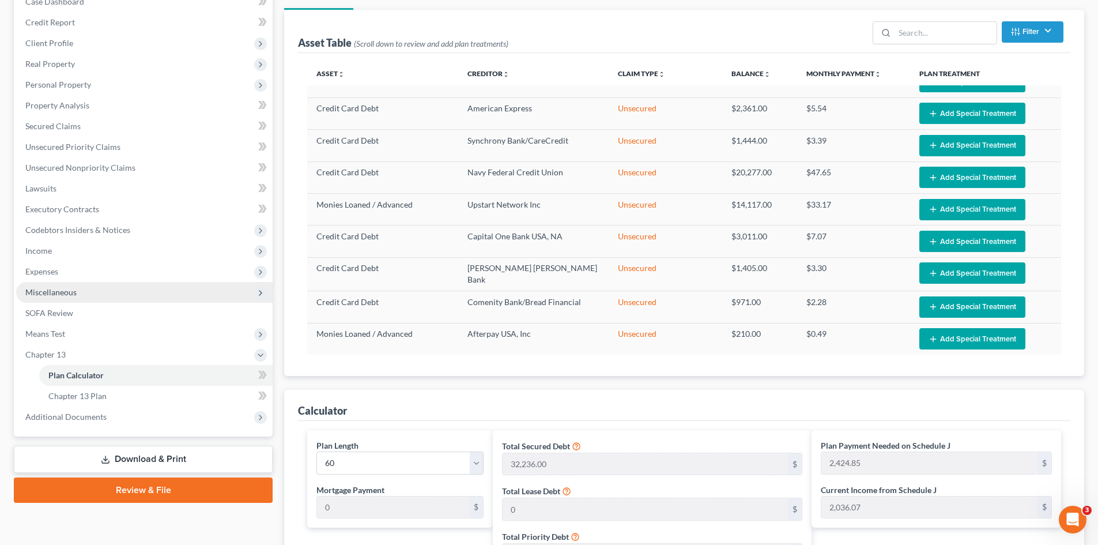
scroll to position [154, 0]
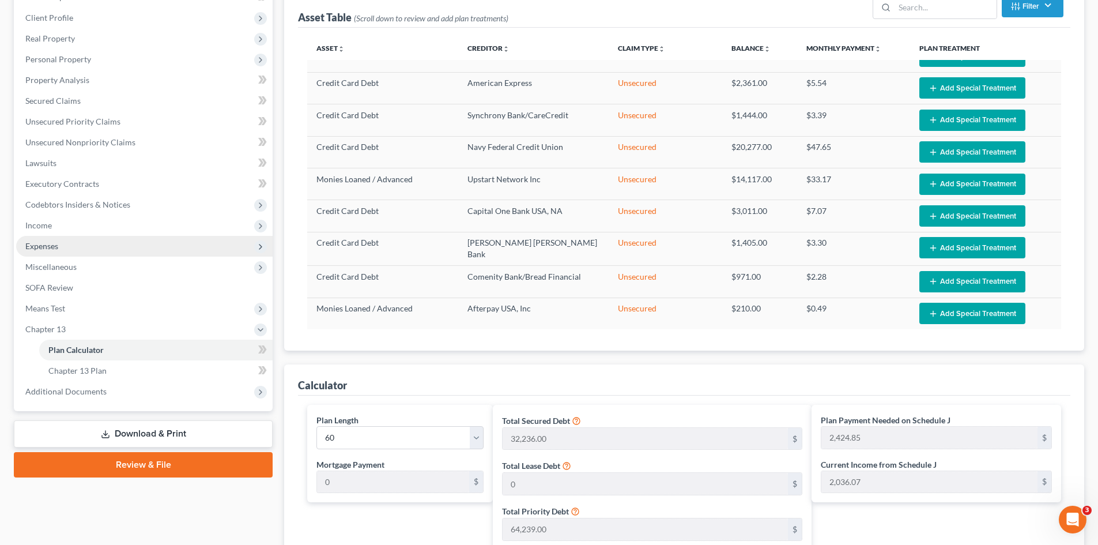
click at [55, 247] on span "Expenses" at bounding box center [41, 246] width 33 height 10
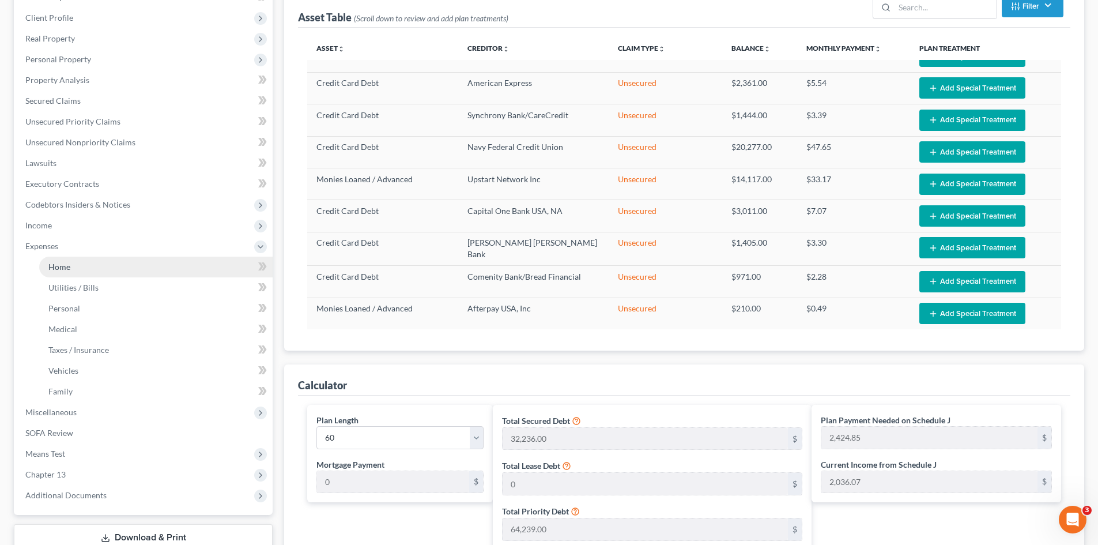
click at [69, 266] on span "Home" at bounding box center [59, 267] width 22 height 10
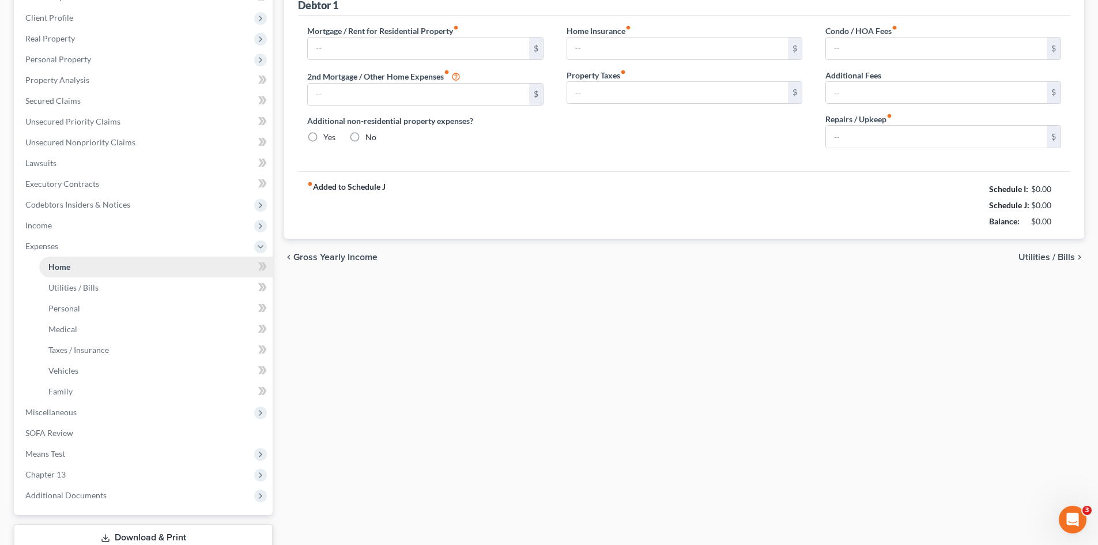
type input "1,586.00"
type input "0.00"
radio input "true"
type input "0.00"
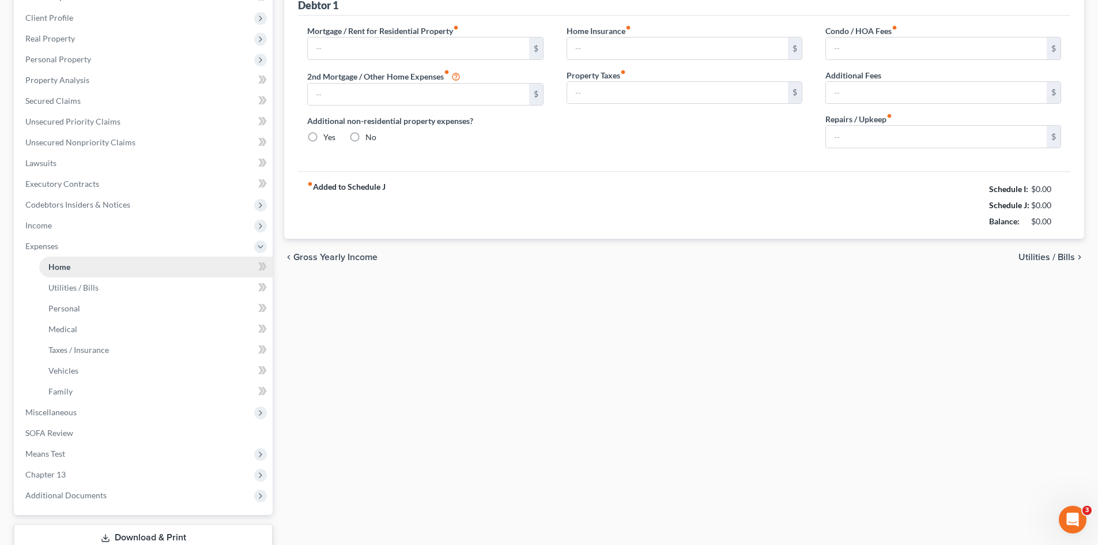
type input "55.00"
type input "0.00"
type input "40.00"
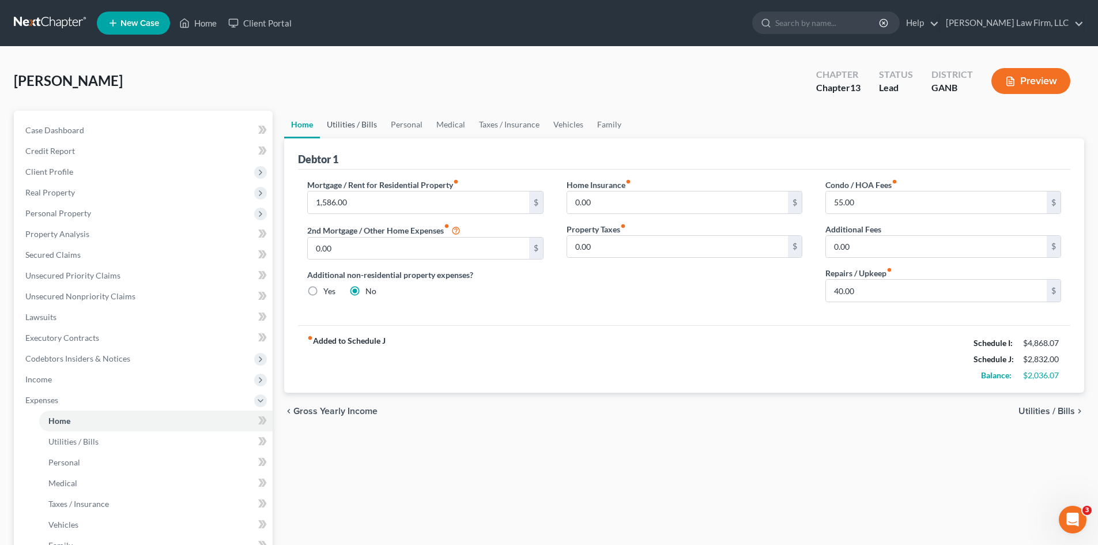
click at [366, 133] on link "Utilities / Bills" at bounding box center [352, 125] width 64 height 28
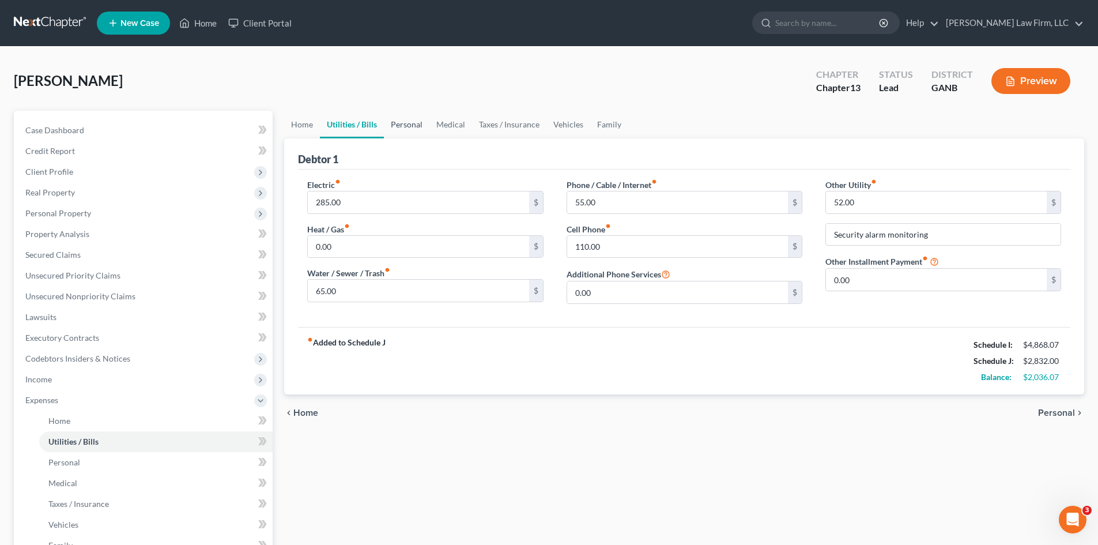
click at [412, 122] on link "Personal" at bounding box center [407, 125] width 46 height 28
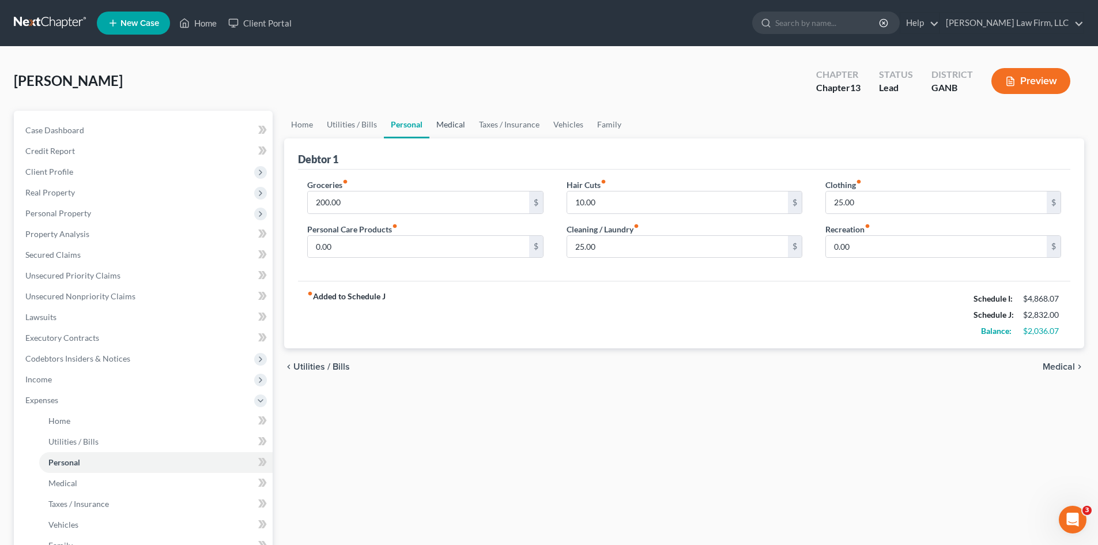
click at [450, 124] on link "Medical" at bounding box center [451, 125] width 43 height 28
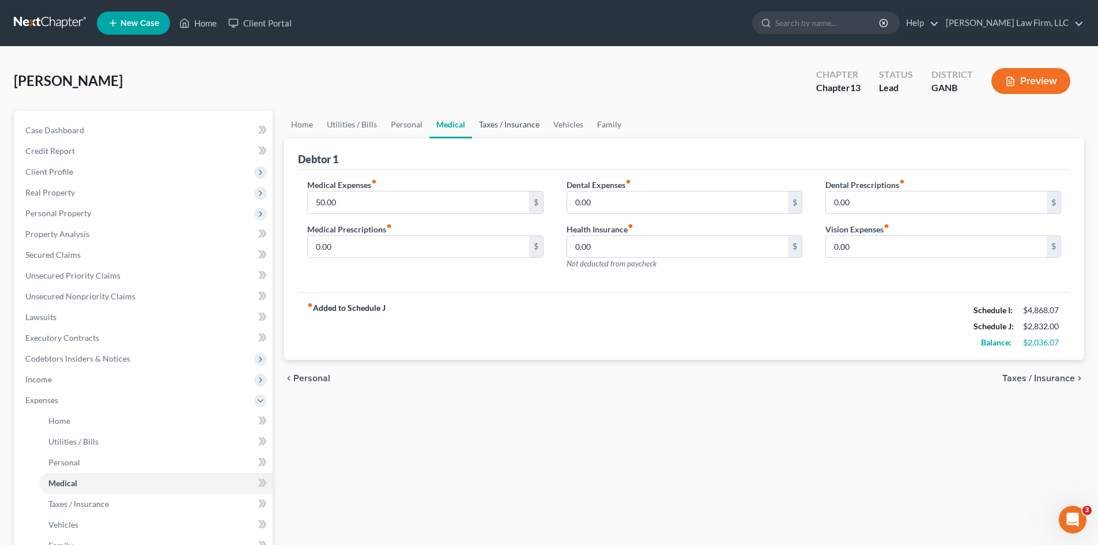
click at [492, 123] on link "Taxes / Insurance" at bounding box center [509, 125] width 74 height 28
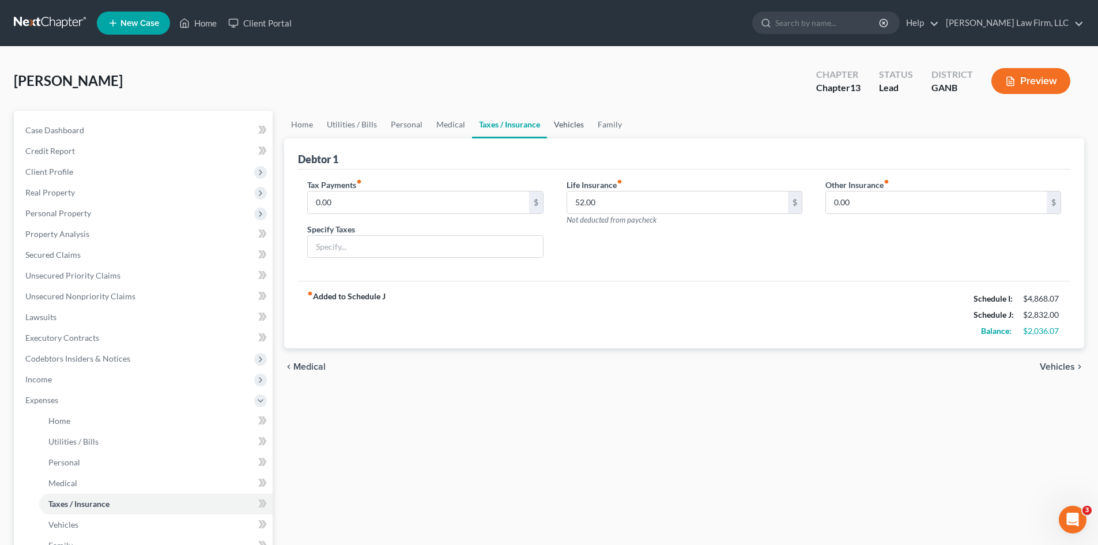
click at [568, 122] on link "Vehicles" at bounding box center [569, 125] width 44 height 28
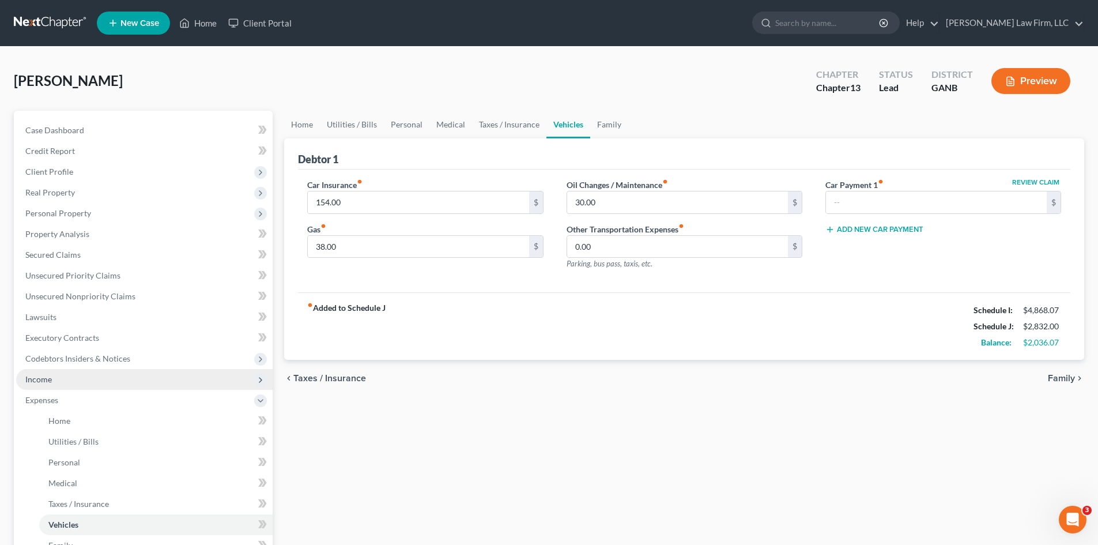
click at [57, 372] on span "Income" at bounding box center [144, 379] width 257 height 21
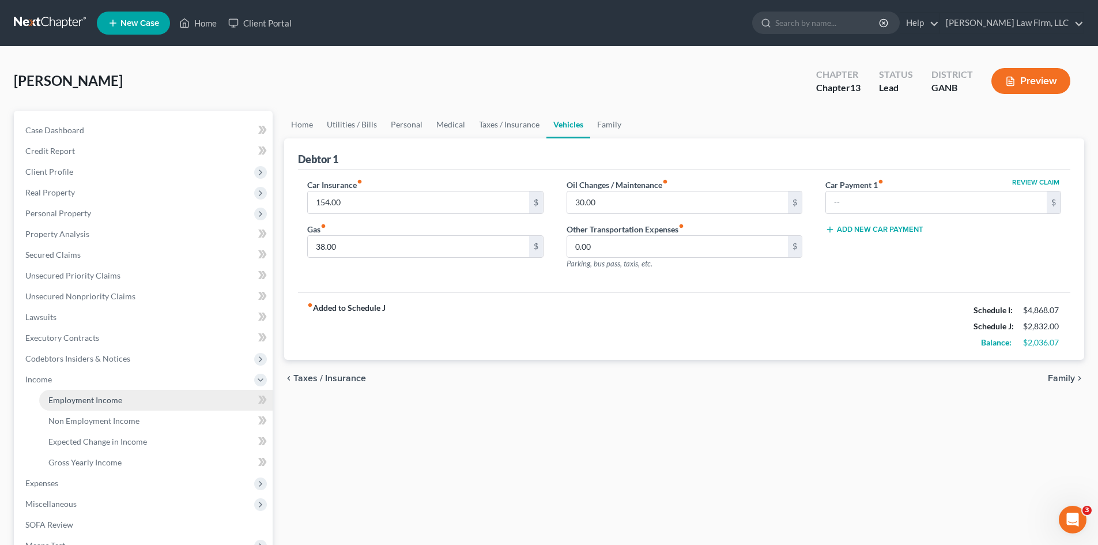
click at [87, 409] on link "Employment Income" at bounding box center [155, 400] width 233 height 21
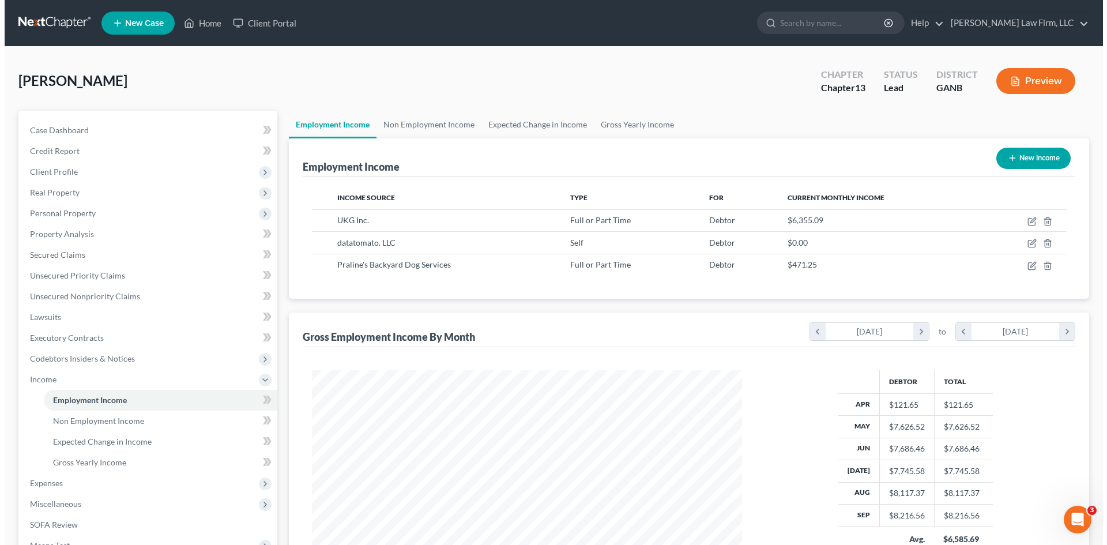
scroll to position [215, 453]
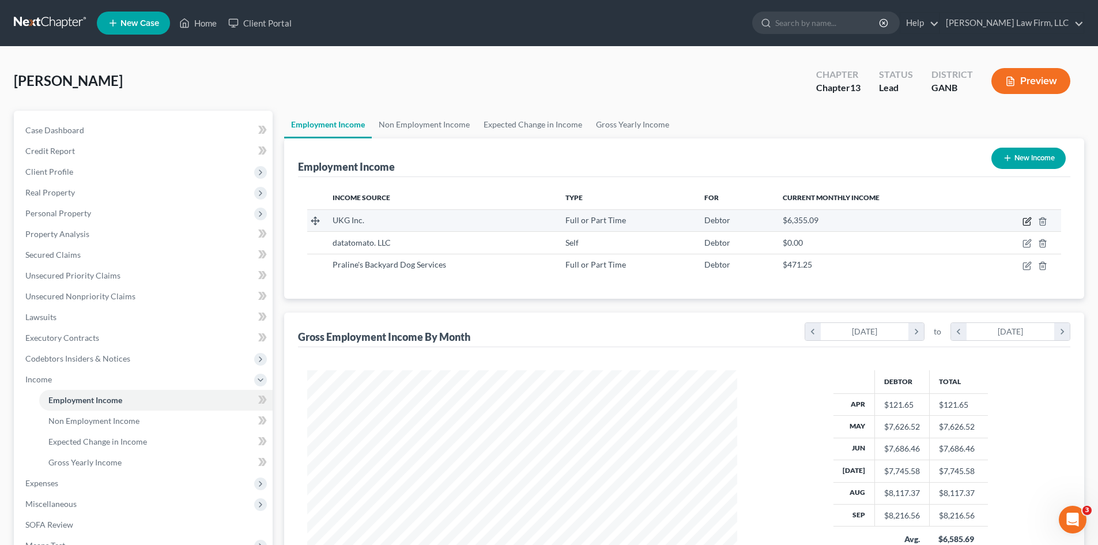
click at [1027, 221] on icon "button" at bounding box center [1028, 219] width 5 height 5
select select "0"
select select "9"
select select "1"
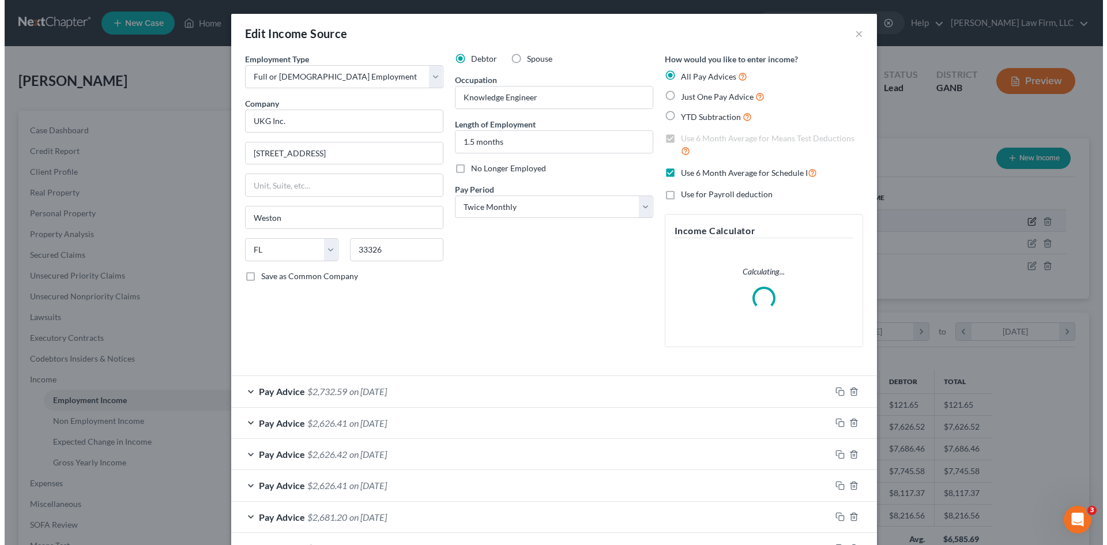
scroll to position [217, 457]
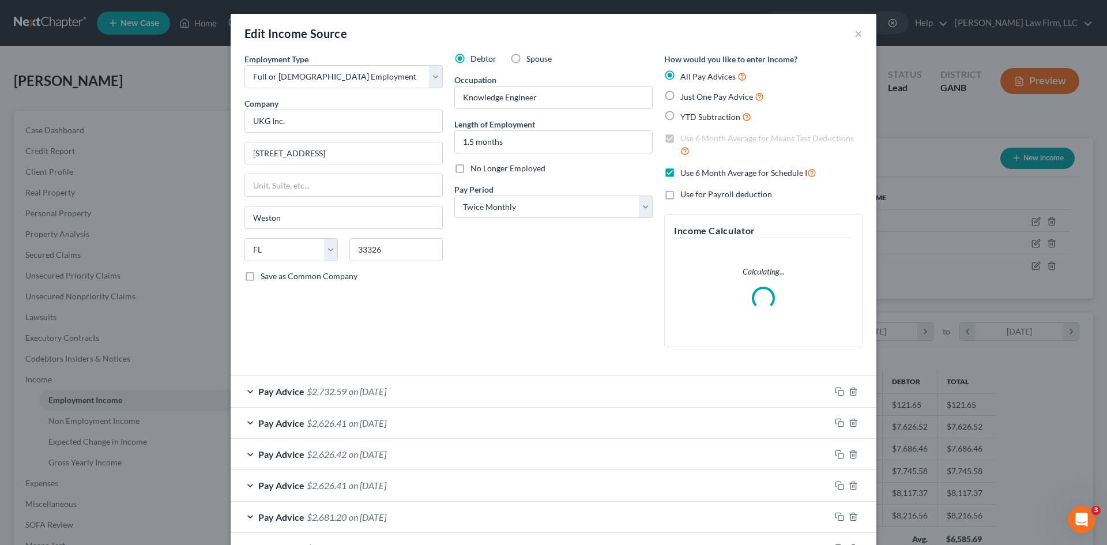
click at [680, 172] on label "Use 6 Month Average for Schedule I" at bounding box center [748, 172] width 136 height 13
click at [685, 172] on input "Use 6 Month Average for Schedule I" at bounding box center [688, 169] width 7 height 7
checkbox input "false"
drag, startPoint x: 662, startPoint y: 134, endPoint x: 731, endPoint y: 163, distance: 74.2
click at [680, 134] on label "Use 6 Month Average for Means Test Deductions" at bounding box center [771, 145] width 182 height 25
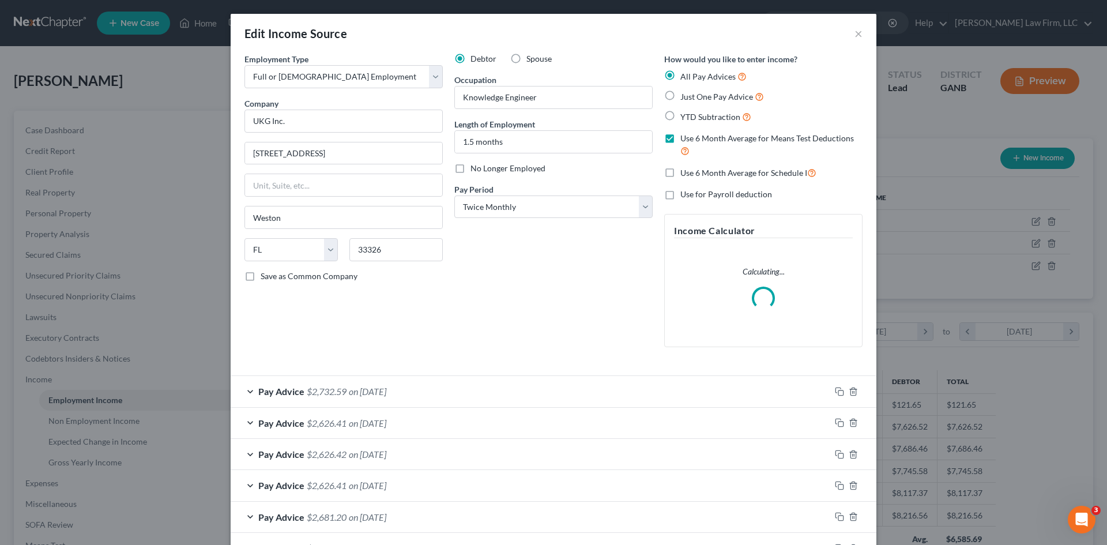
click at [685, 134] on input "Use 6 Month Average for Means Test Deductions" at bounding box center [688, 136] width 7 height 7
checkbox input "false"
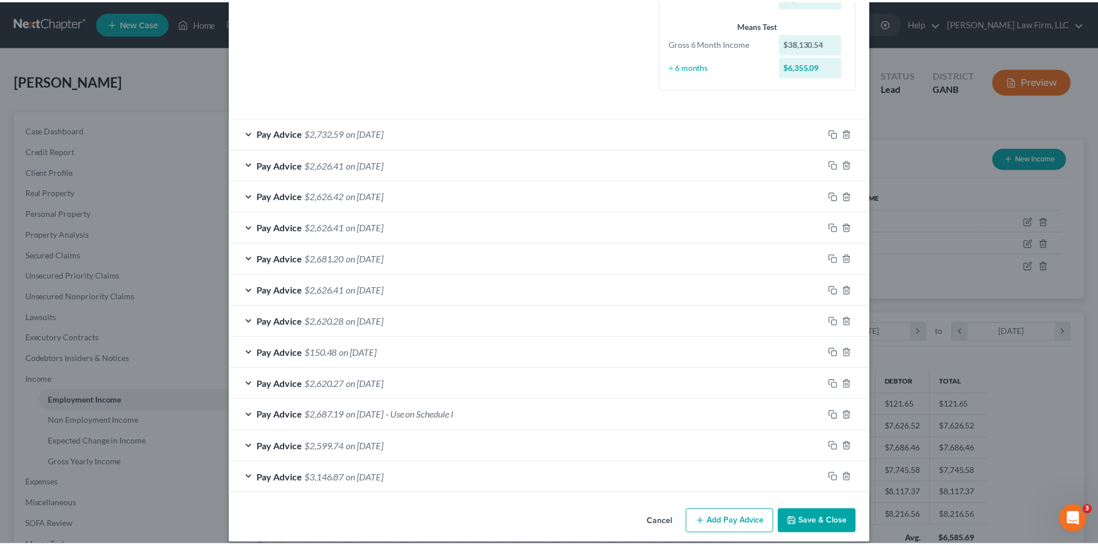
scroll to position [305, 0]
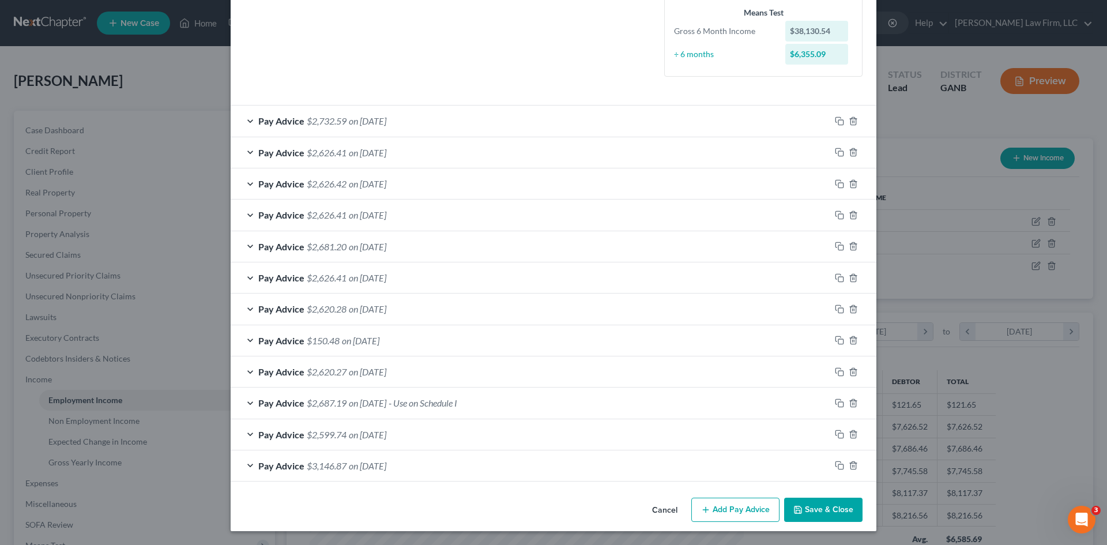
click at [811, 505] on button "Save & Close" at bounding box center [823, 510] width 78 height 24
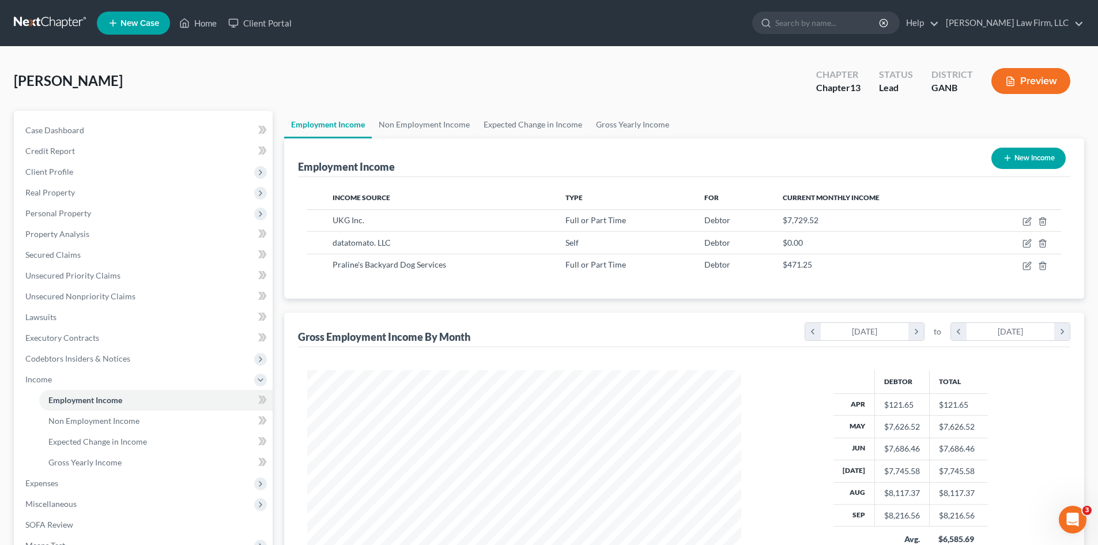
scroll to position [576301, 576063]
click at [35, 384] on span "Income" at bounding box center [144, 379] width 257 height 21
click at [48, 404] on span "Expenses" at bounding box center [41, 400] width 33 height 10
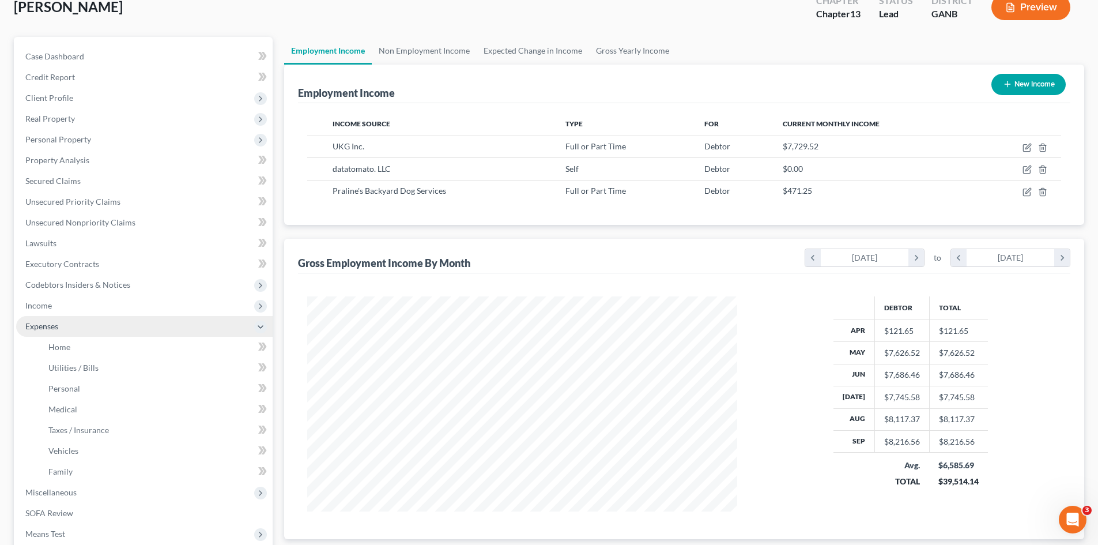
scroll to position [77, 0]
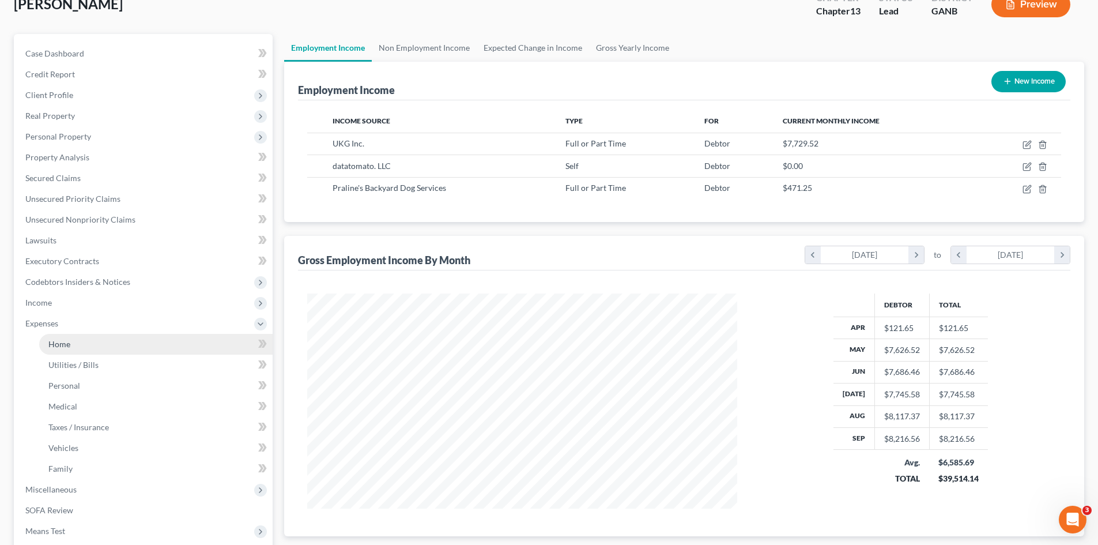
click at [62, 348] on span "Home" at bounding box center [59, 344] width 22 height 10
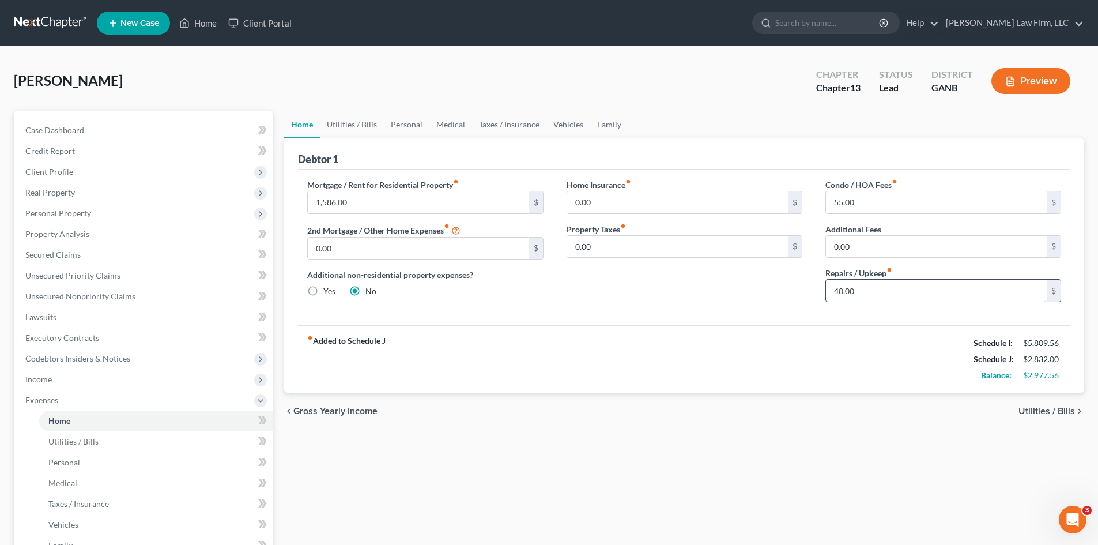
click at [843, 289] on input "40.00" at bounding box center [936, 291] width 221 height 22
type input "50"
click at [684, 290] on div "Home Insurance fiber_manual_record 0.00 $ Property Taxes fiber_manual_record 0.…" at bounding box center [684, 245] width 259 height 133
click at [339, 129] on link "Utilities / Bills" at bounding box center [352, 125] width 64 height 28
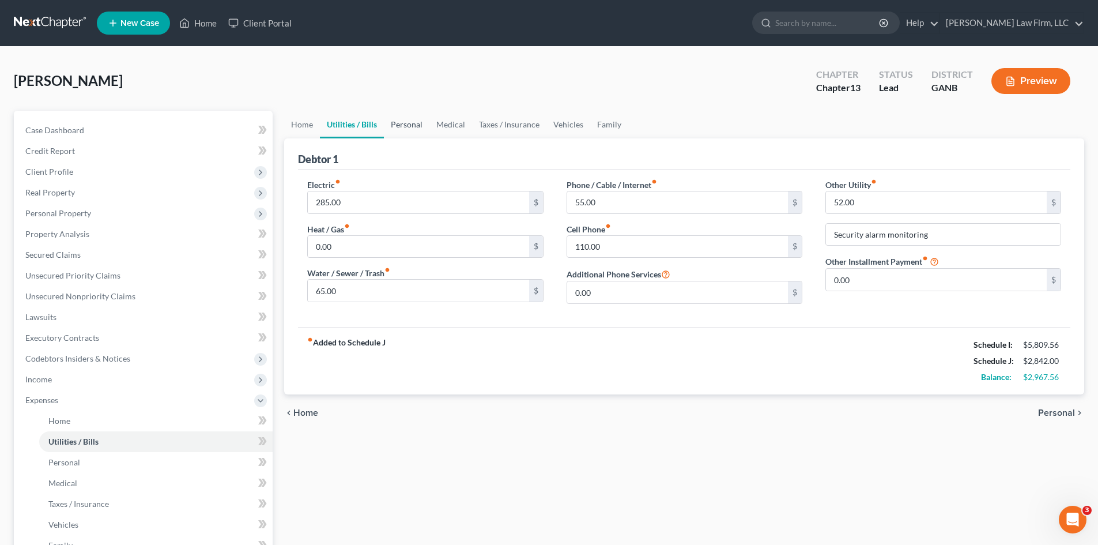
click at [427, 122] on link "Personal" at bounding box center [407, 125] width 46 height 28
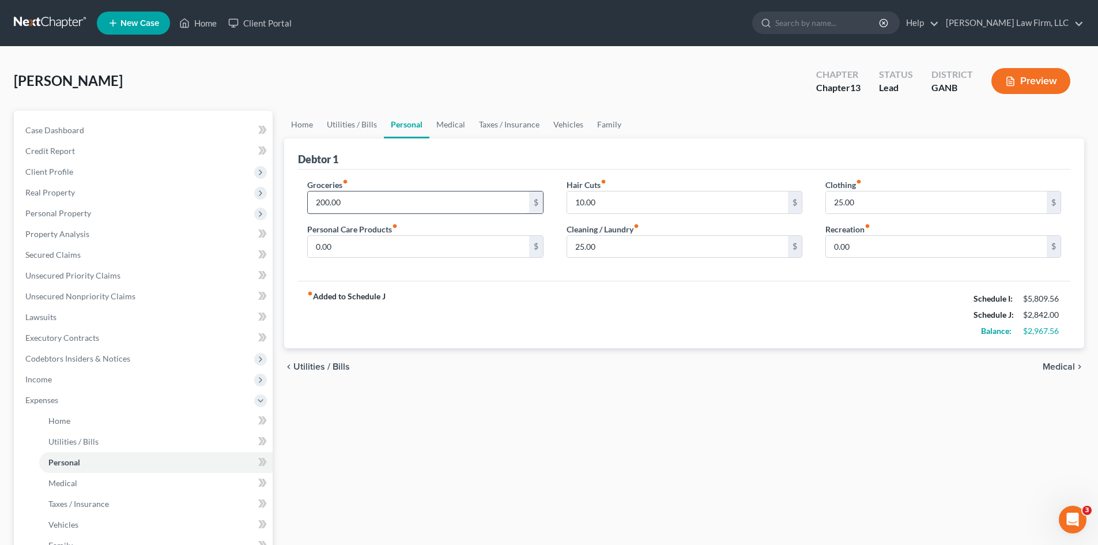
click at [355, 197] on input "200.00" at bounding box center [418, 202] width 221 height 22
type input "400"
click at [459, 276] on div "Groceries fiber_manual_record 400 $ Personal Care Products fiber_manual_record …" at bounding box center [684, 225] width 773 height 112
click at [359, 244] on input "0.00" at bounding box center [418, 247] width 221 height 22
click at [578, 208] on input "10.00" at bounding box center [677, 202] width 221 height 22
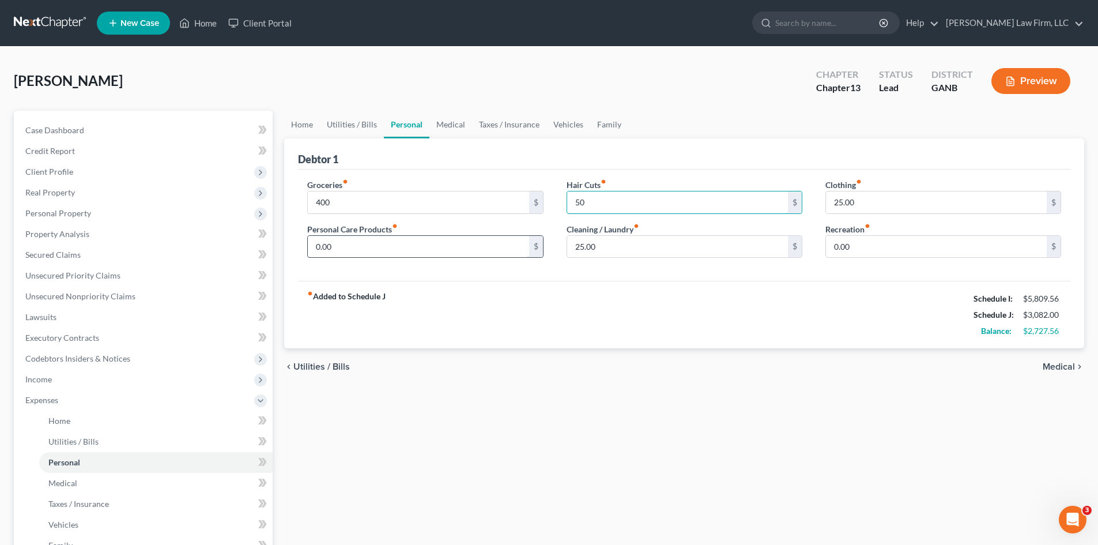
type input "50"
click at [405, 250] on input "0.00" at bounding box center [418, 247] width 221 height 22
type input "25"
click at [555, 292] on div "fiber_manual_record Added to Schedule J Schedule I: $5,809.56 Schedule J: $3,10…" at bounding box center [684, 314] width 773 height 67
click at [835, 199] on input "25.00" at bounding box center [936, 202] width 221 height 22
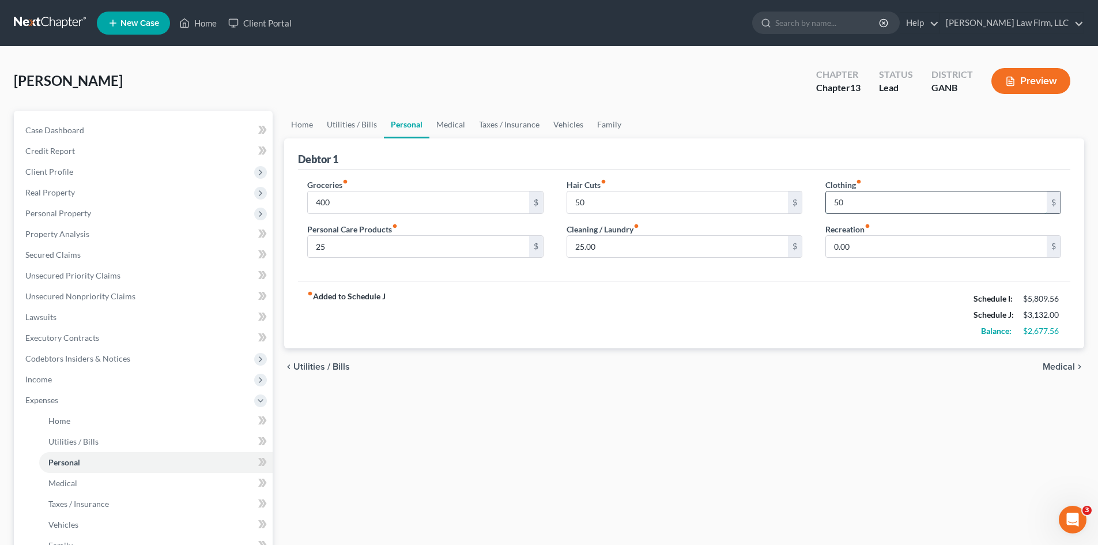
type input "5"
type input "75"
click at [839, 293] on div "fiber_manual_record Added to Schedule J Schedule I: $5,809.56 Schedule J: $3,15…" at bounding box center [684, 314] width 773 height 67
click at [468, 126] on link "Medical" at bounding box center [451, 125] width 43 height 28
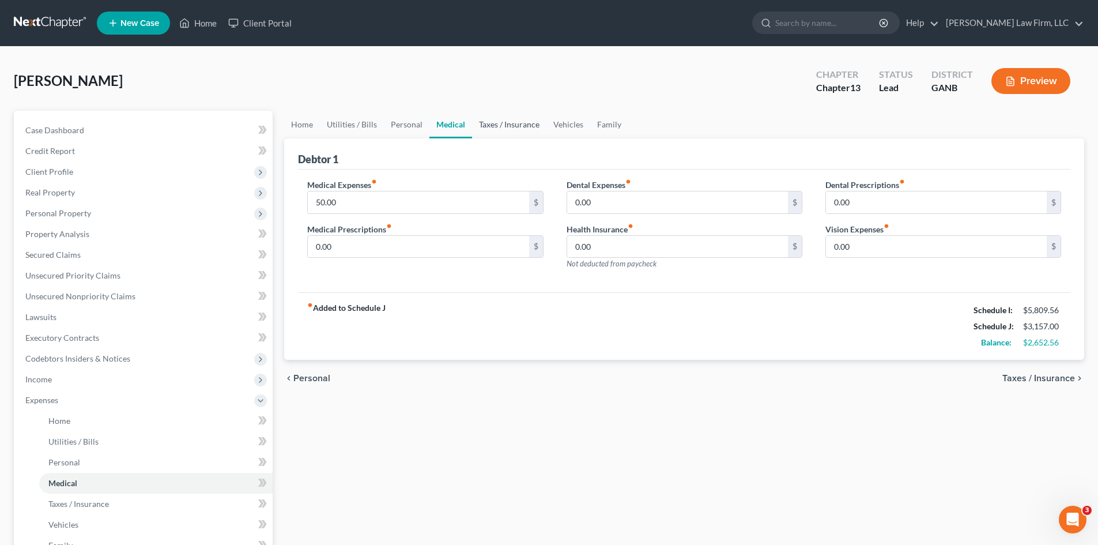
click at [485, 125] on link "Taxes / Insurance" at bounding box center [509, 125] width 74 height 28
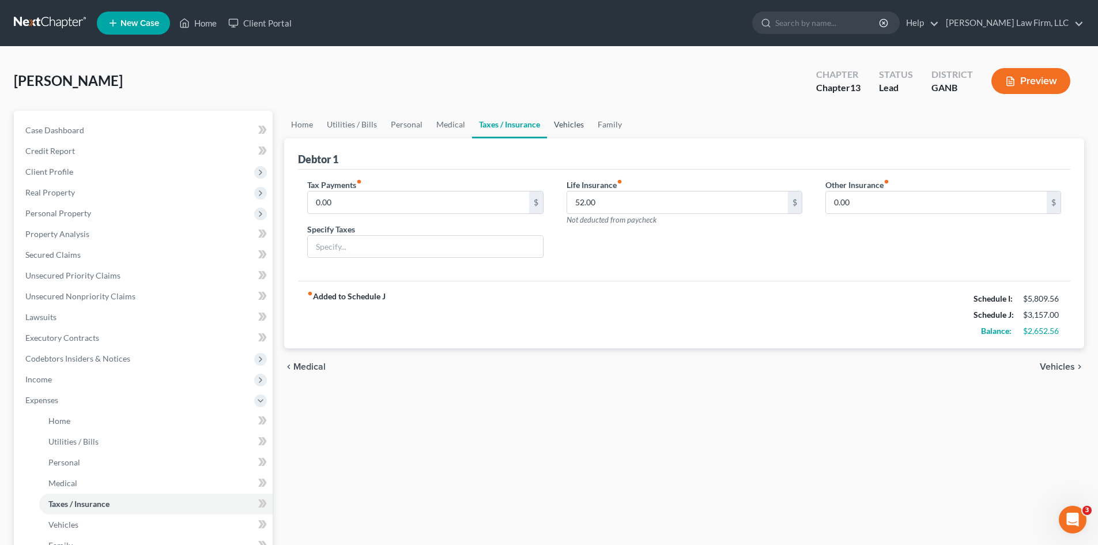
click at [564, 130] on link "Vehicles" at bounding box center [569, 125] width 44 height 28
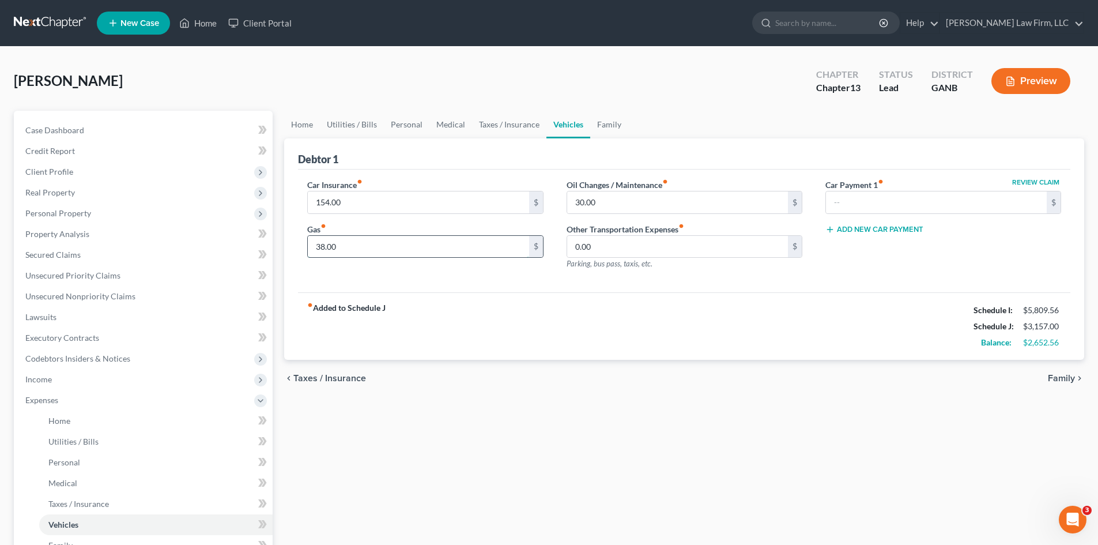
click at [360, 245] on input "38.00" at bounding box center [418, 247] width 221 height 22
type input "200"
click at [561, 307] on div "fiber_manual_record Added to Schedule J Schedule I: $5,809.56 Schedule J: $3,31…" at bounding box center [684, 325] width 773 height 67
click at [586, 206] on input "30.00" at bounding box center [677, 202] width 221 height 22
type input "25"
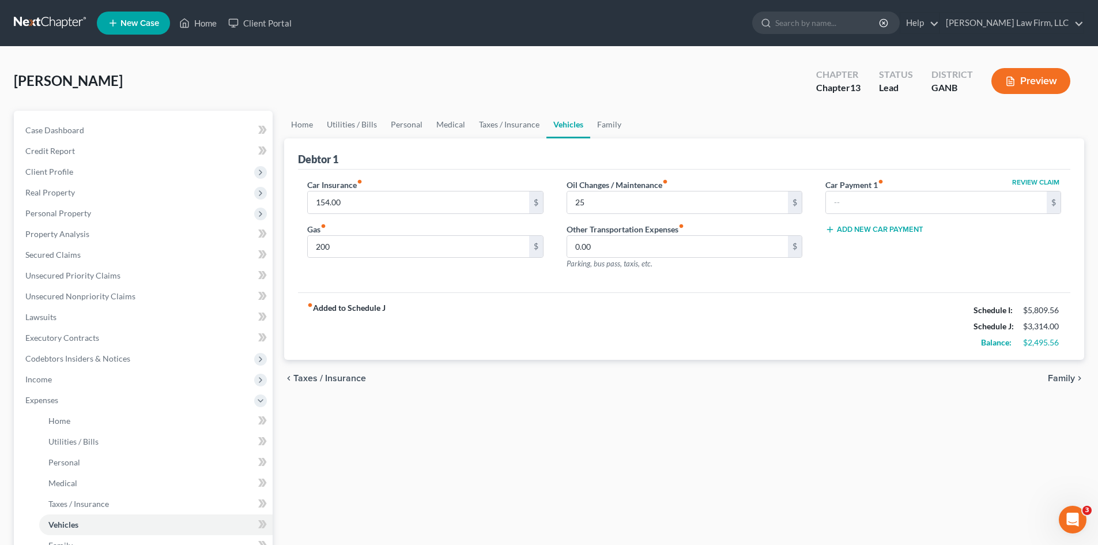
click at [729, 313] on div "fiber_manual_record Added to Schedule J Schedule I: $5,809.56 Schedule J: $3,31…" at bounding box center [684, 325] width 773 height 67
click at [298, 123] on link "Home" at bounding box center [302, 125] width 36 height 28
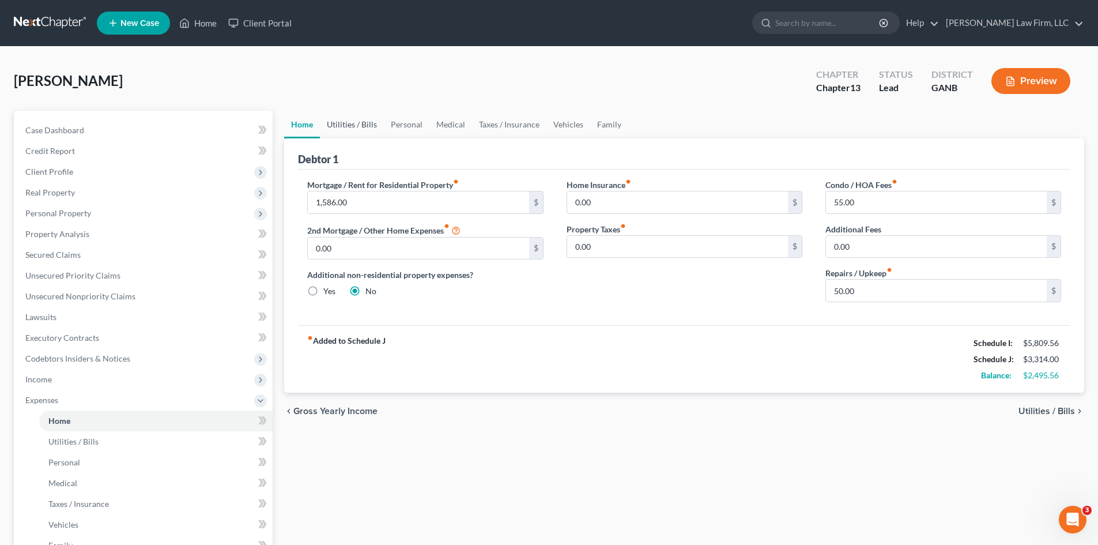
click at [344, 125] on link "Utilities / Bills" at bounding box center [352, 125] width 64 height 28
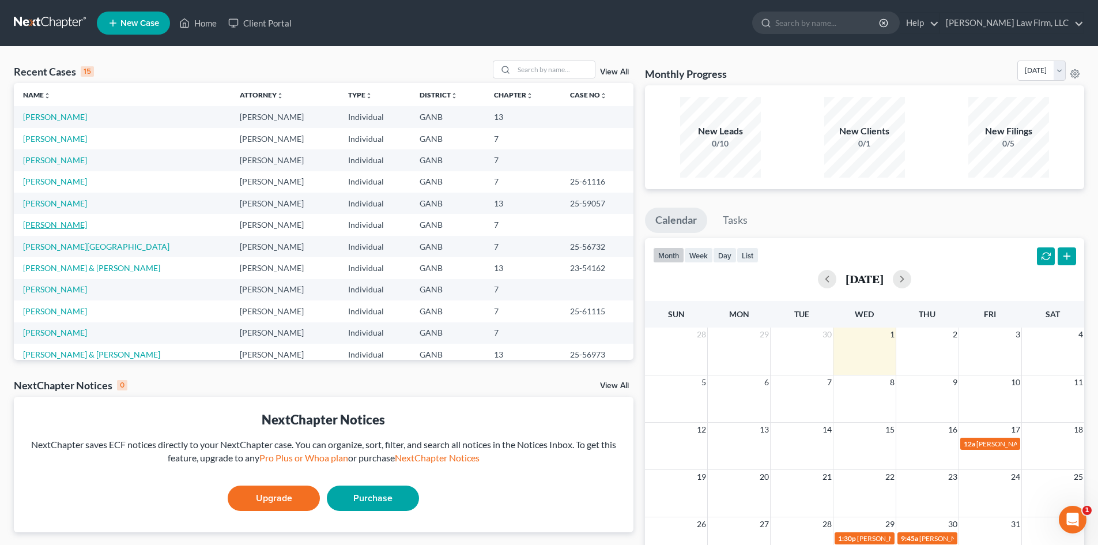
click at [48, 225] on link "[PERSON_NAME]" at bounding box center [55, 225] width 64 height 10
select select "10"
select select "6"
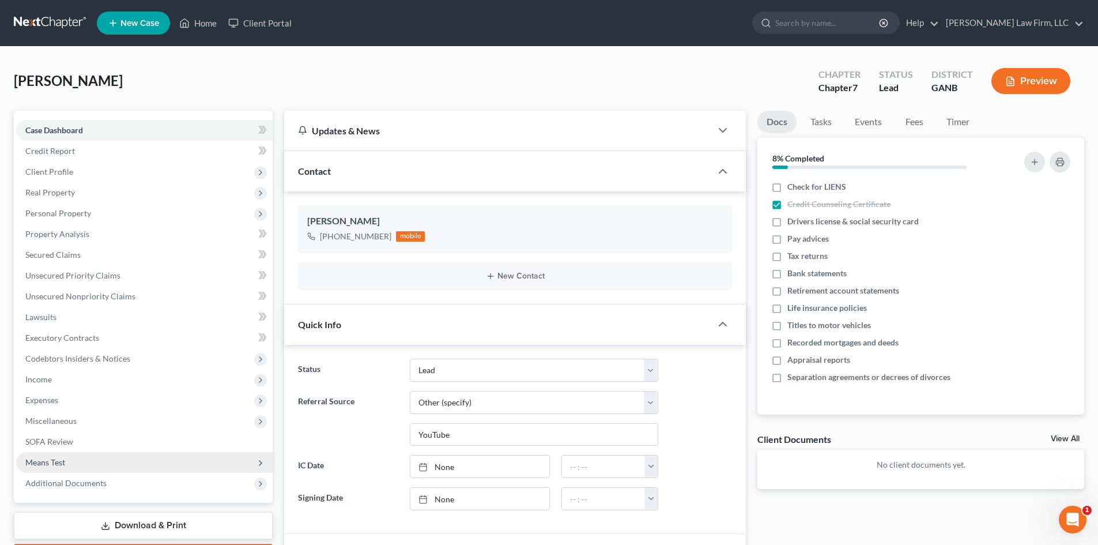
click at [65, 459] on span "Means Test" at bounding box center [45, 462] width 40 height 10
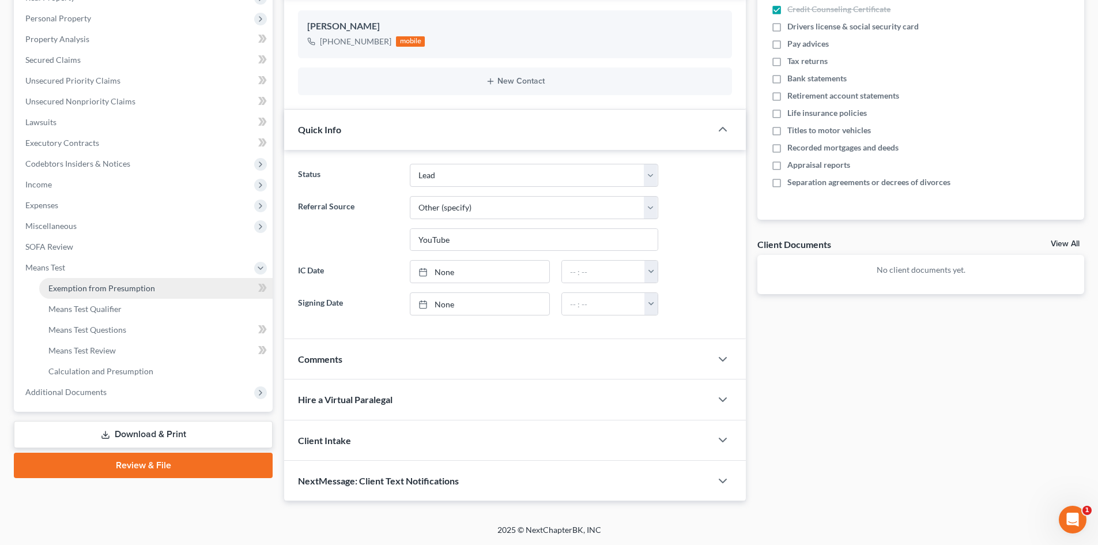
click at [145, 287] on span "Exemption from Presumption" at bounding box center [101, 288] width 107 height 10
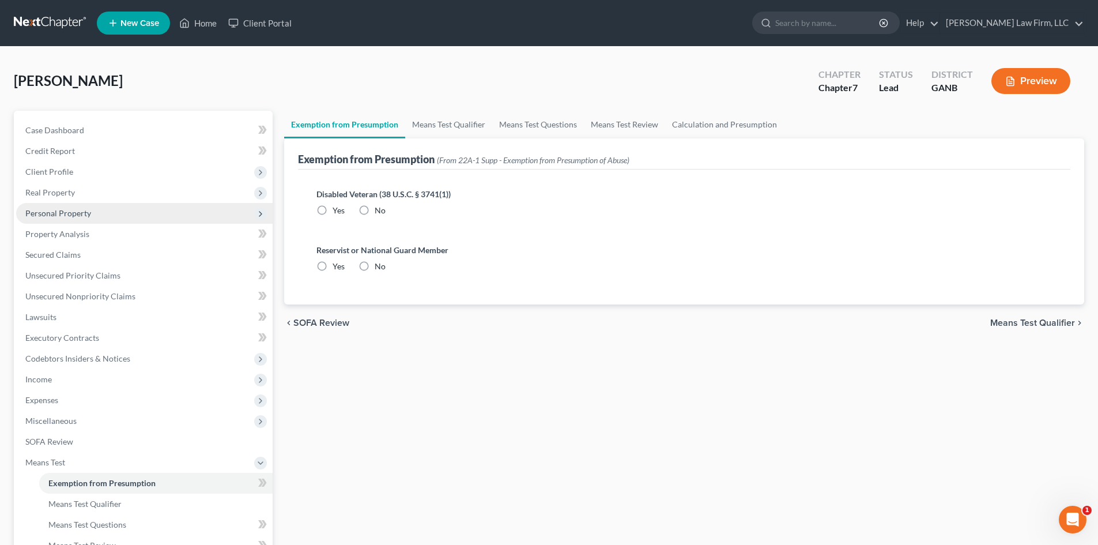
radio input "true"
click at [442, 127] on link "Means Test Qualifier" at bounding box center [448, 125] width 87 height 28
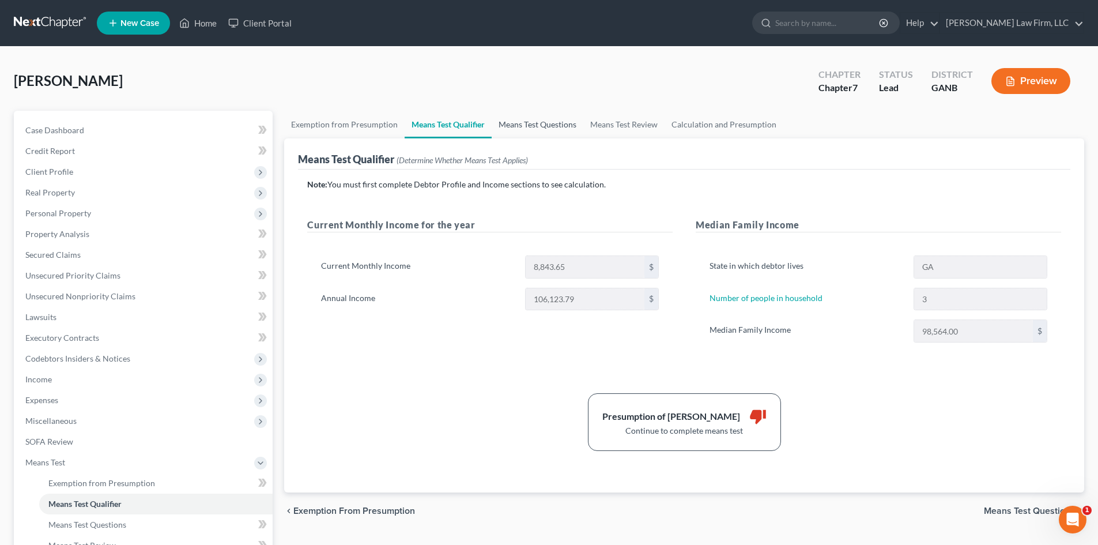
click at [513, 124] on link "Means Test Questions" at bounding box center [538, 125] width 92 height 28
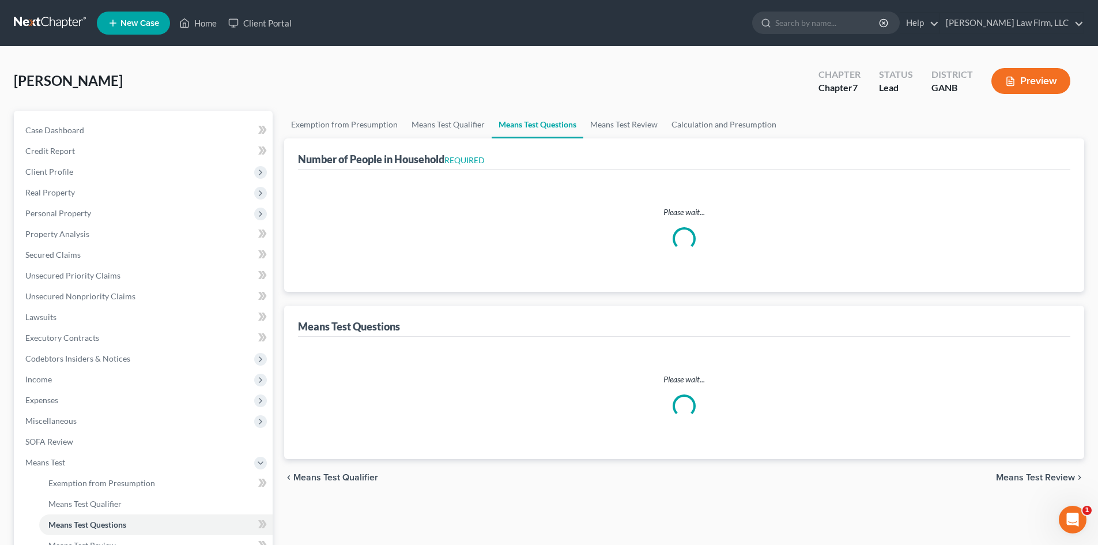
select select "2"
select select "1"
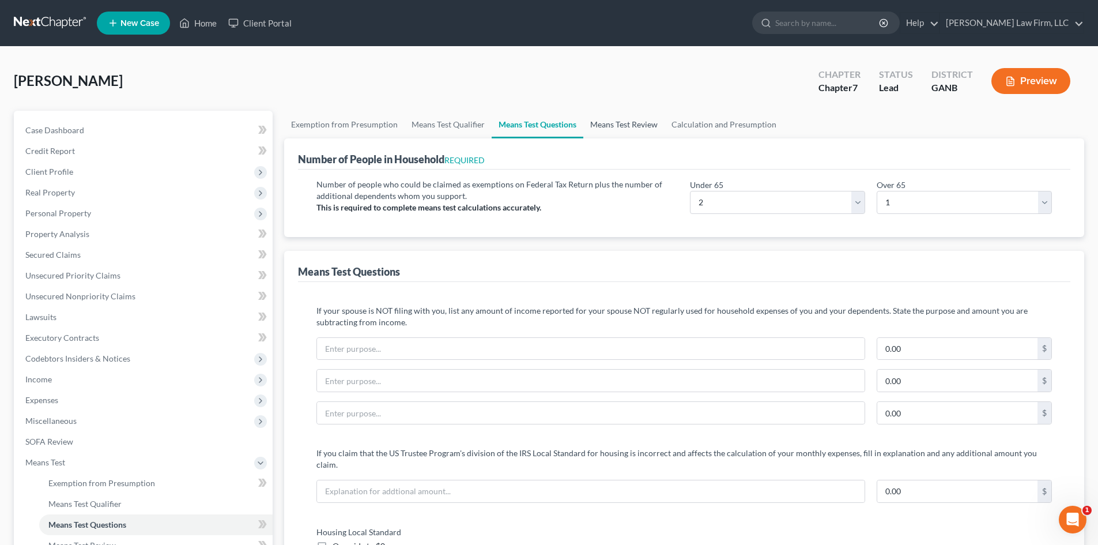
click at [609, 130] on link "Means Test Review" at bounding box center [623, 125] width 81 height 28
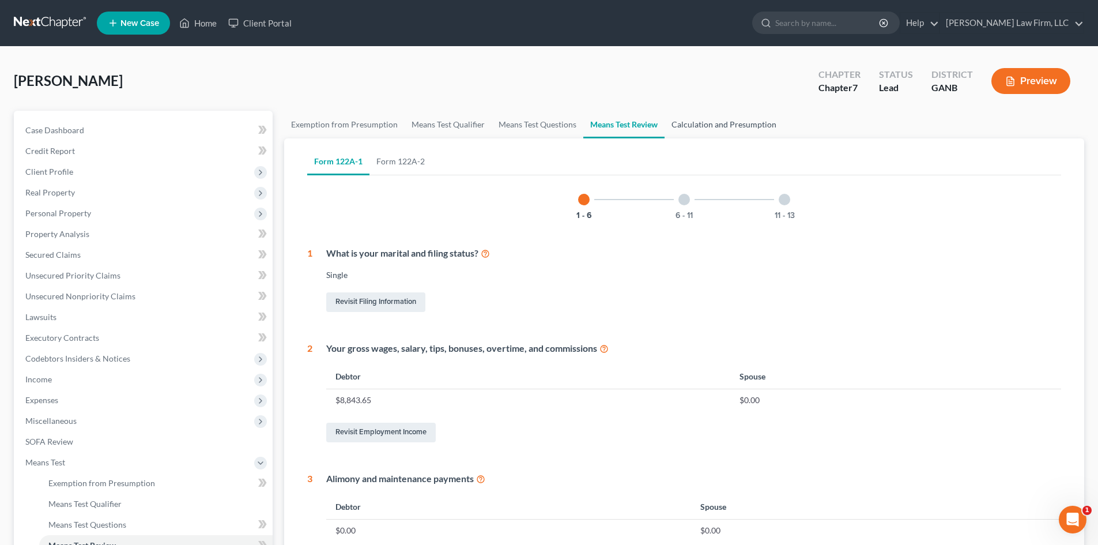
click at [693, 123] on link "Calculation and Presumption" at bounding box center [724, 125] width 119 height 28
